Goal: Transaction & Acquisition: Purchase product/service

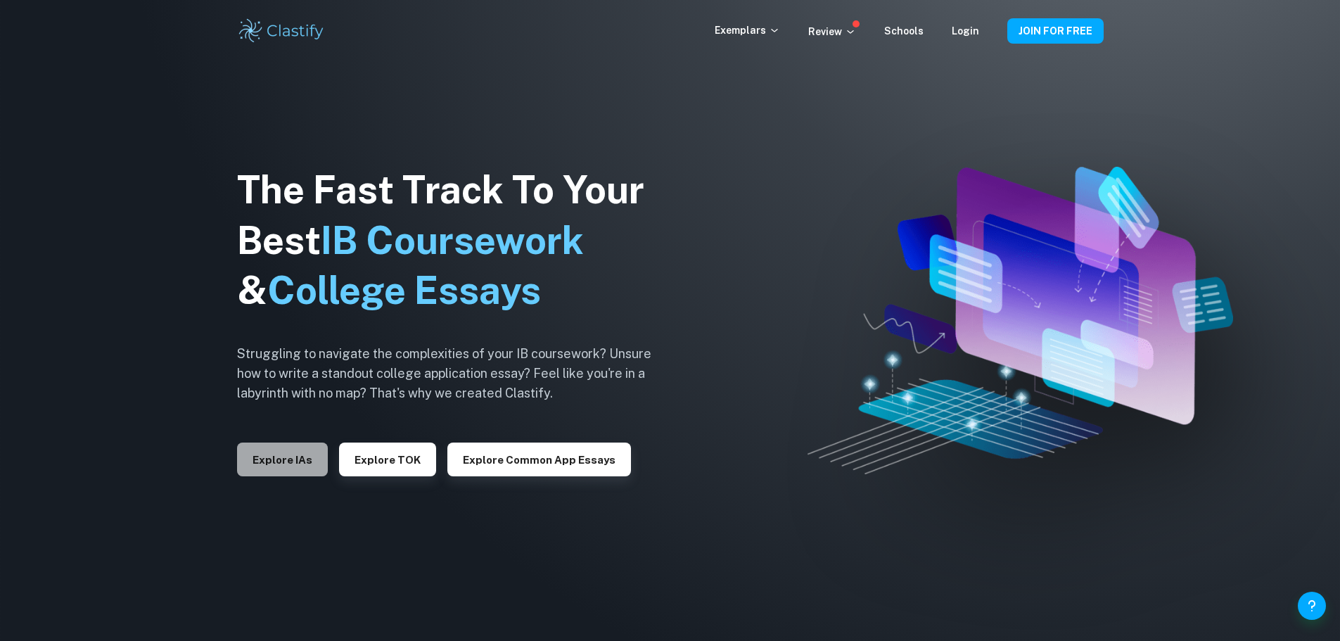
click at [294, 462] on button "Explore IAs" at bounding box center [282, 460] width 91 height 34
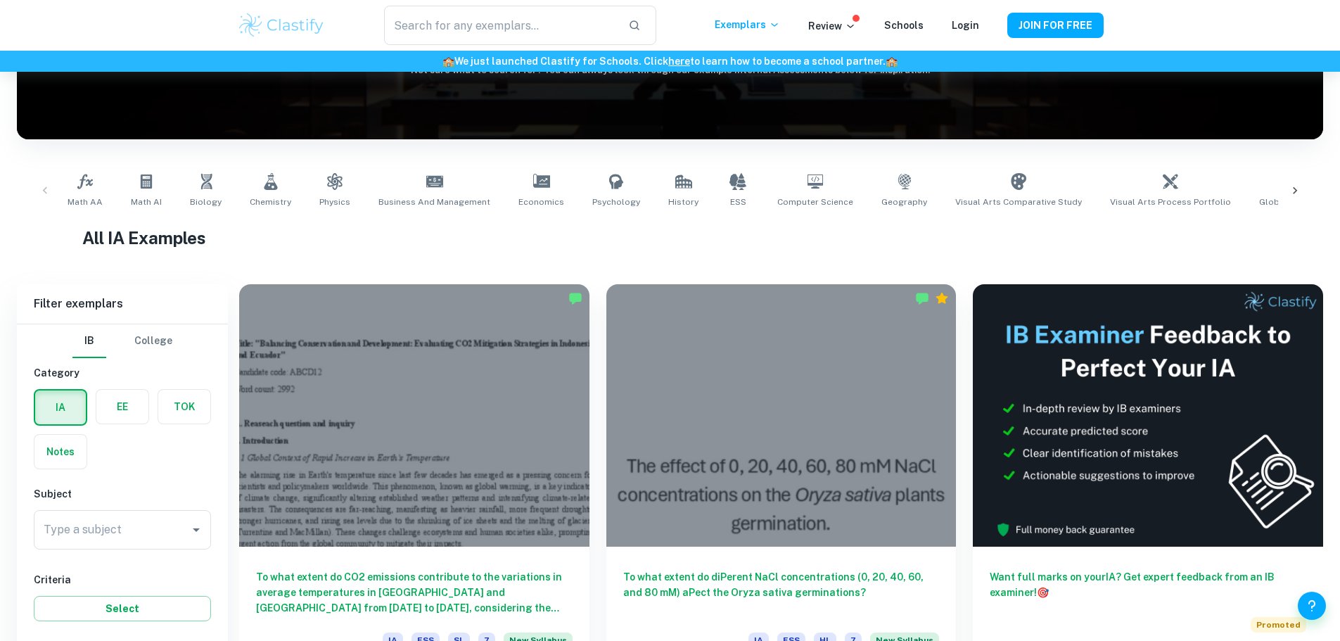
scroll to position [343, 0]
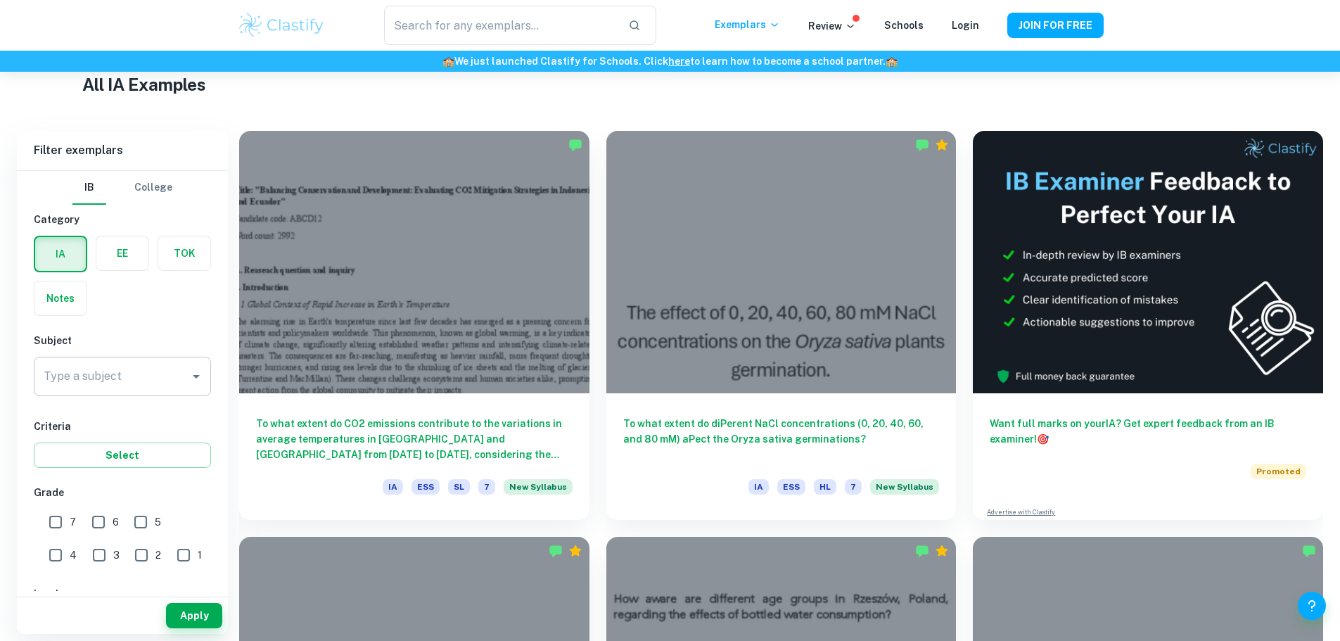
click at [100, 370] on input "Type a subject" at bounding box center [112, 376] width 144 height 27
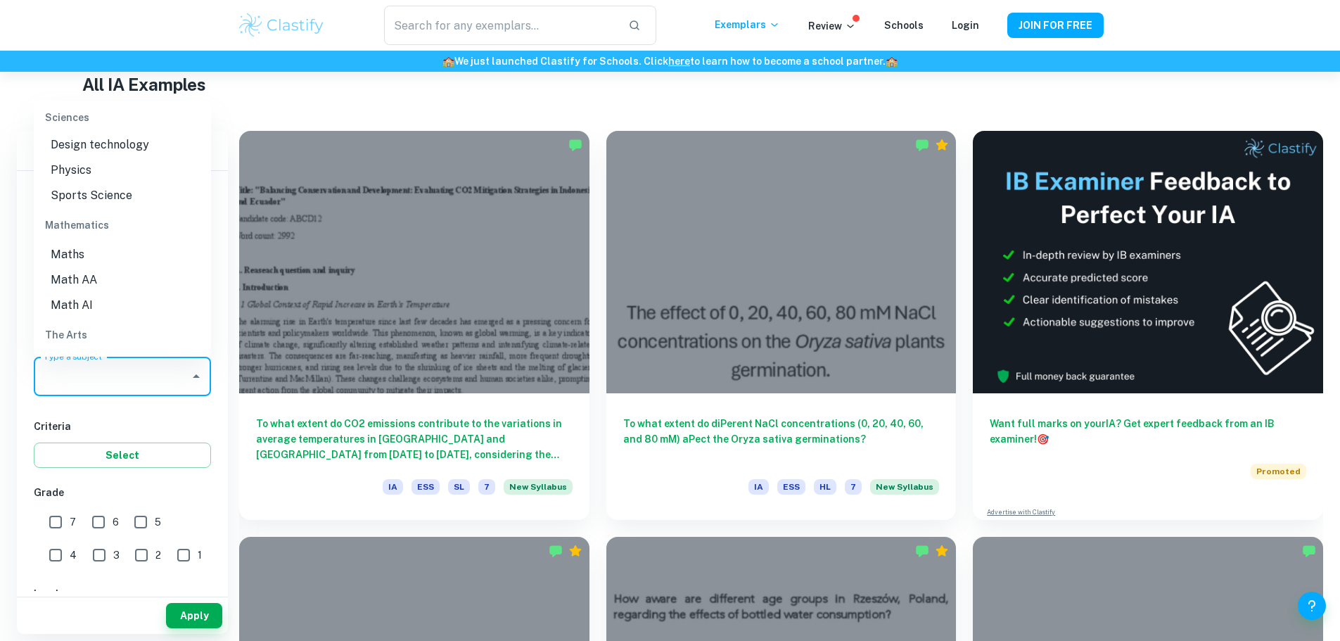
scroll to position [1844, 0]
click at [76, 259] on li "Math AA" at bounding box center [122, 258] width 177 height 25
type input "Math AA"
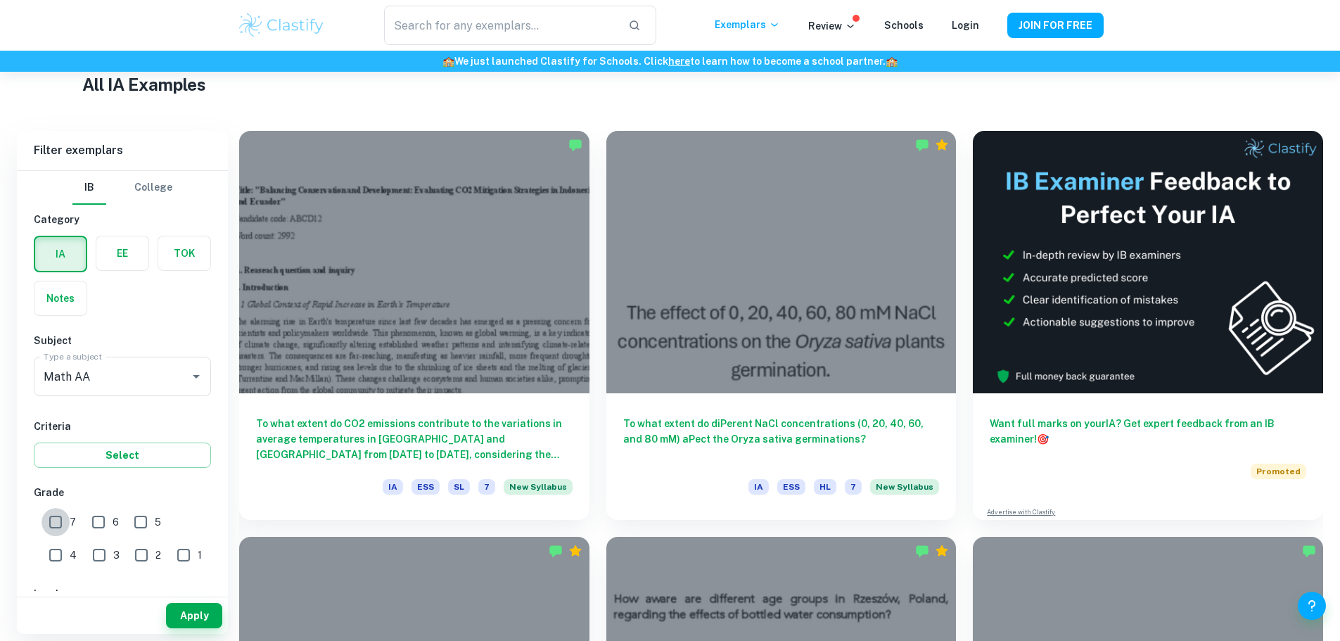
click at [52, 523] on input "7" at bounding box center [56, 522] width 28 height 28
checkbox input "true"
click at [195, 627] on button "Apply" at bounding box center [194, 615] width 56 height 25
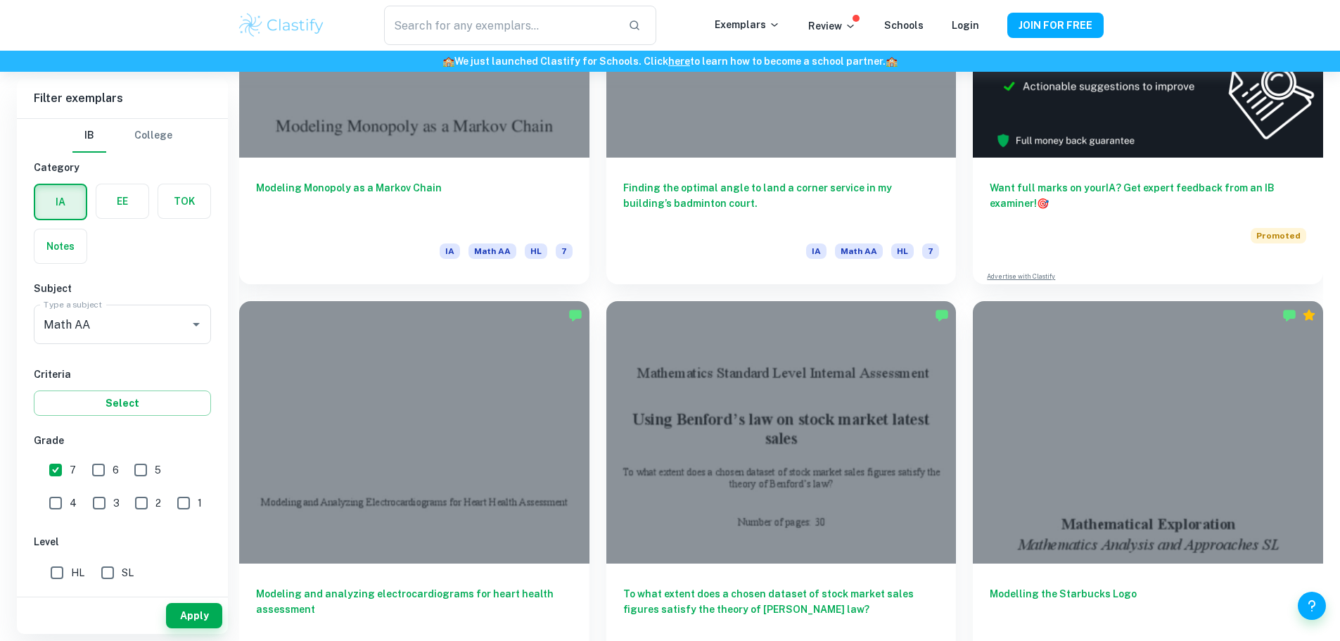
scroll to position [590, 0]
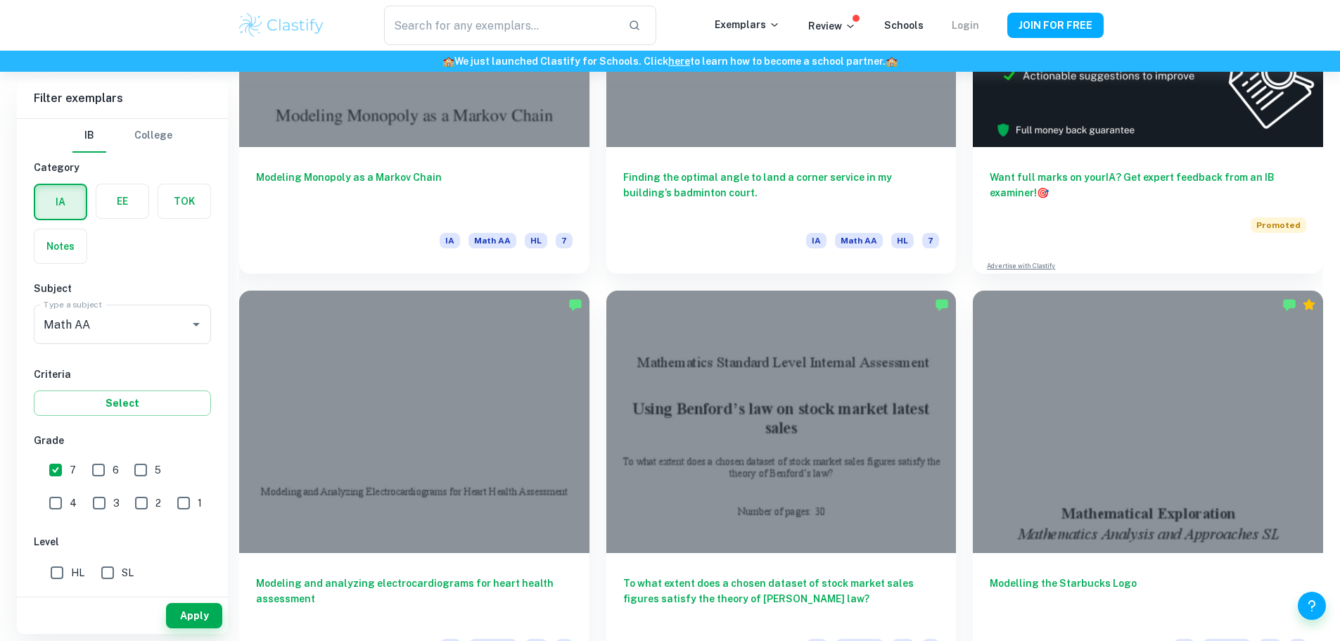
click at [966, 26] on link "Login" at bounding box center [965, 25] width 27 height 11
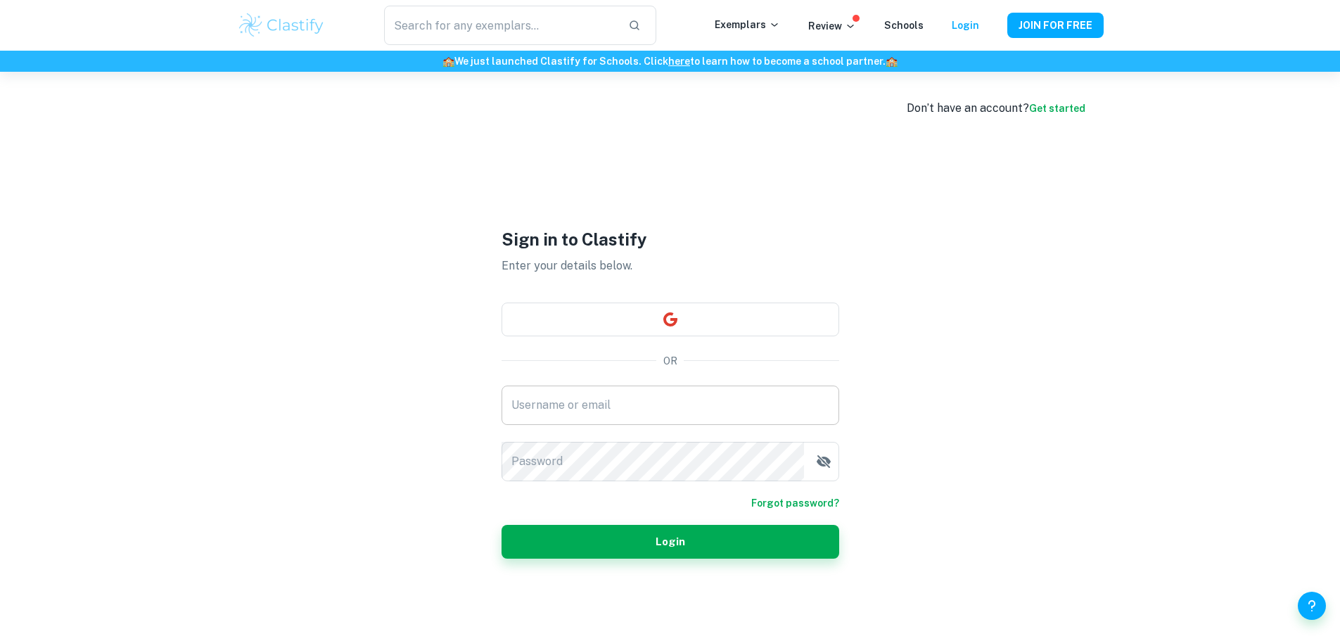
click at [547, 405] on input "Username or email" at bounding box center [671, 405] width 338 height 39
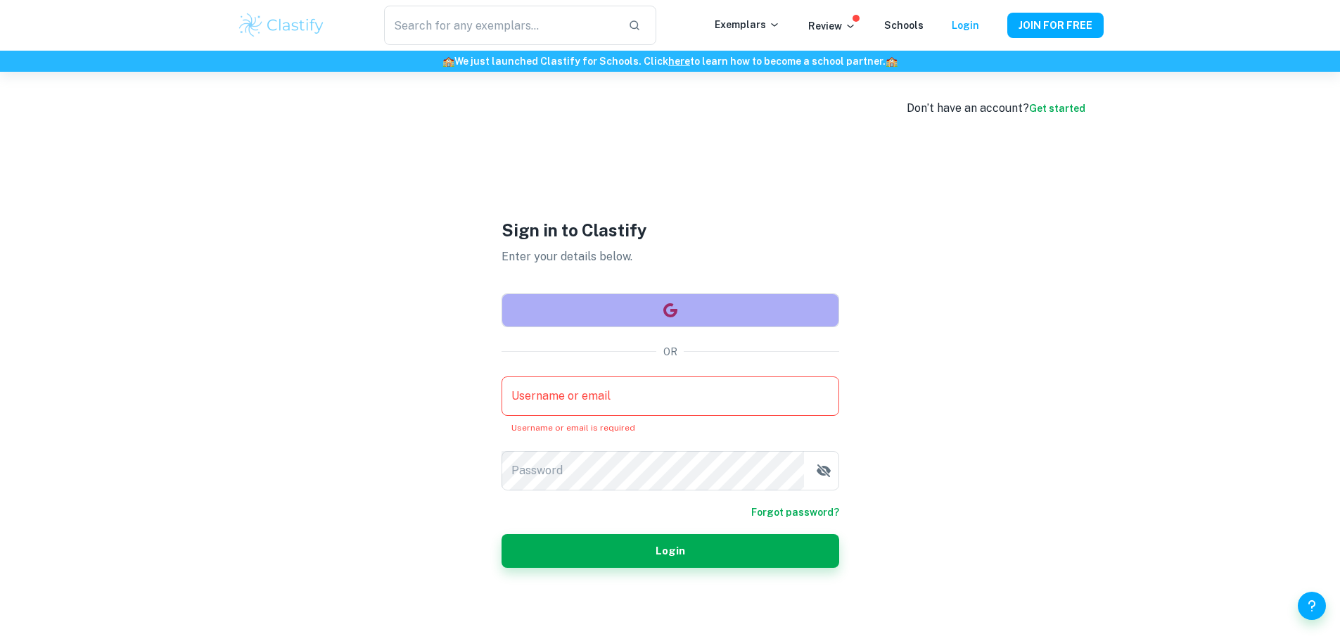
click at [667, 320] on button "button" at bounding box center [671, 310] width 338 height 34
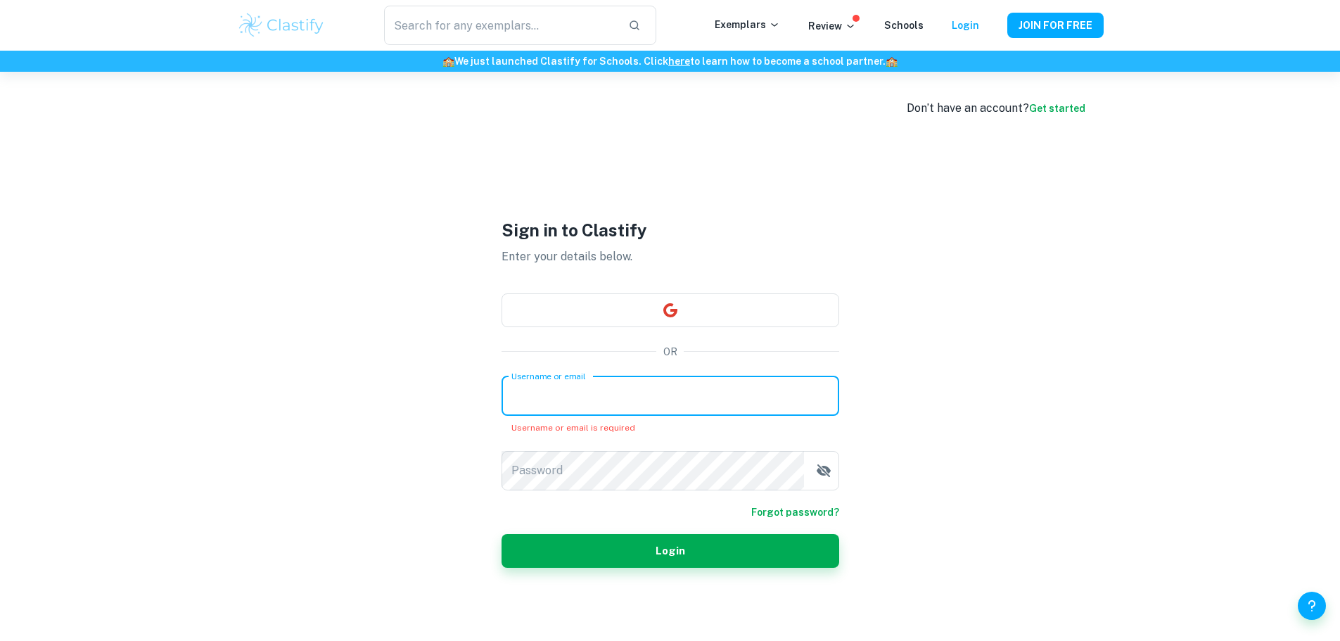
click at [568, 396] on input "Username or email" at bounding box center [671, 395] width 338 height 39
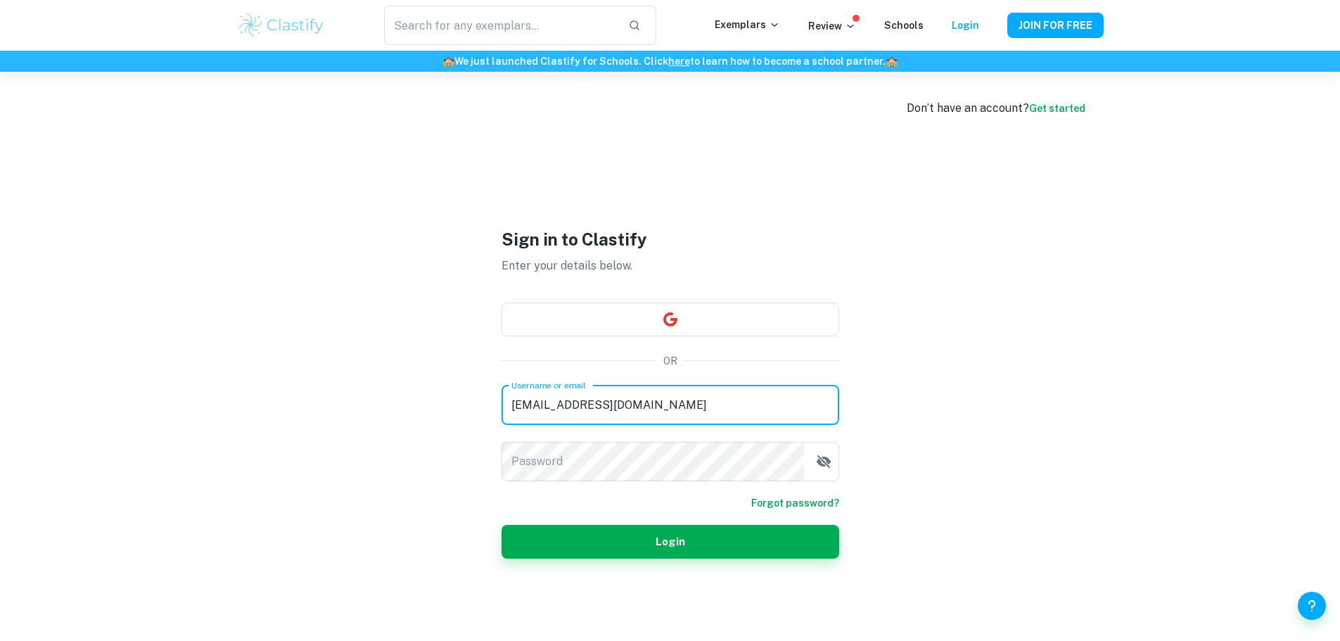
type input "[EMAIL_ADDRESS][DOMAIN_NAME]"
click at [823, 462] on icon "button" at bounding box center [823, 461] width 14 height 13
click at [823, 462] on circle "button" at bounding box center [824, 461] width 2 height 2
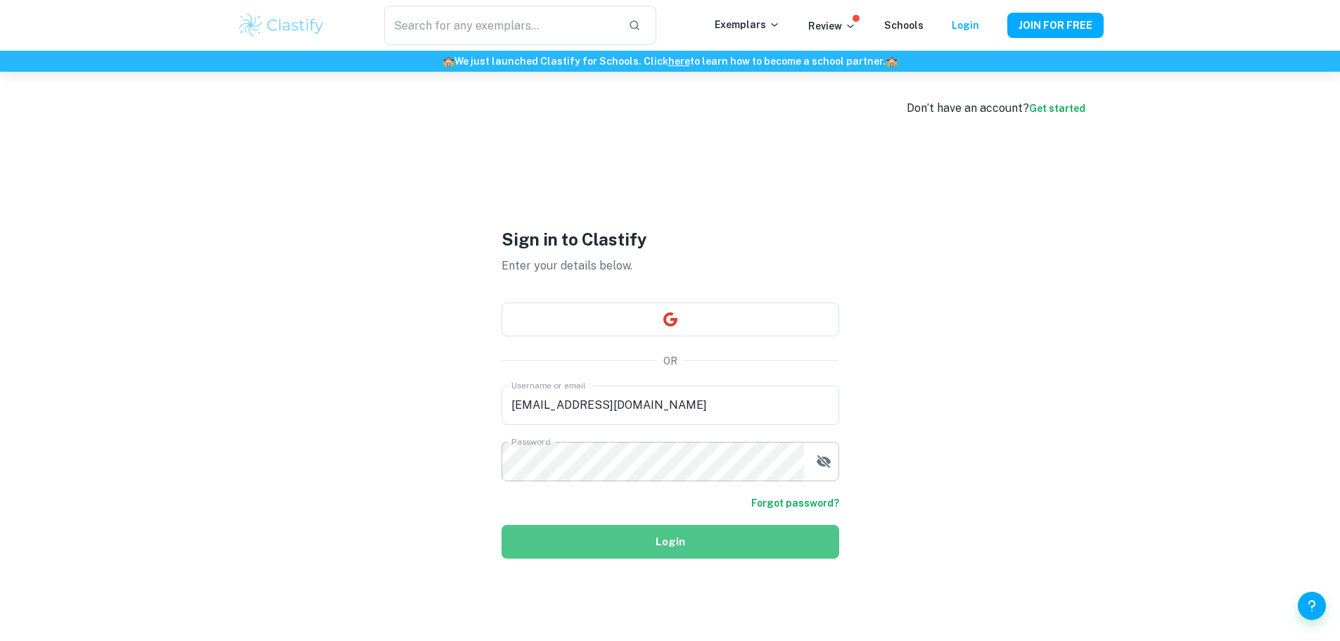
click at [668, 541] on button "Login" at bounding box center [671, 542] width 338 height 34
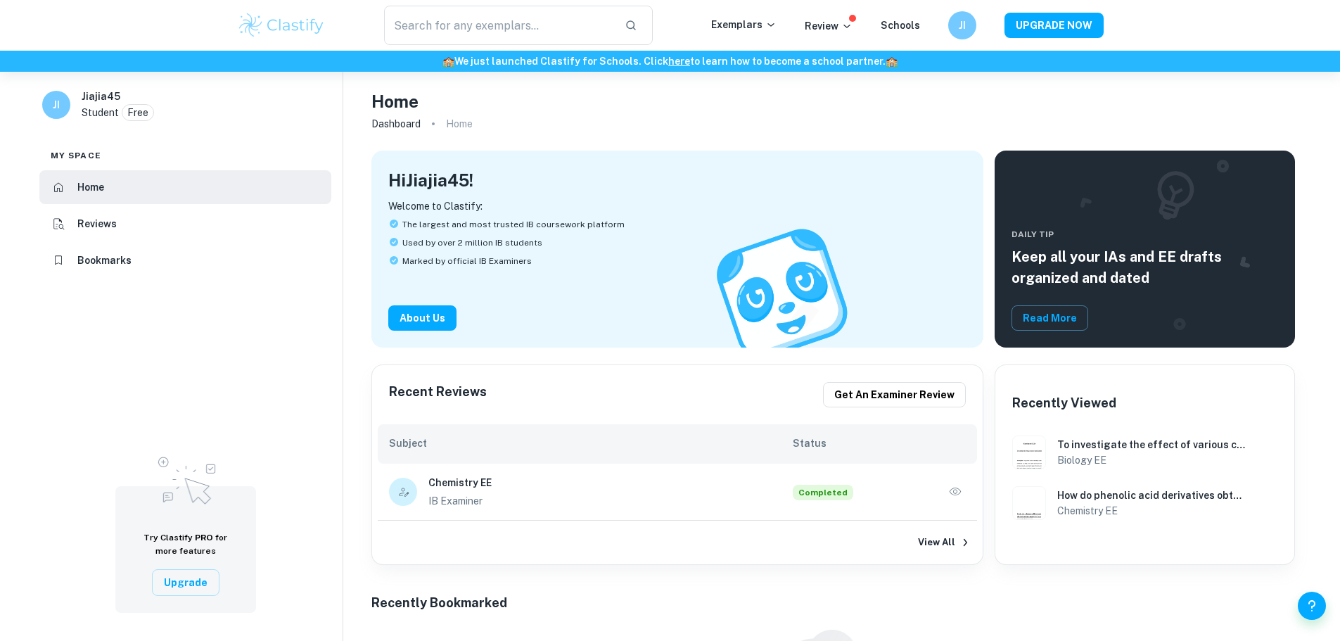
click at [91, 227] on h6 "Reviews" at bounding box center [96, 223] width 39 height 15
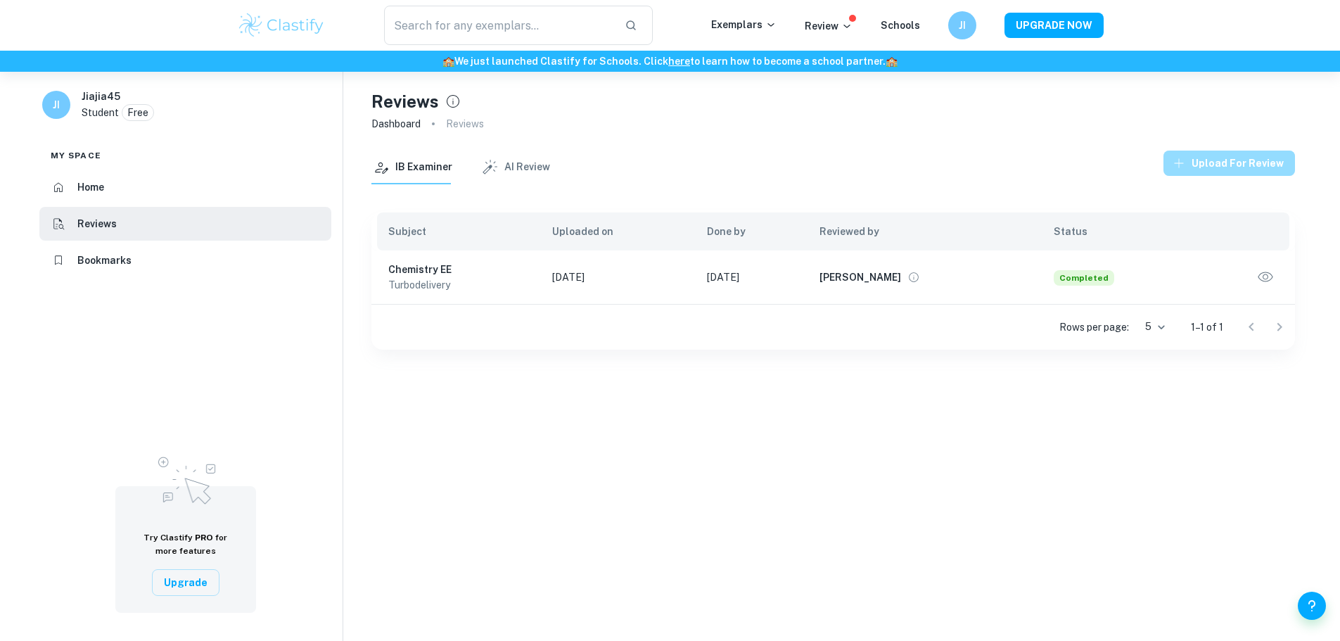
click at [1238, 168] on button "Upload for review" at bounding box center [1230, 163] width 132 height 25
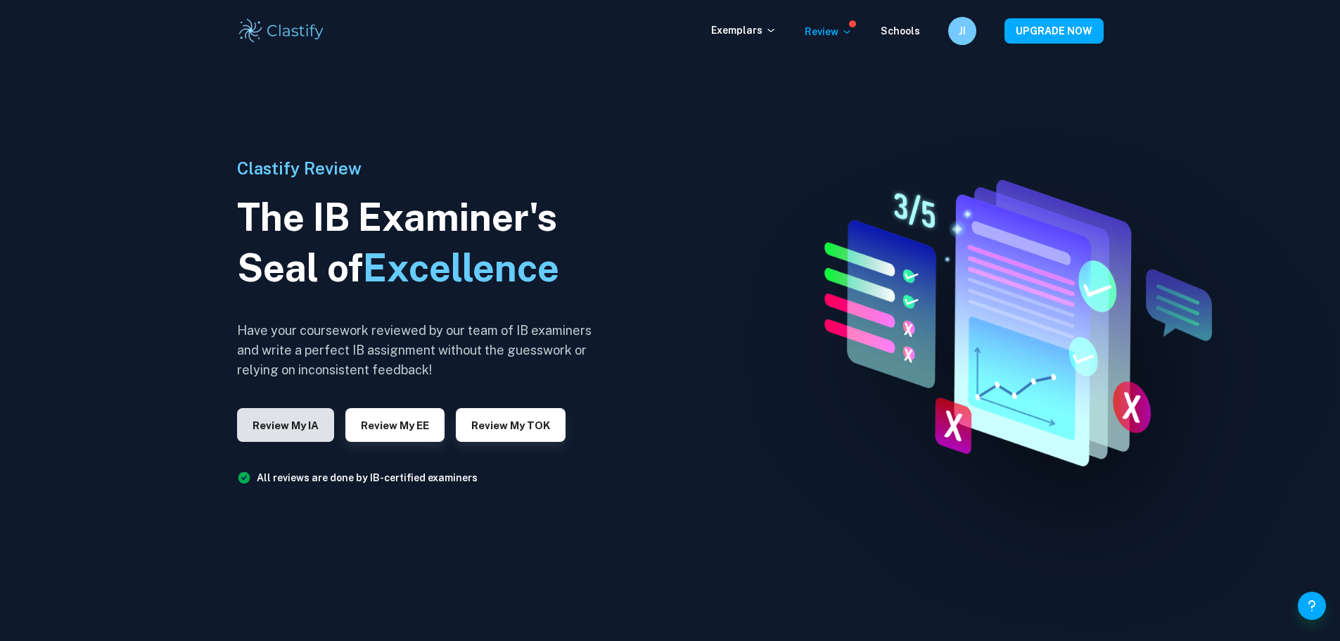
click at [288, 428] on button "Review my IA" at bounding box center [285, 425] width 97 height 34
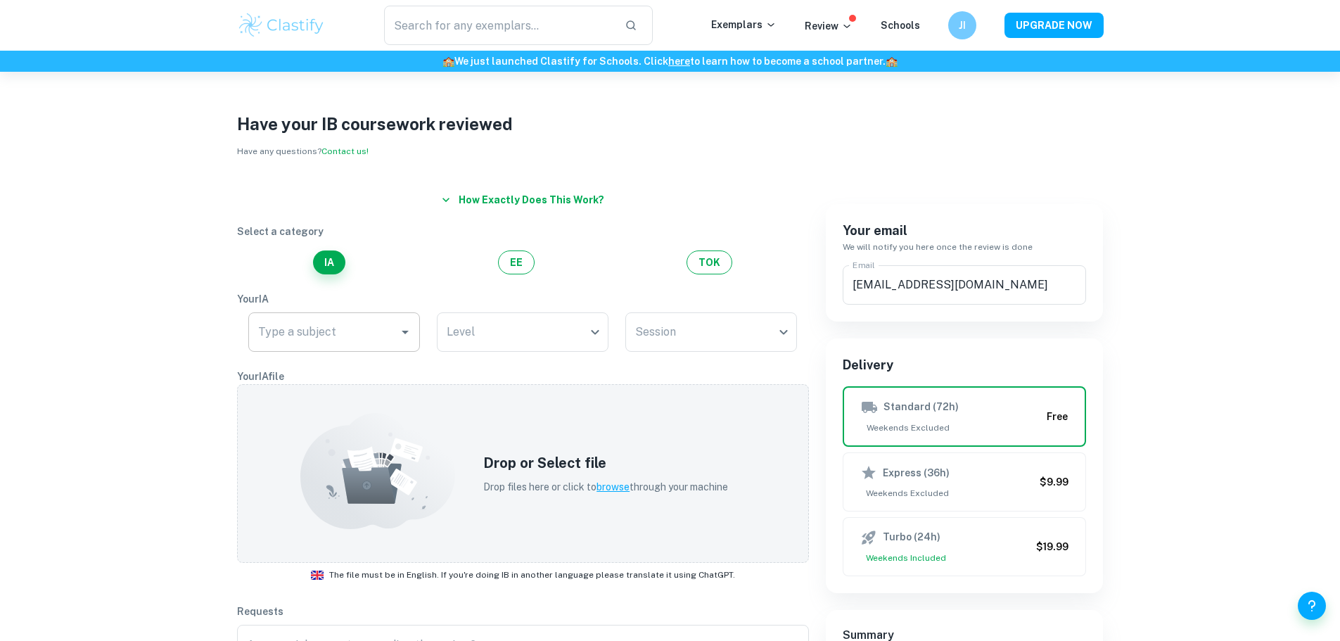
click at [307, 330] on input "Type a subject" at bounding box center [324, 332] width 138 height 27
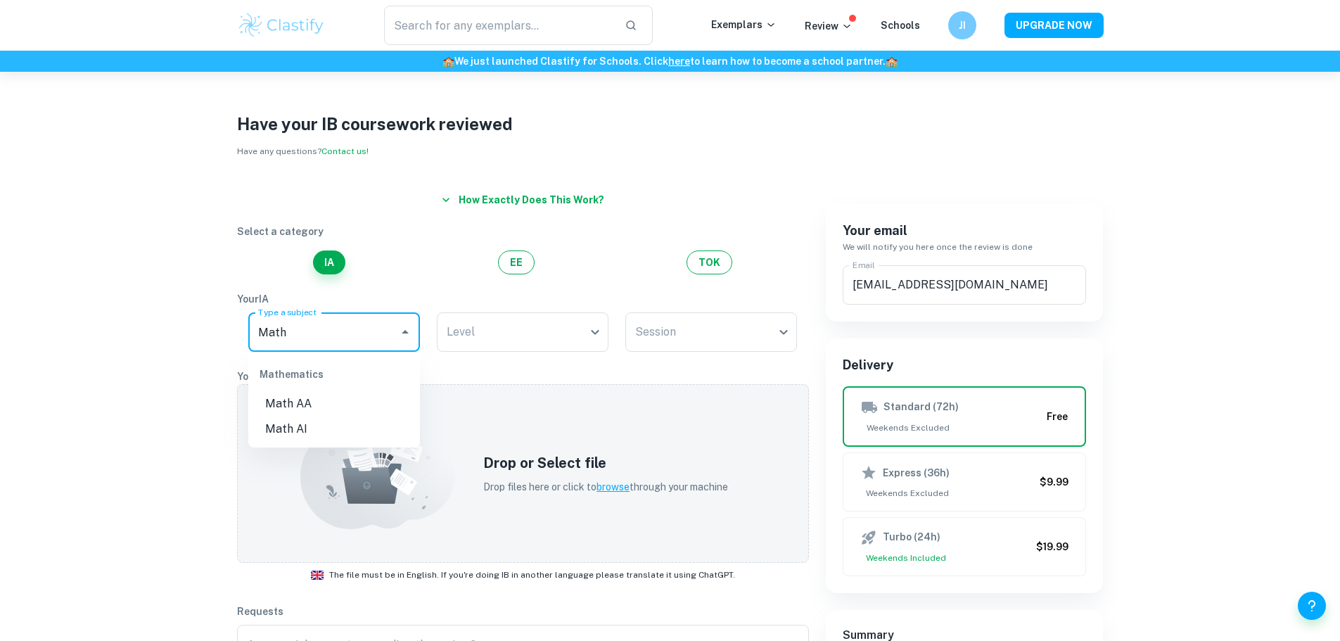
click at [286, 404] on li "Math AA" at bounding box center [334, 403] width 172 height 25
type input "Math AA"
click at [469, 334] on body "​ Exemplars Review Schools JI UPGRADE NOW 🏫 We just launched Clastify for Schoo…" at bounding box center [670, 392] width 1340 height 641
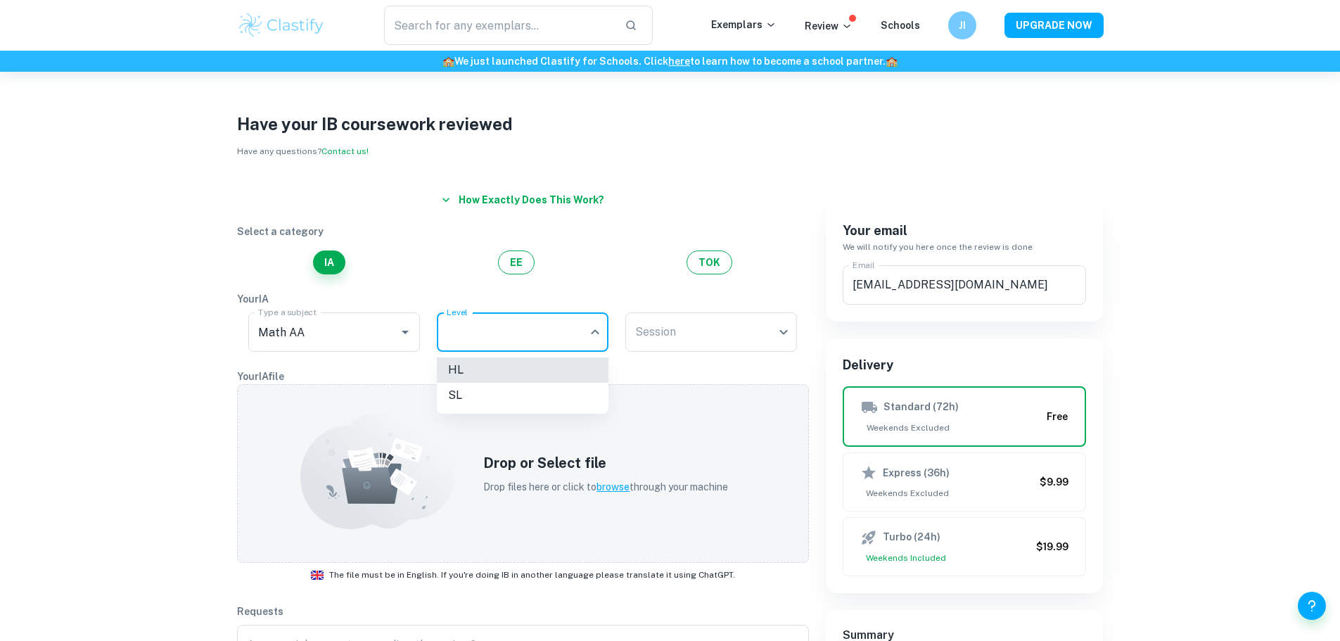
click at [459, 373] on li "HL" at bounding box center [523, 369] width 172 height 25
type input "HL"
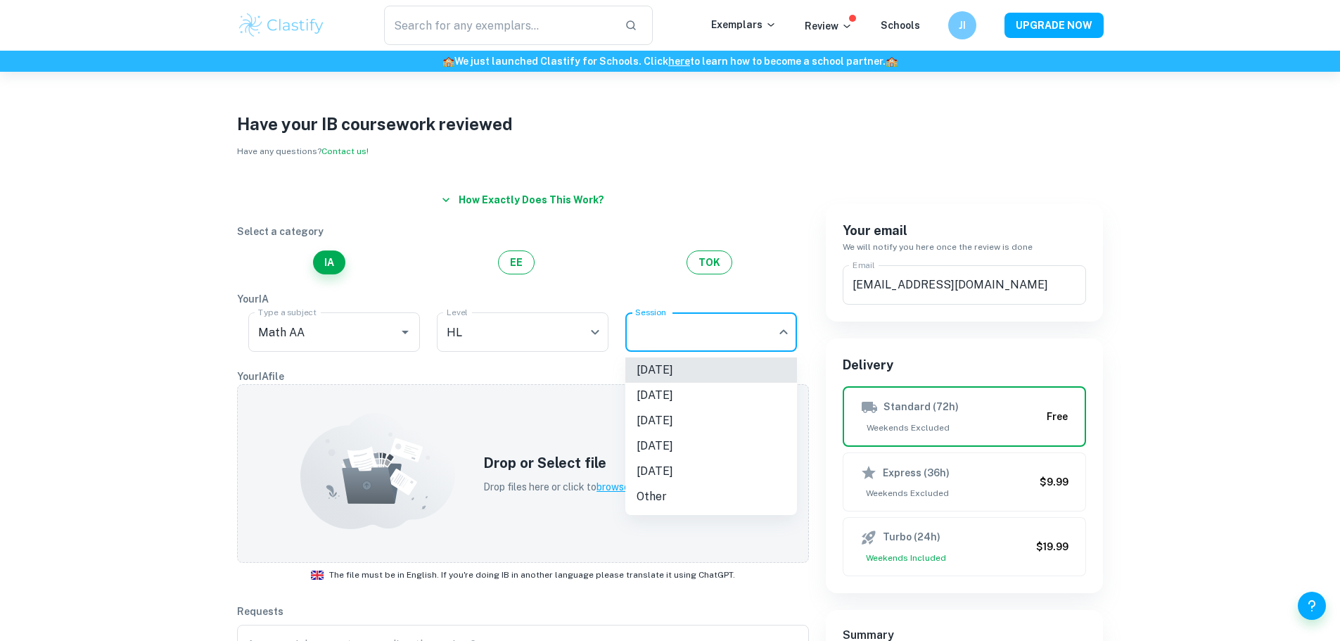
click at [669, 336] on body "​ Exemplars Review Schools JI UPGRADE NOW 🏫 We just launched Clastify for Schoo…" at bounding box center [670, 392] width 1340 height 641
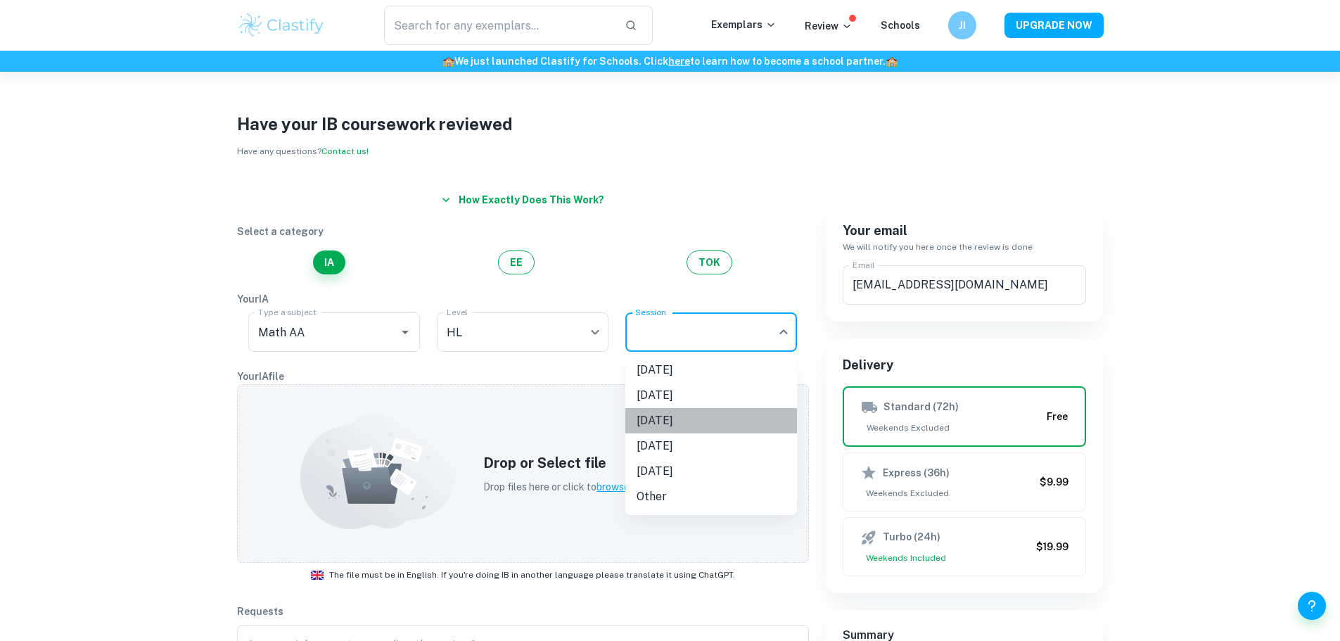
click at [658, 421] on li "[DATE]" at bounding box center [712, 420] width 172 height 25
type input "M26"
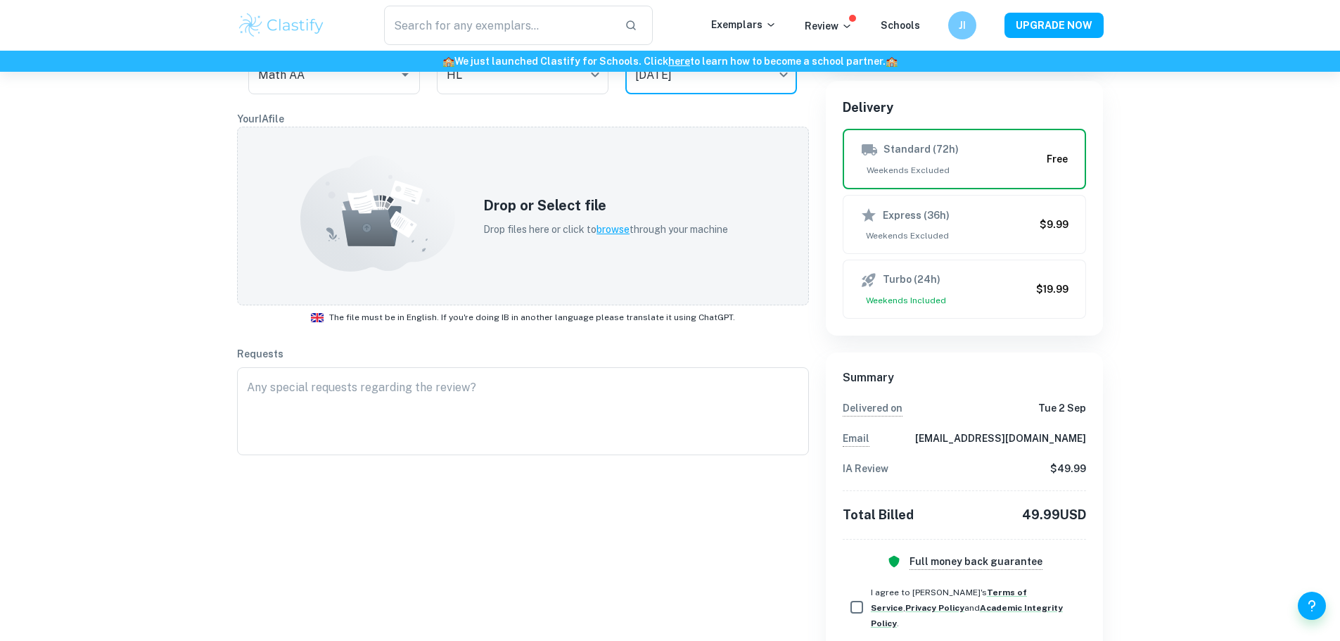
scroll to position [254, 0]
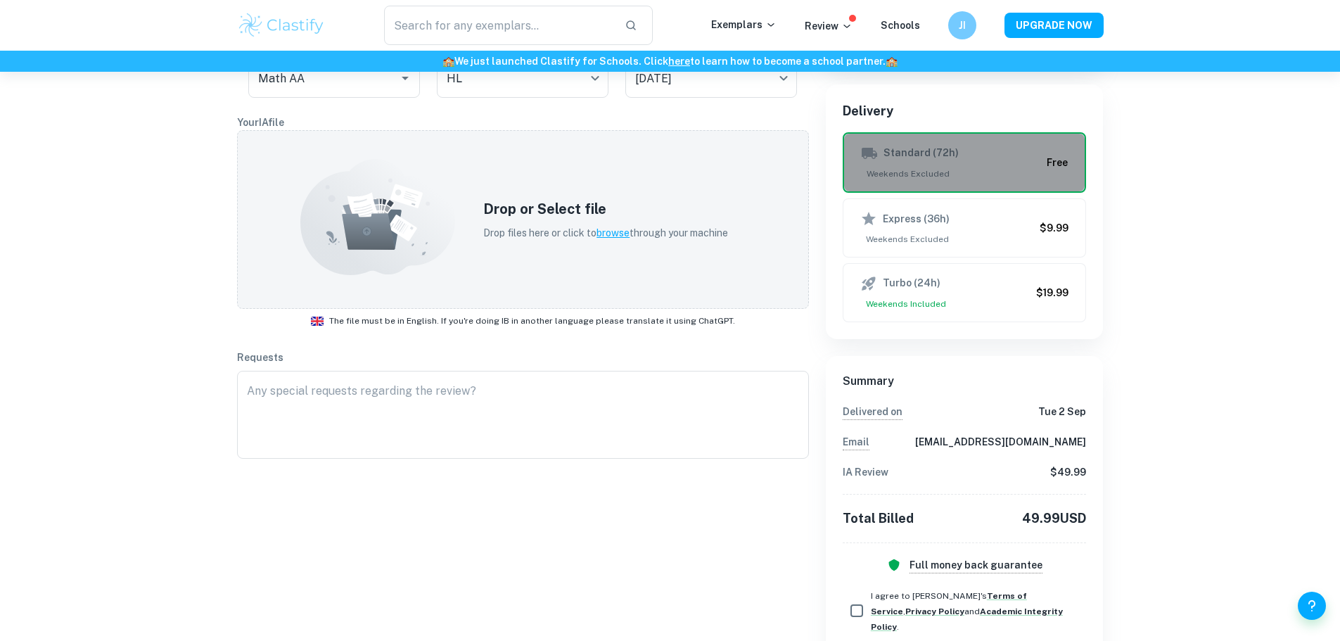
click at [921, 160] on h6 "Standard (72h)" at bounding box center [921, 153] width 75 height 17
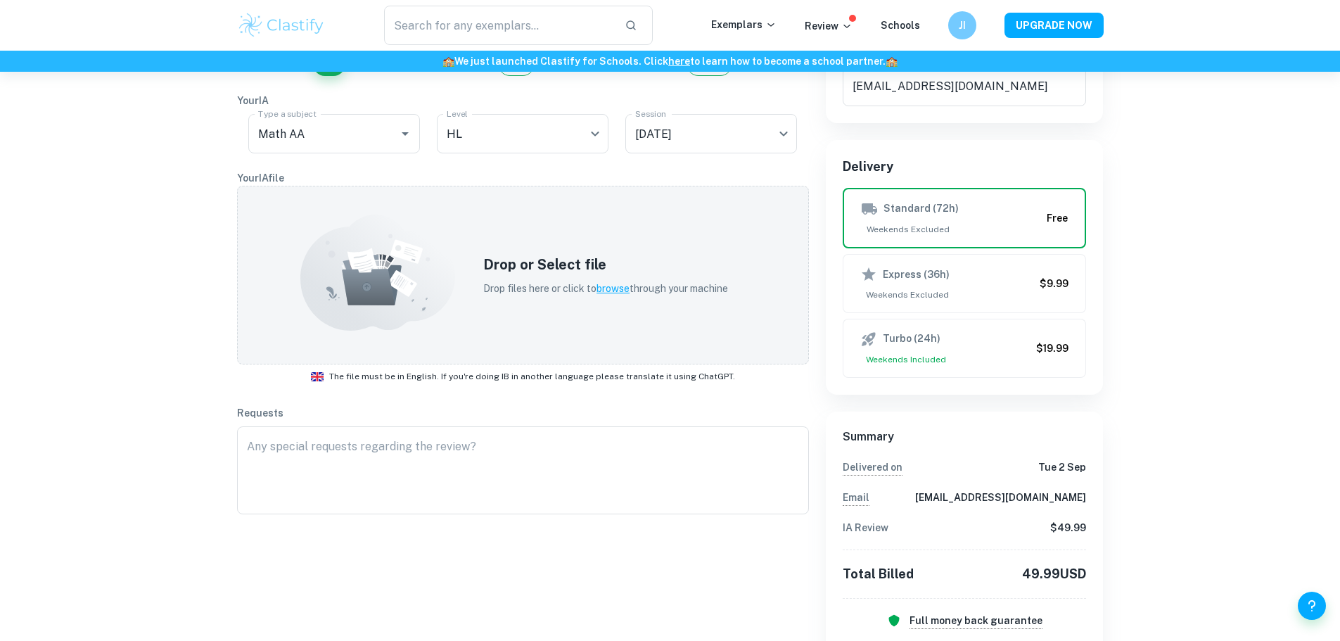
scroll to position [134, 0]
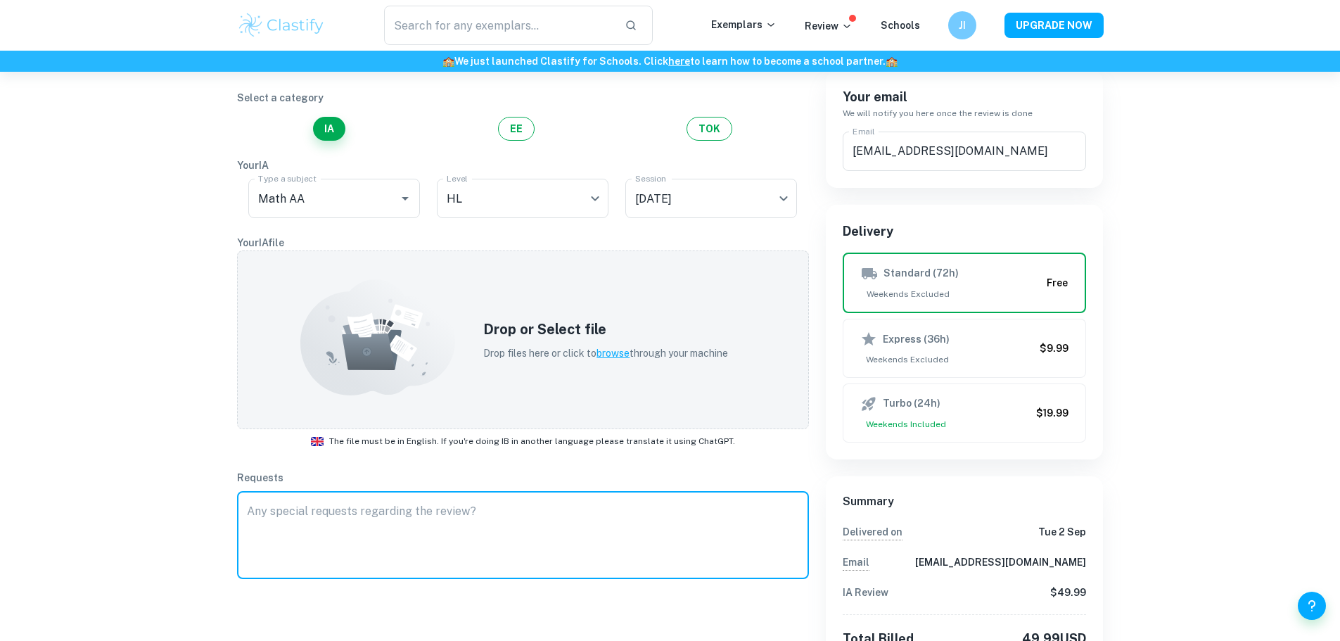
click at [248, 512] on textarea at bounding box center [523, 535] width 552 height 65
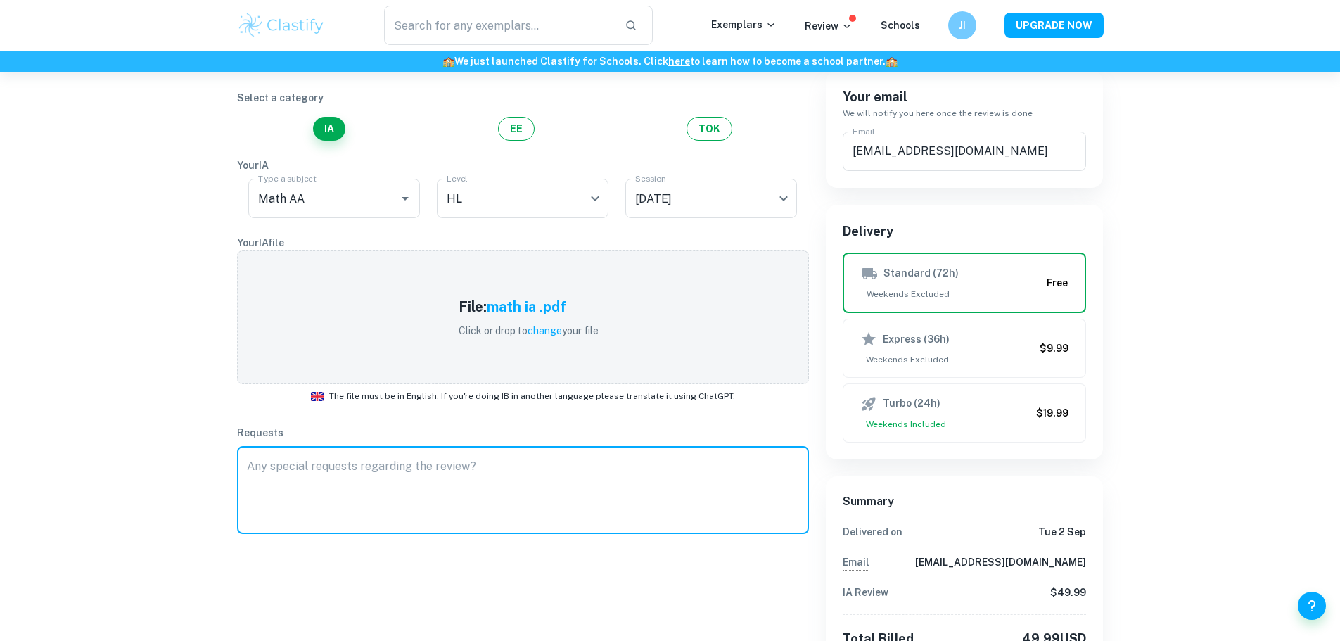
click at [456, 471] on textarea at bounding box center [523, 490] width 552 height 65
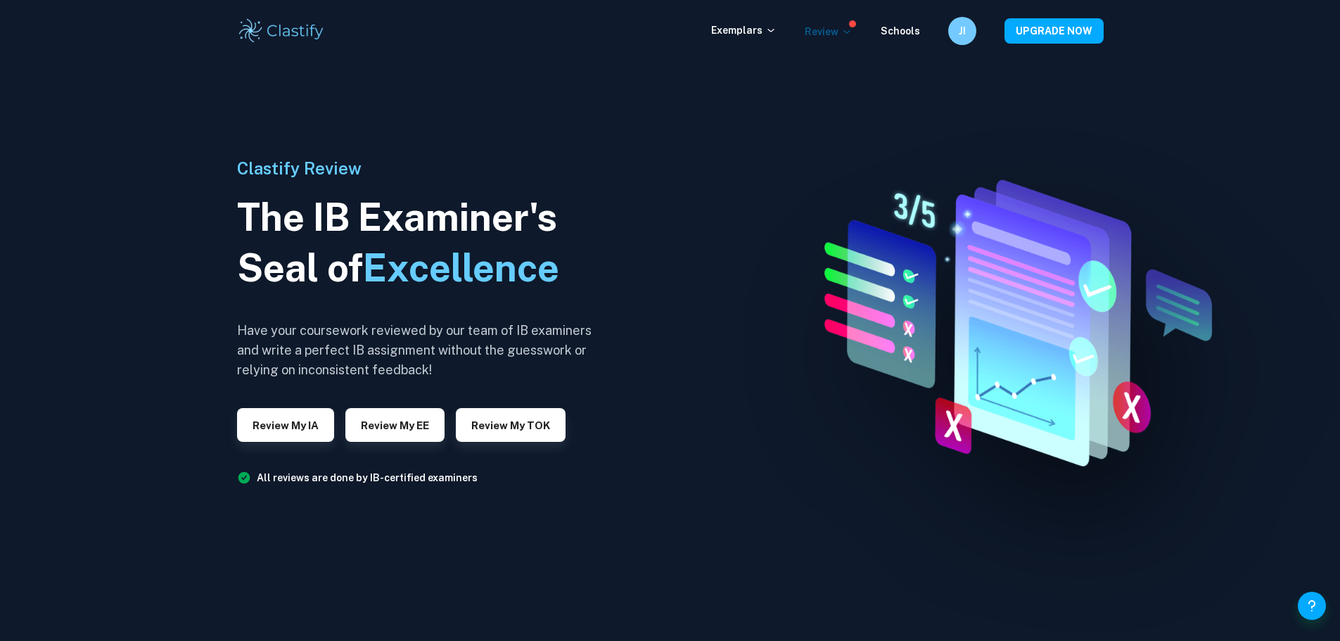
click at [832, 31] on p "Review" at bounding box center [829, 31] width 48 height 15
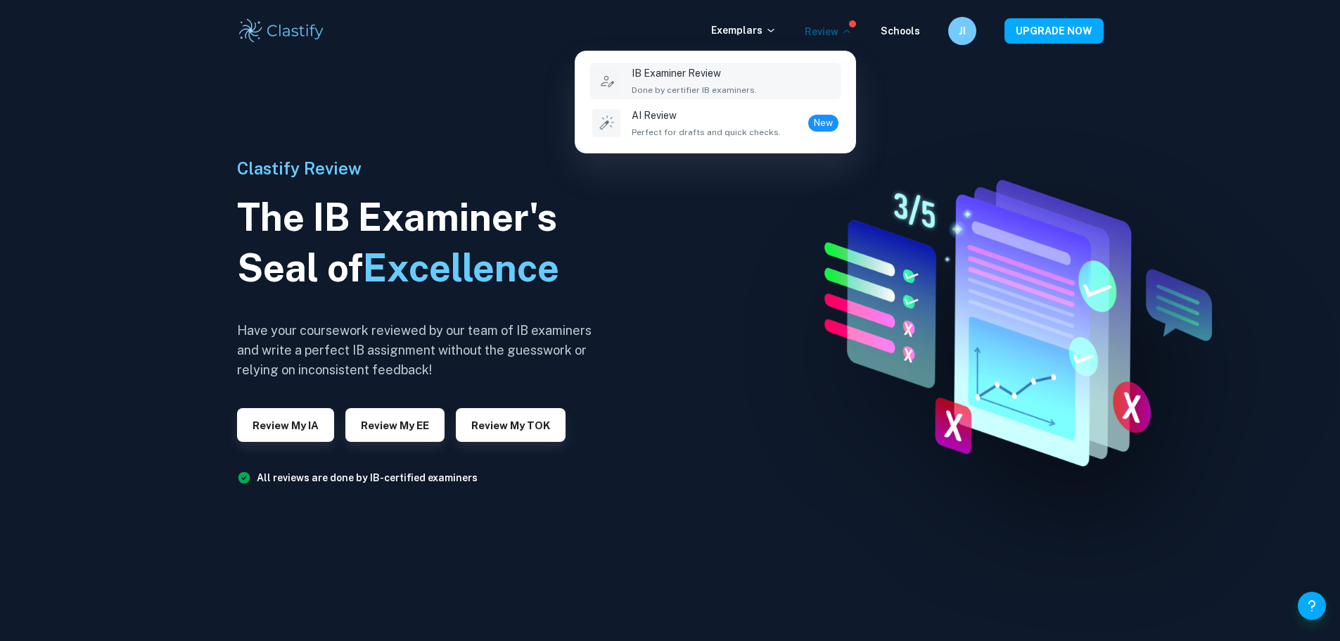
click at [832, 31] on div at bounding box center [670, 320] width 1340 height 641
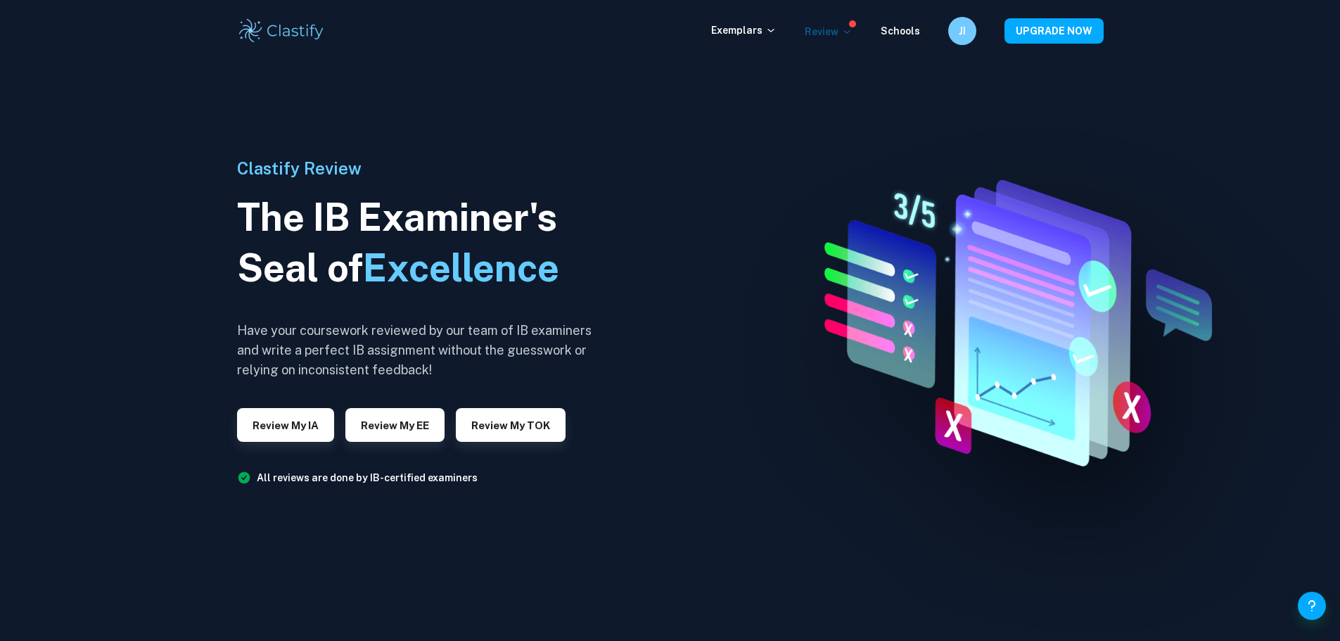
click at [832, 31] on p "Review" at bounding box center [829, 31] width 48 height 15
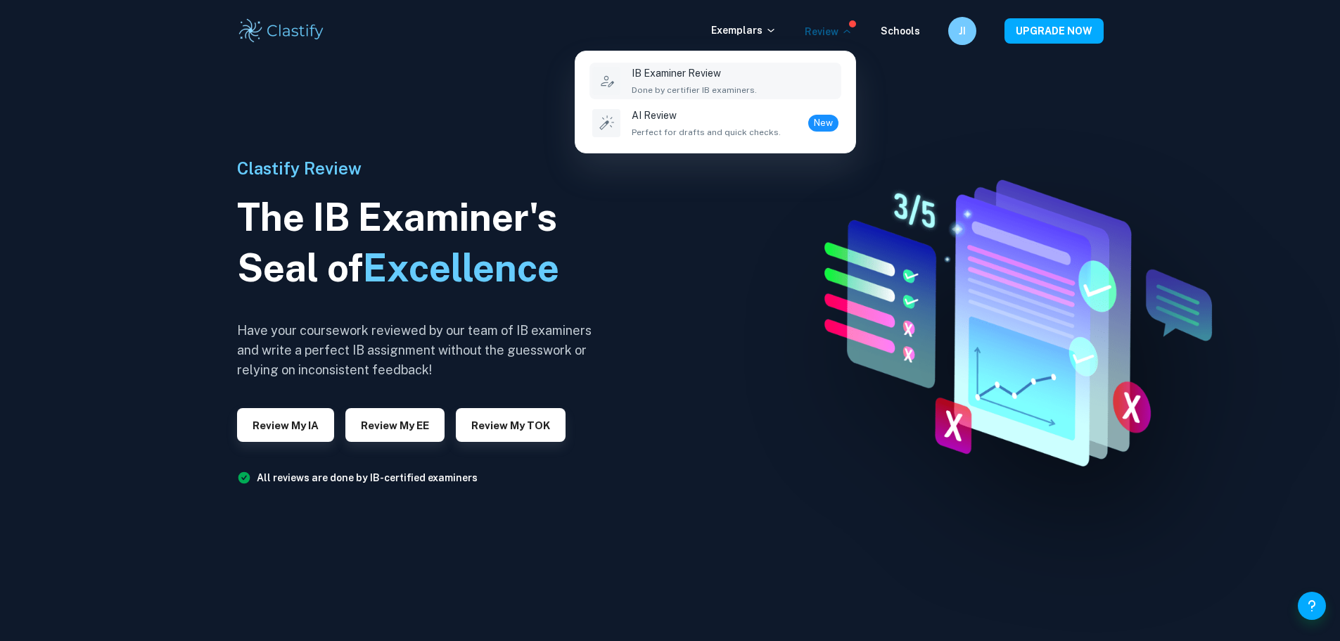
click at [678, 77] on p "IB Examiner Review" at bounding box center [694, 72] width 125 height 15
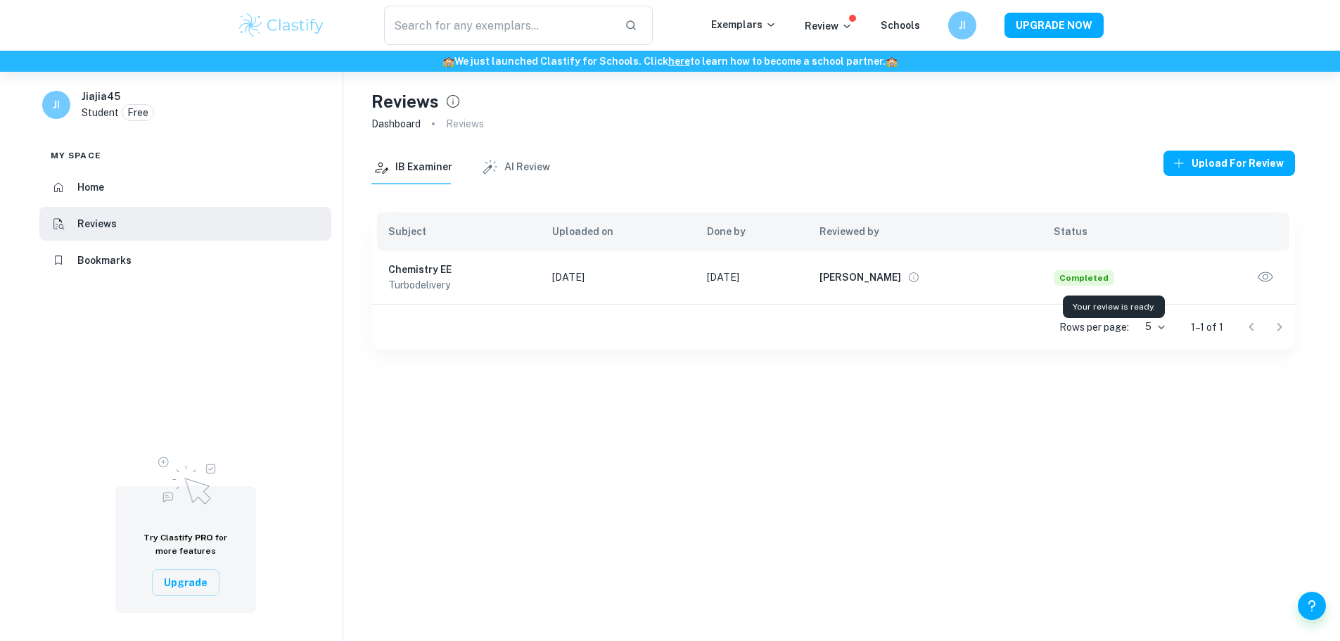
click at [1070, 277] on span "Completed" at bounding box center [1084, 277] width 61 height 15
click at [1264, 277] on icon "button" at bounding box center [1266, 277] width 18 height 18
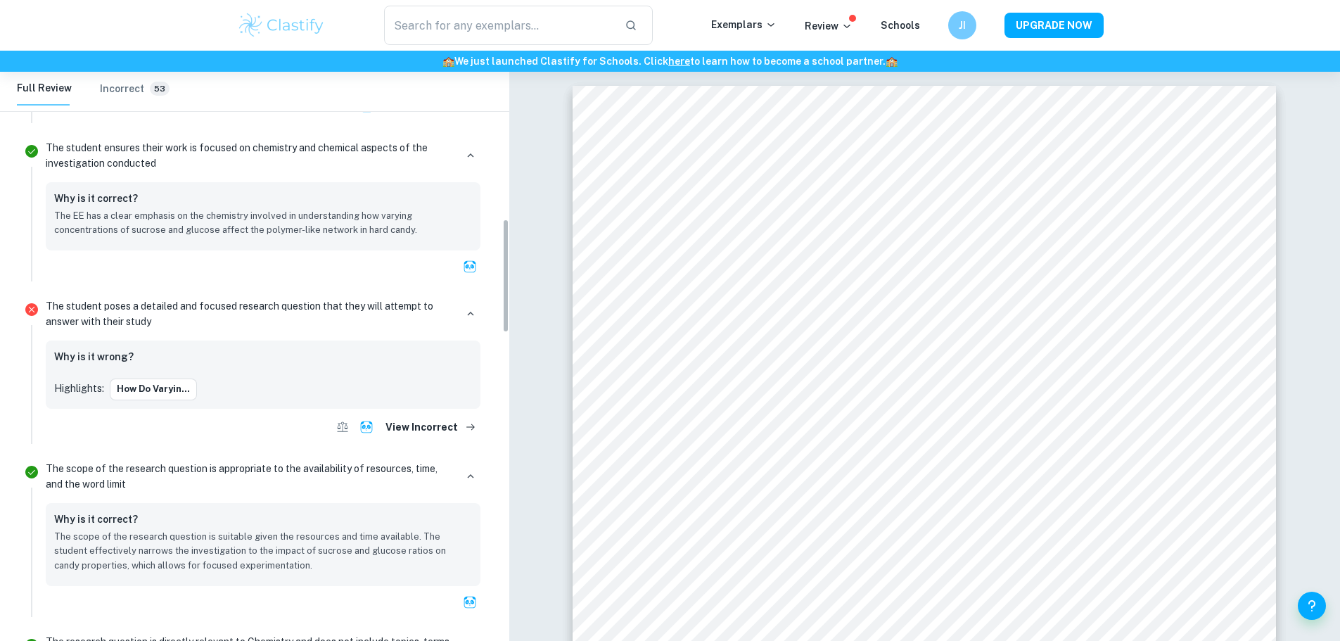
scroll to position [759, 0]
drag, startPoint x: 507, startPoint y: 179, endPoint x: 512, endPoint y: 326, distance: 147.2
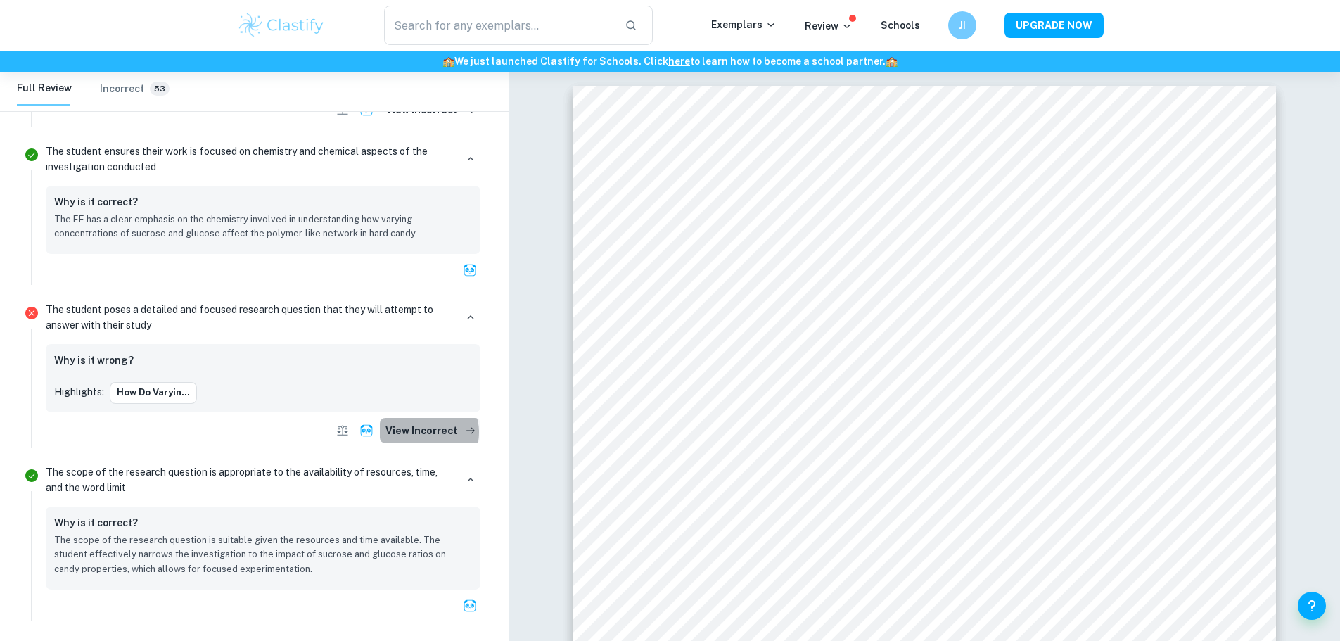
click at [432, 433] on button "View Incorrect" at bounding box center [430, 430] width 101 height 25
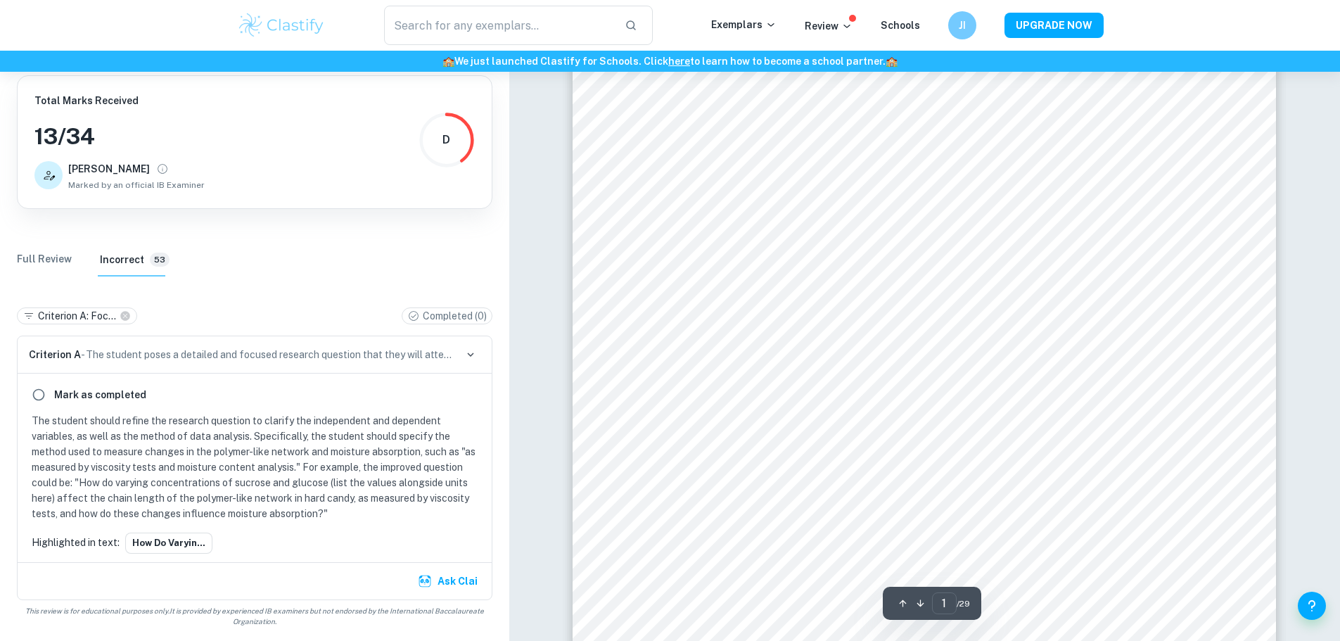
scroll to position [141, 0]
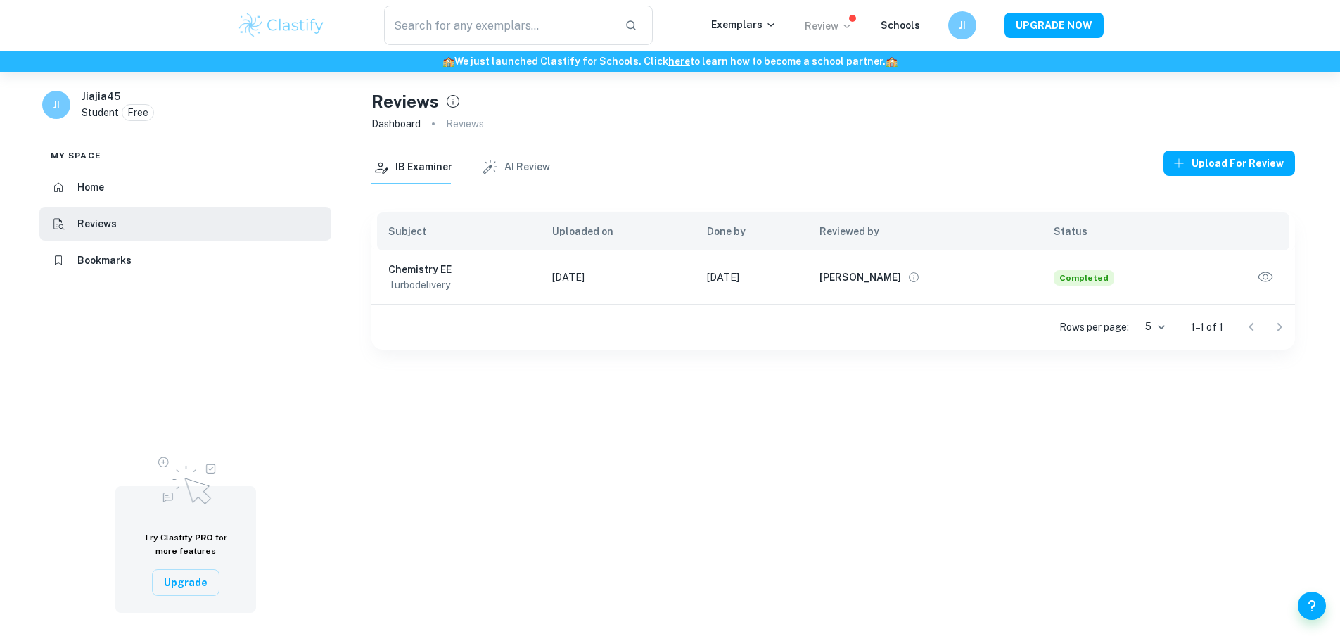
click at [819, 27] on p "Review" at bounding box center [829, 25] width 48 height 15
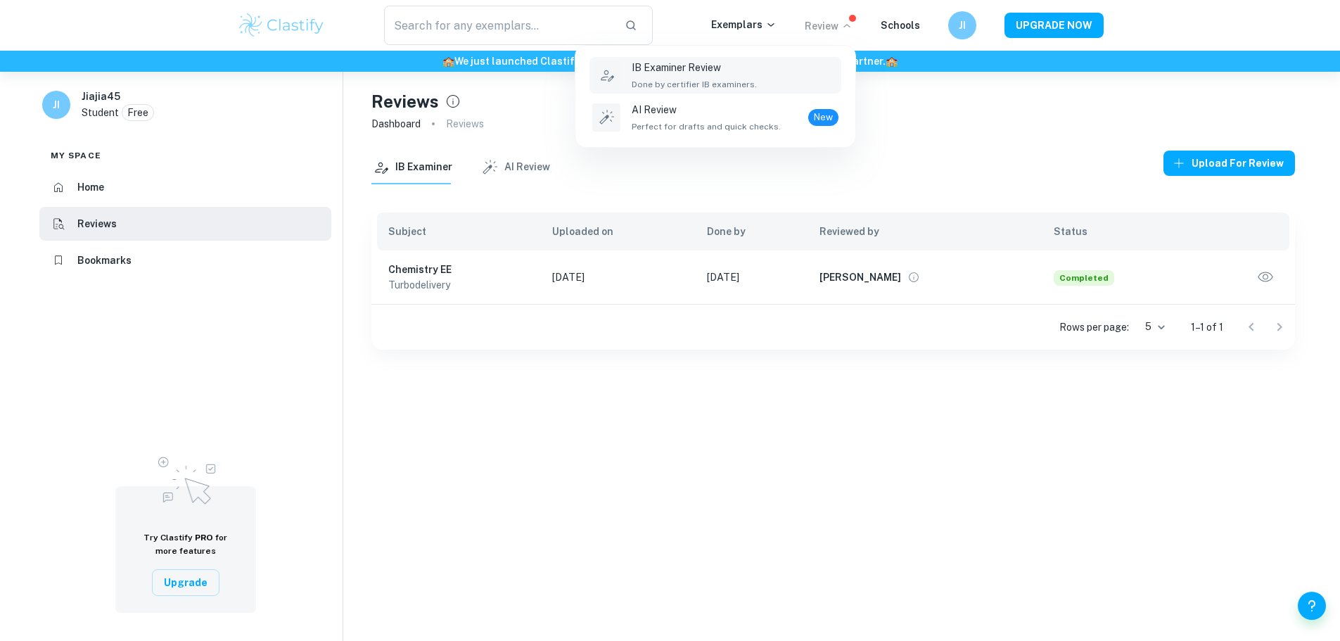
click at [680, 70] on p "IB Examiner Review" at bounding box center [694, 67] width 125 height 15
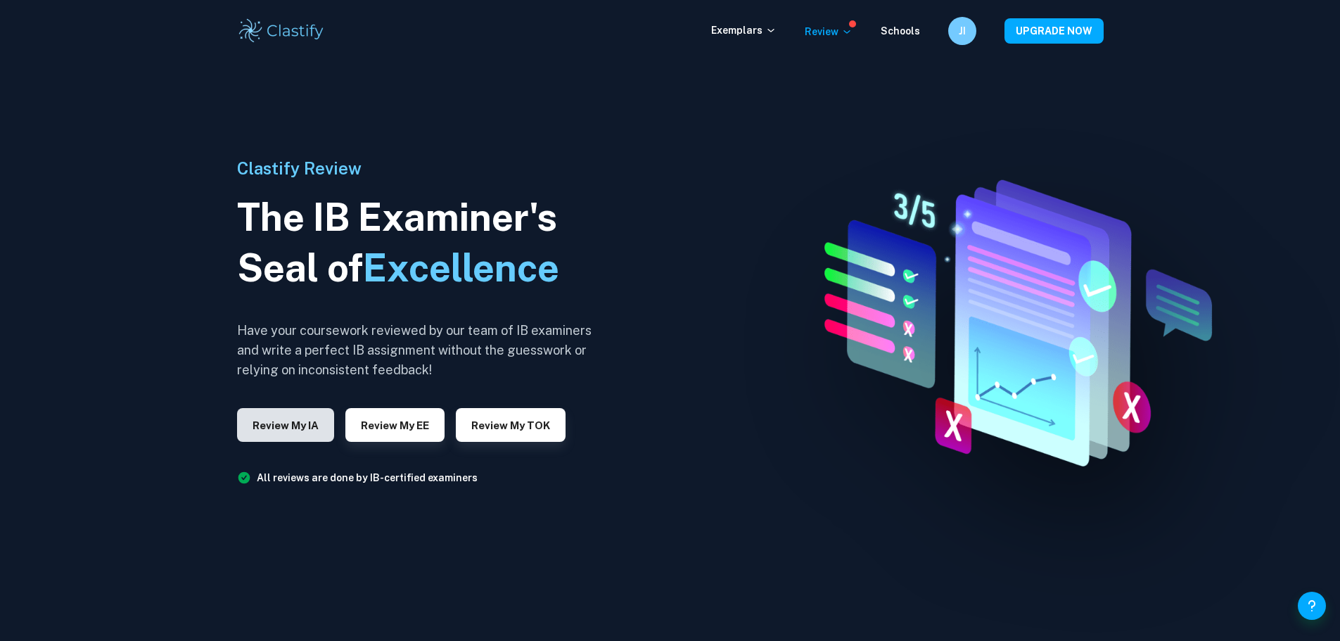
click at [280, 428] on button "Review my IA" at bounding box center [285, 425] width 97 height 34
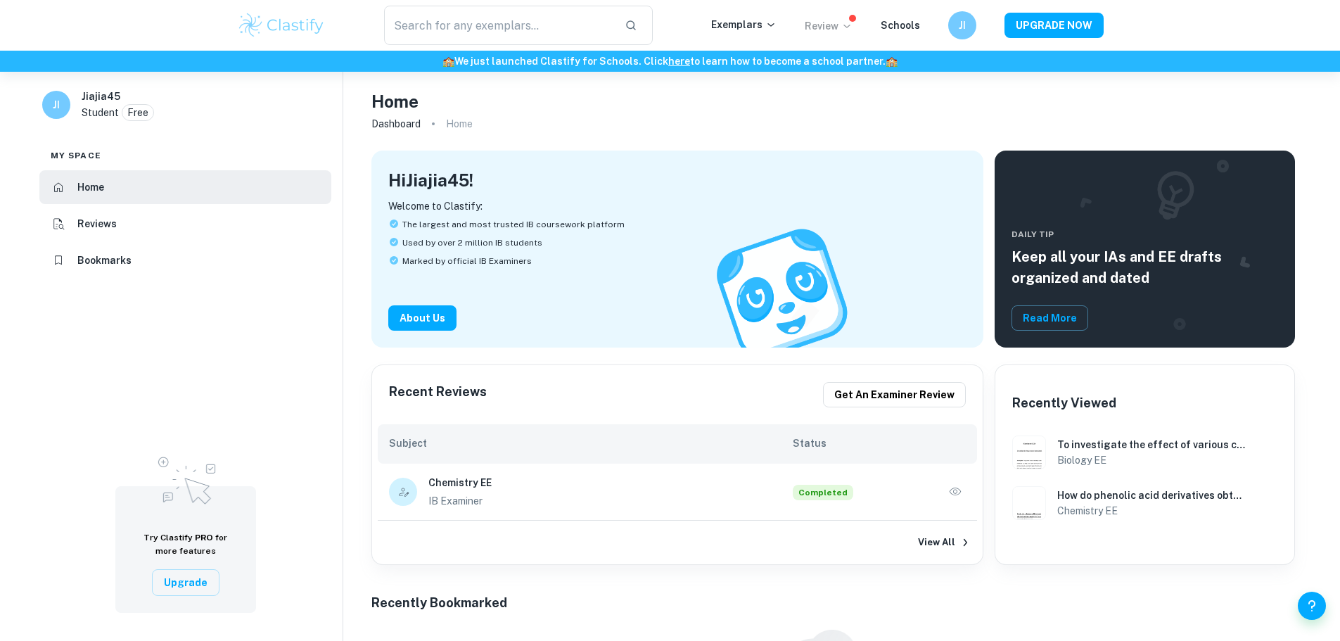
click at [830, 25] on p "Review" at bounding box center [829, 25] width 48 height 15
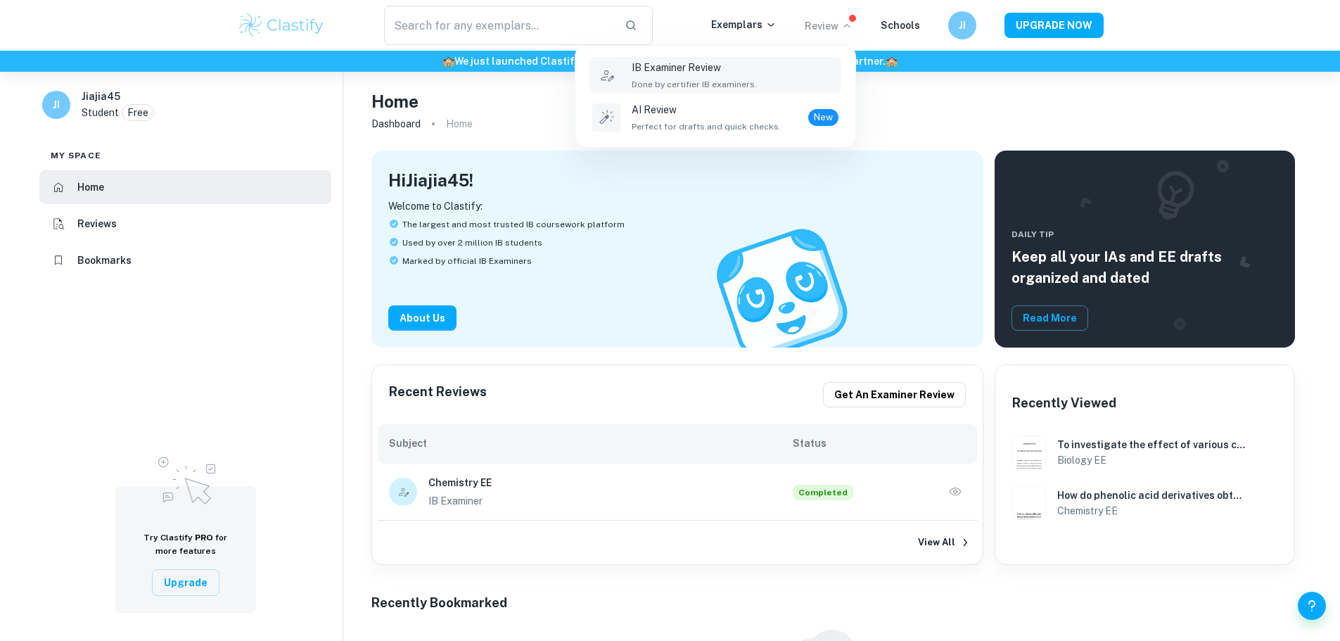
click at [690, 71] on p "IB Examiner Review" at bounding box center [694, 67] width 125 height 15
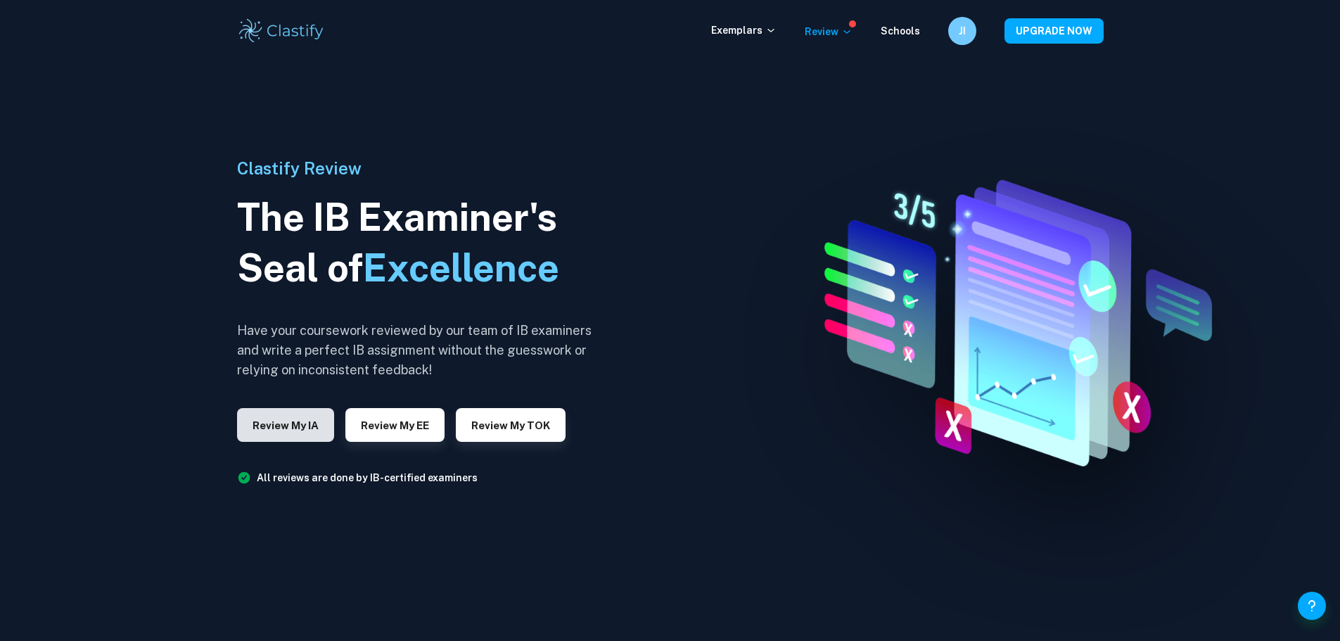
click at [283, 429] on button "Review my IA" at bounding box center [285, 425] width 97 height 34
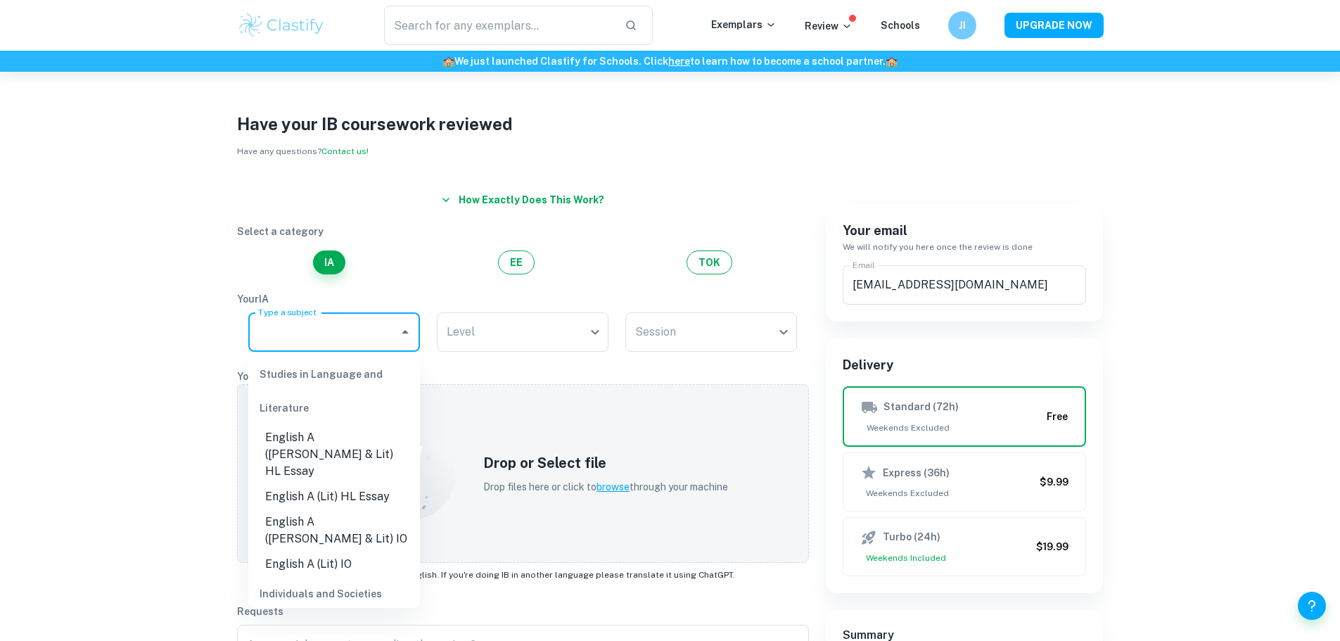
click at [293, 335] on input "Type a subject" at bounding box center [324, 332] width 138 height 27
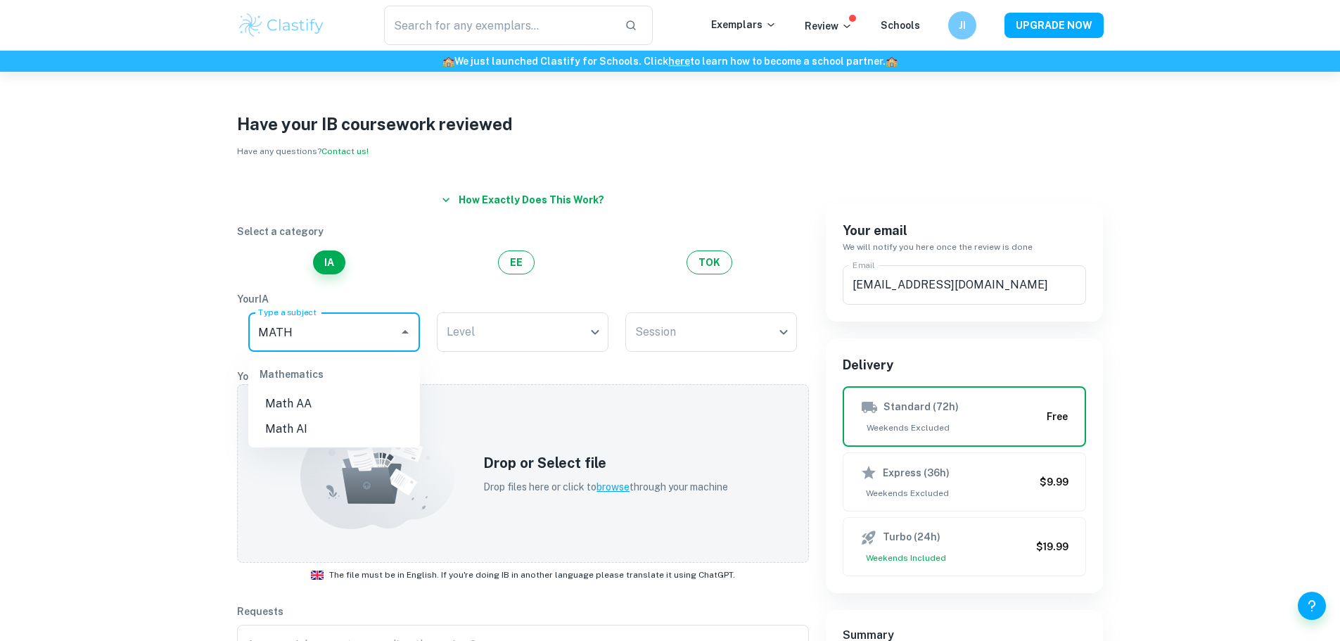
click at [297, 405] on li "Math AA" at bounding box center [334, 403] width 172 height 25
type input "Math AA"
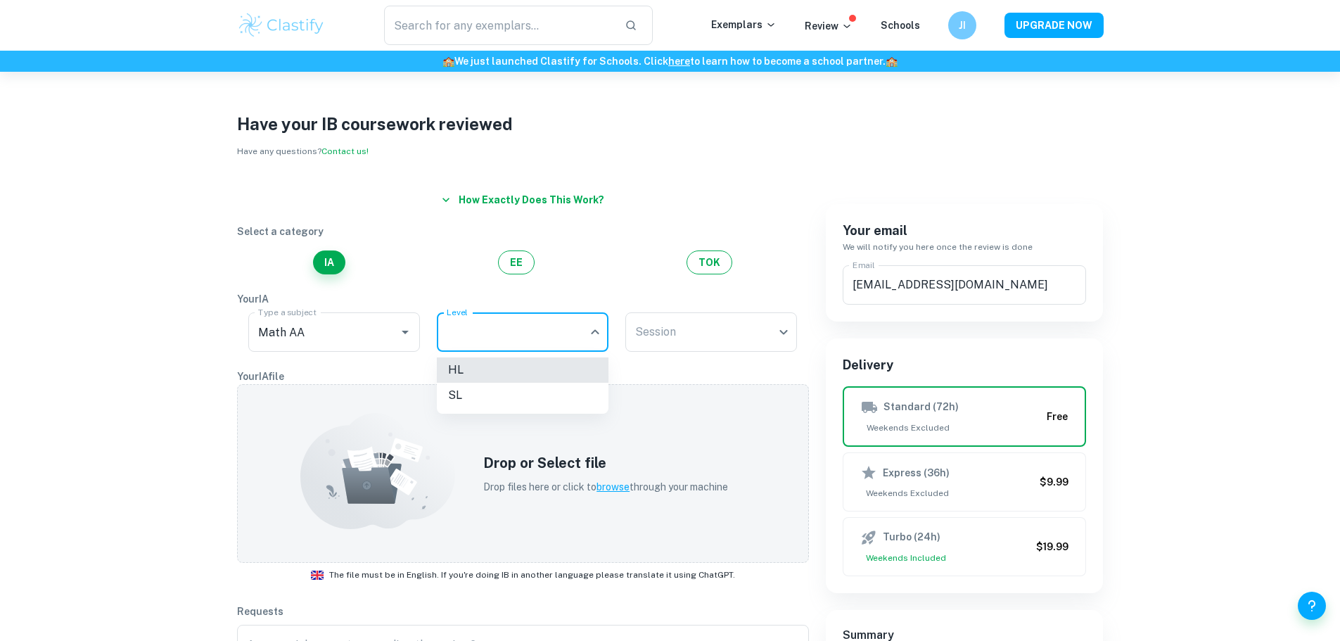
click at [480, 332] on body "​ Exemplars Review Schools JI UPGRADE NOW 🏫 We just launched Clastify for Schoo…" at bounding box center [670, 392] width 1340 height 641
click at [456, 368] on li "HL" at bounding box center [523, 369] width 172 height 25
type input "HL"
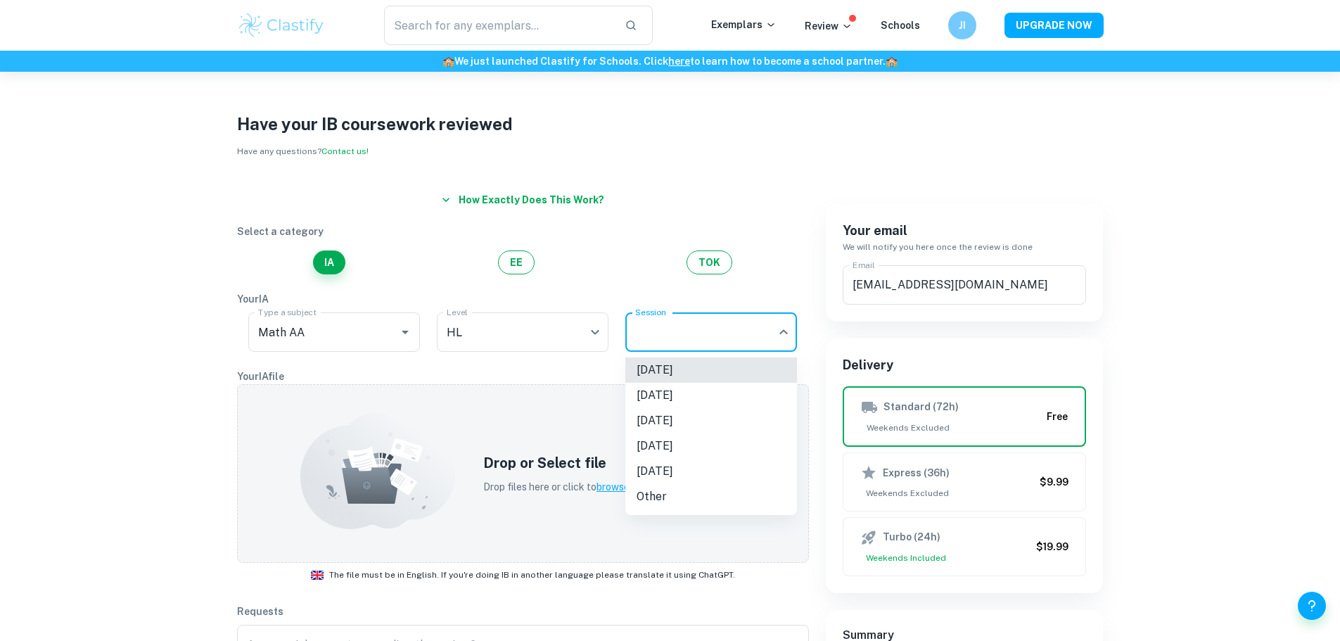
click at [666, 334] on body "​ Exemplars Review Schools JI UPGRADE NOW 🏫 We just launched Clastify for Schoo…" at bounding box center [670, 392] width 1340 height 641
click at [660, 424] on li "[DATE]" at bounding box center [712, 420] width 172 height 25
type input "M26"
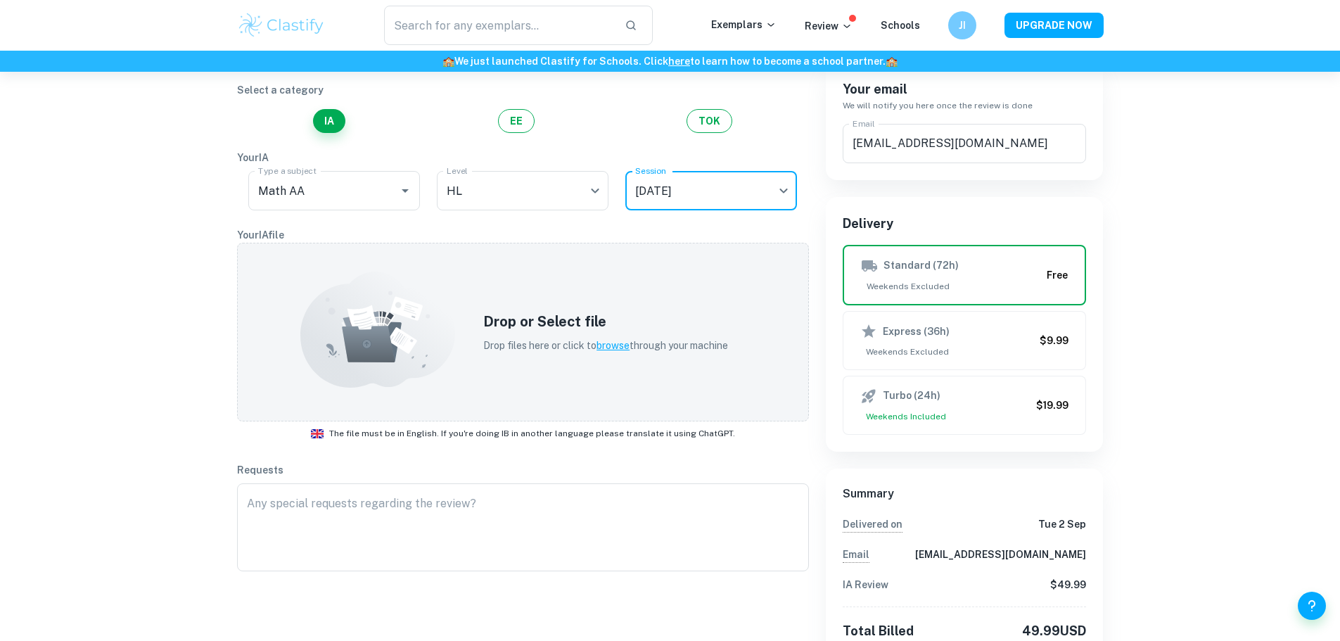
scroll to position [189, 0]
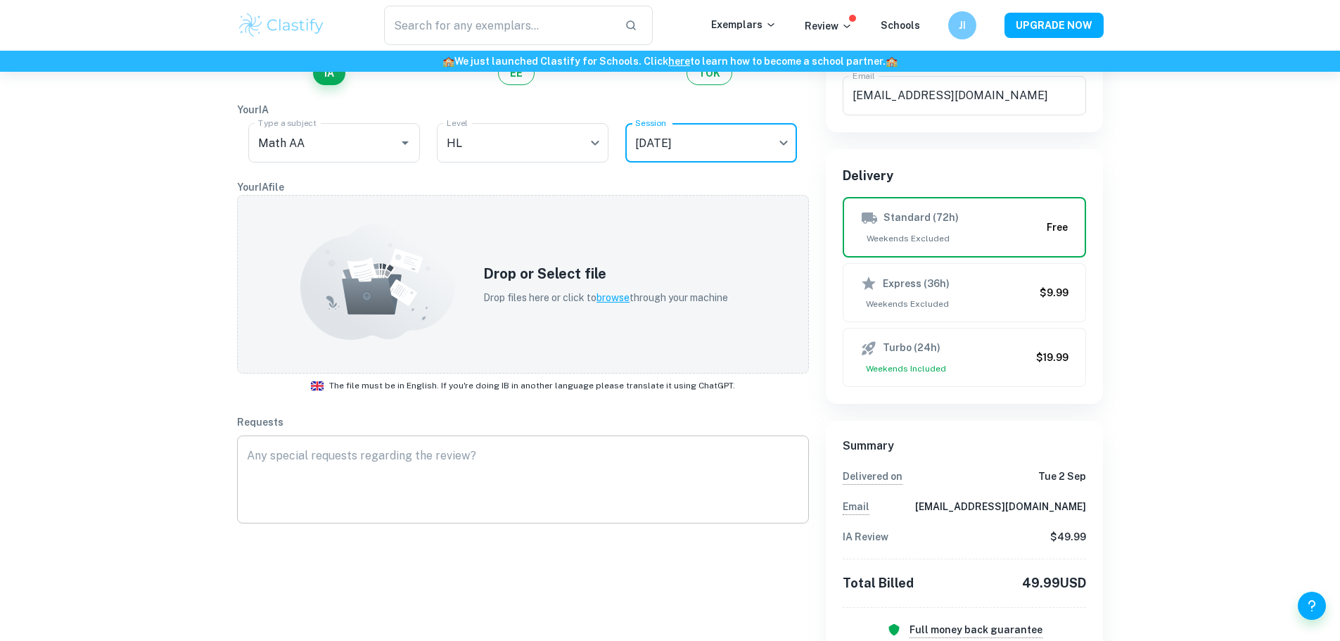
click at [262, 459] on textarea at bounding box center [523, 480] width 552 height 65
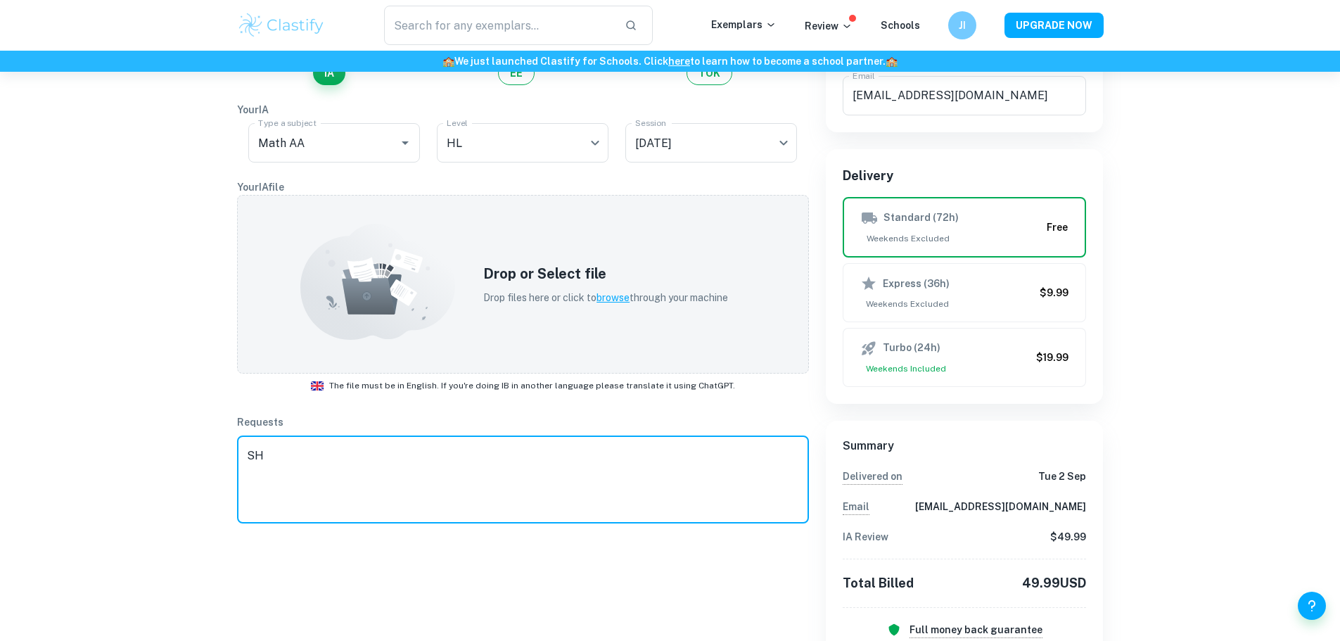
type textarea "S"
type textarea "p"
type textarea "Please show how the incorrect part should be changed"
drag, startPoint x: 246, startPoint y: 454, endPoint x: 528, endPoint y: 469, distance: 282.6
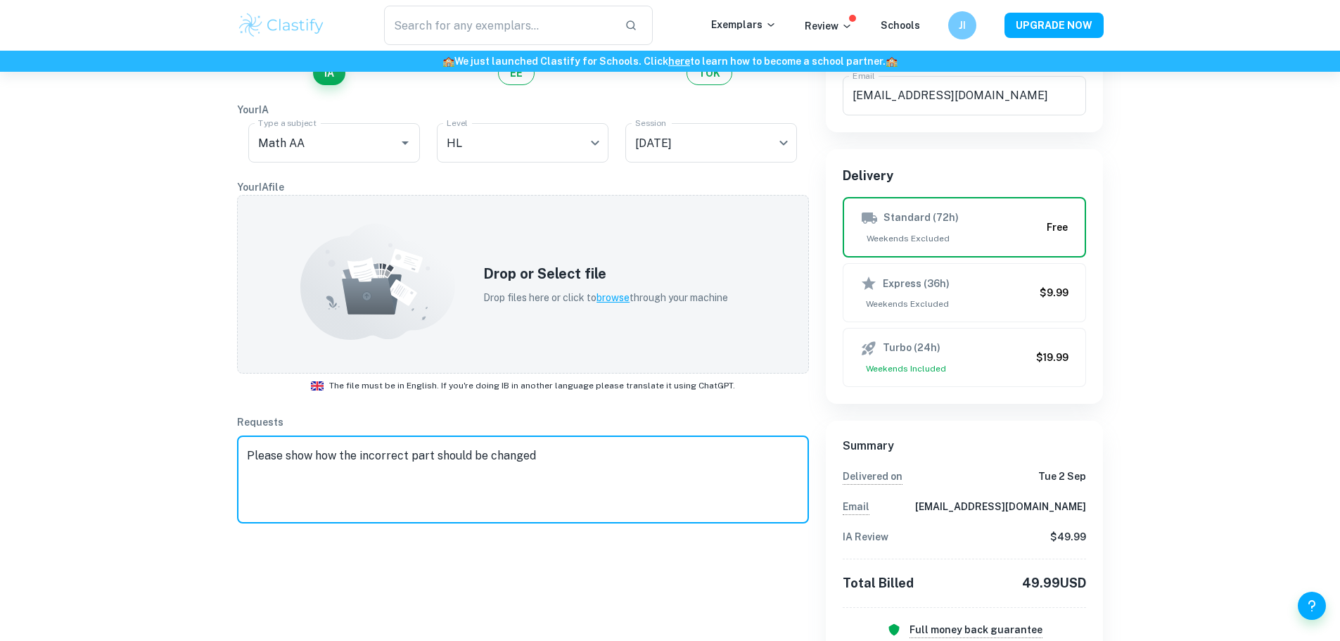
click at [528, 469] on div "Please show how the incorrect part should be changed x ​" at bounding box center [523, 480] width 572 height 88
paste textarea "Please show me how to fix the wrong parts so that I can get full marks on every…"
click at [248, 478] on textarea "Please show me how to fix the wrong parts so that I can get full marks on every…" at bounding box center [523, 480] width 552 height 65
click at [732, 458] on textarea "Please show me how to fix the wrong parts so that I can get full marks on every…" at bounding box center [523, 480] width 552 height 65
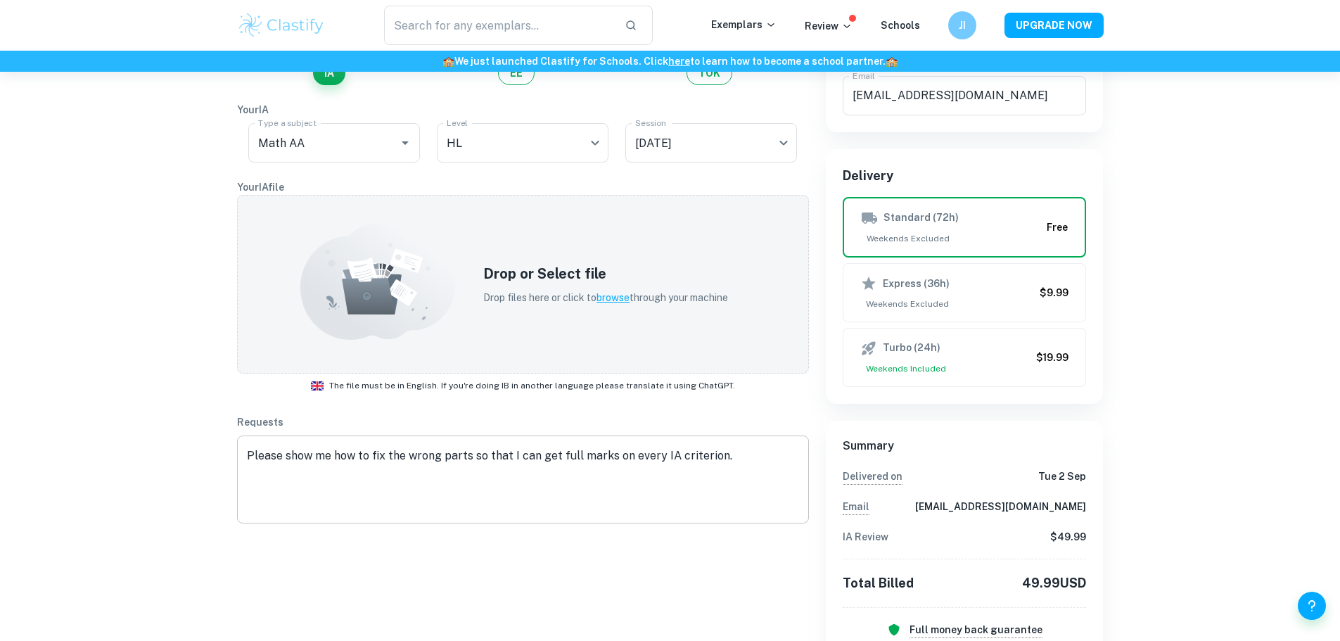
drag, startPoint x: 244, startPoint y: 478, endPoint x: 273, endPoint y: 500, distance: 36.2
click at [273, 501] on textarea "Please show me how to fix the wrong parts so that I can get full marks on every…" at bounding box center [523, 480] width 552 height 65
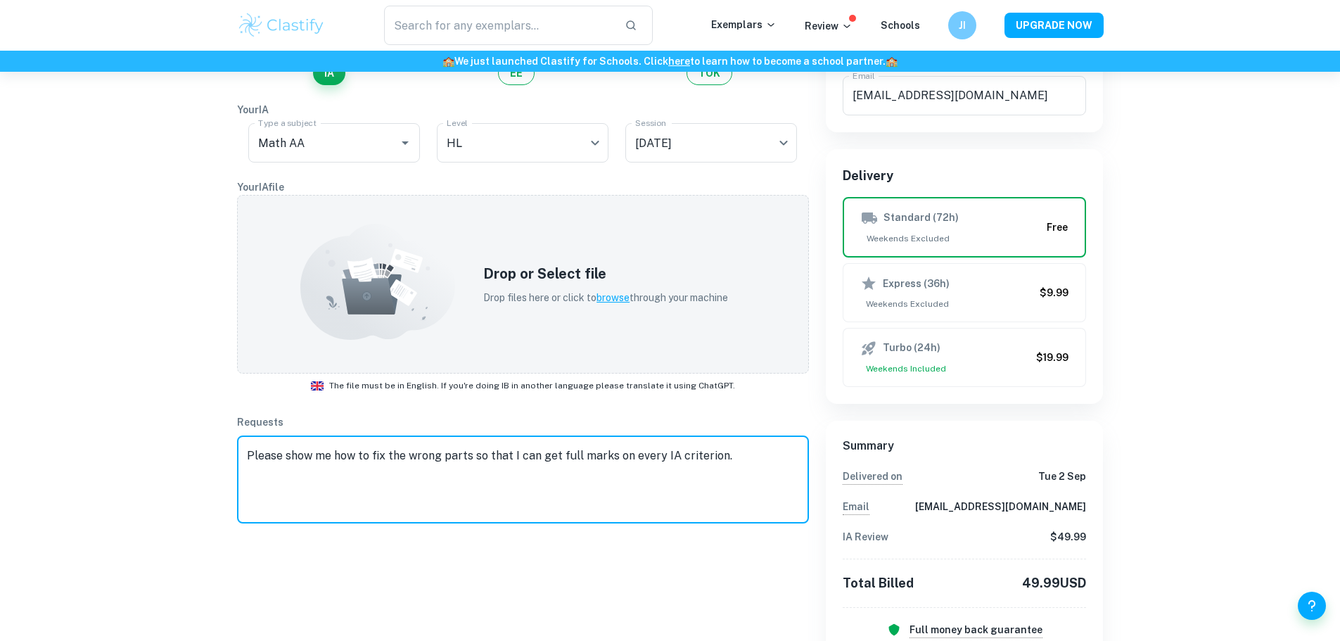
paste textarea "To receive full marks for each IA criterion, kindly demonstrate to me how the i…"
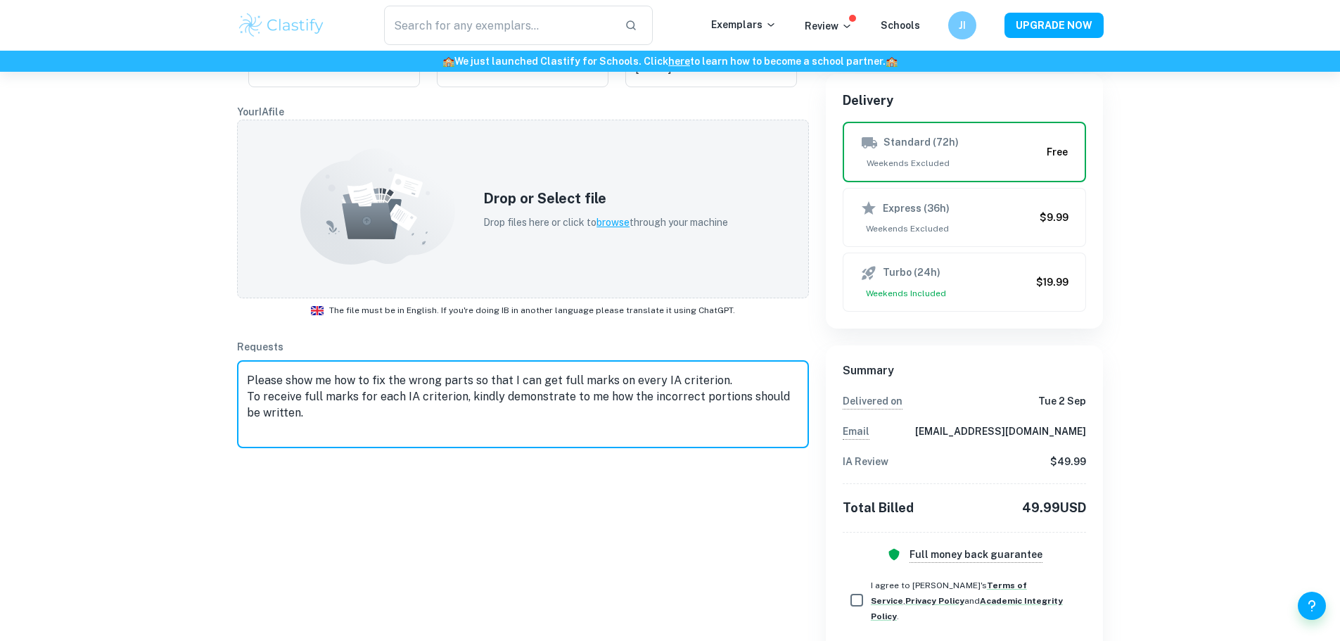
scroll to position [266, 0]
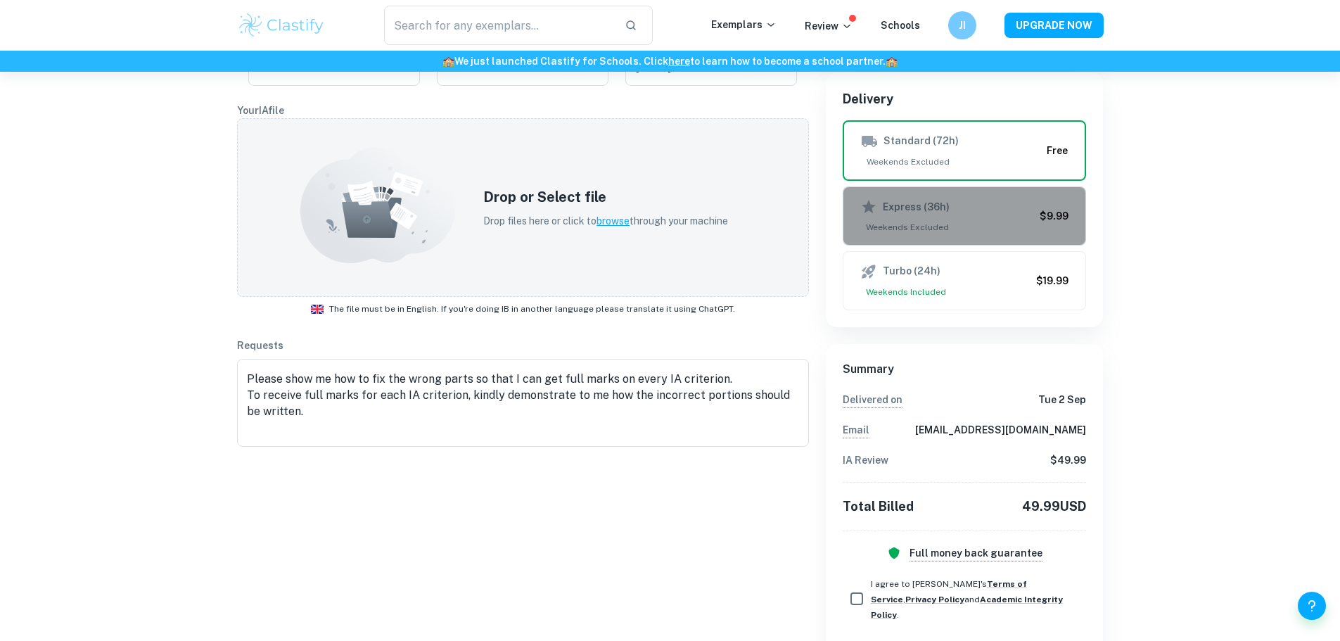
click at [927, 222] on span "Weekends Excluded" at bounding box center [948, 227] width 175 height 13
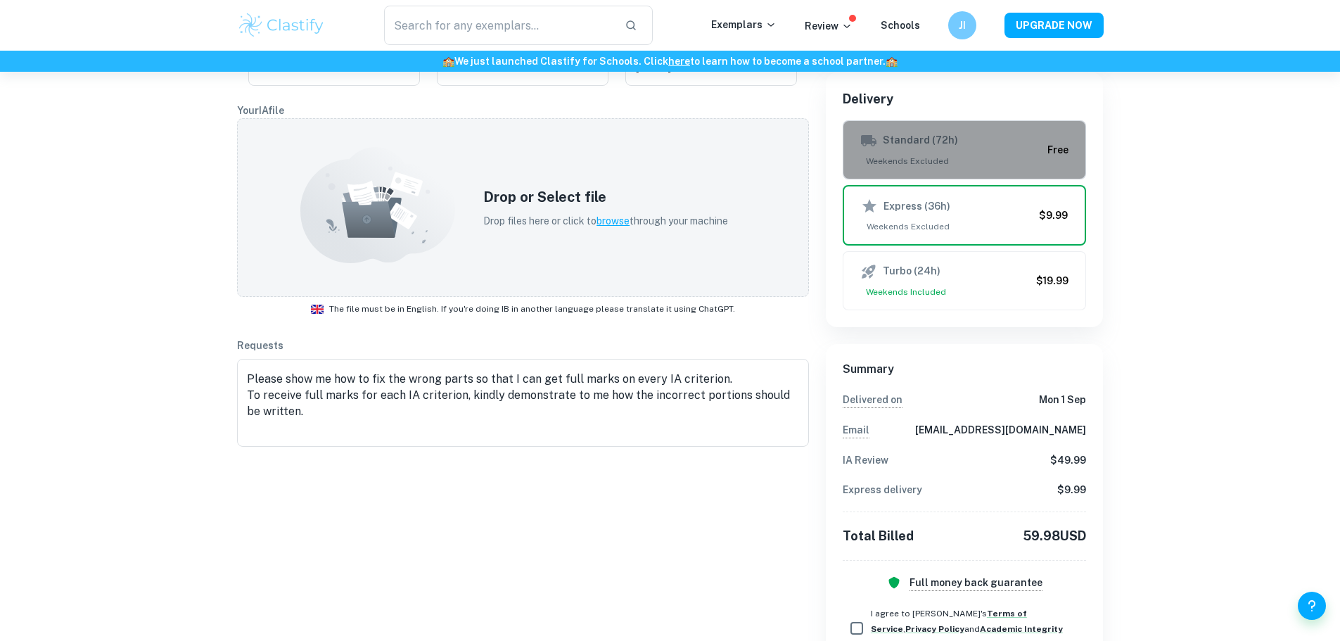
click at [905, 152] on div "Standard (72h) Weekends Excluded" at bounding box center [952, 149] width 182 height 35
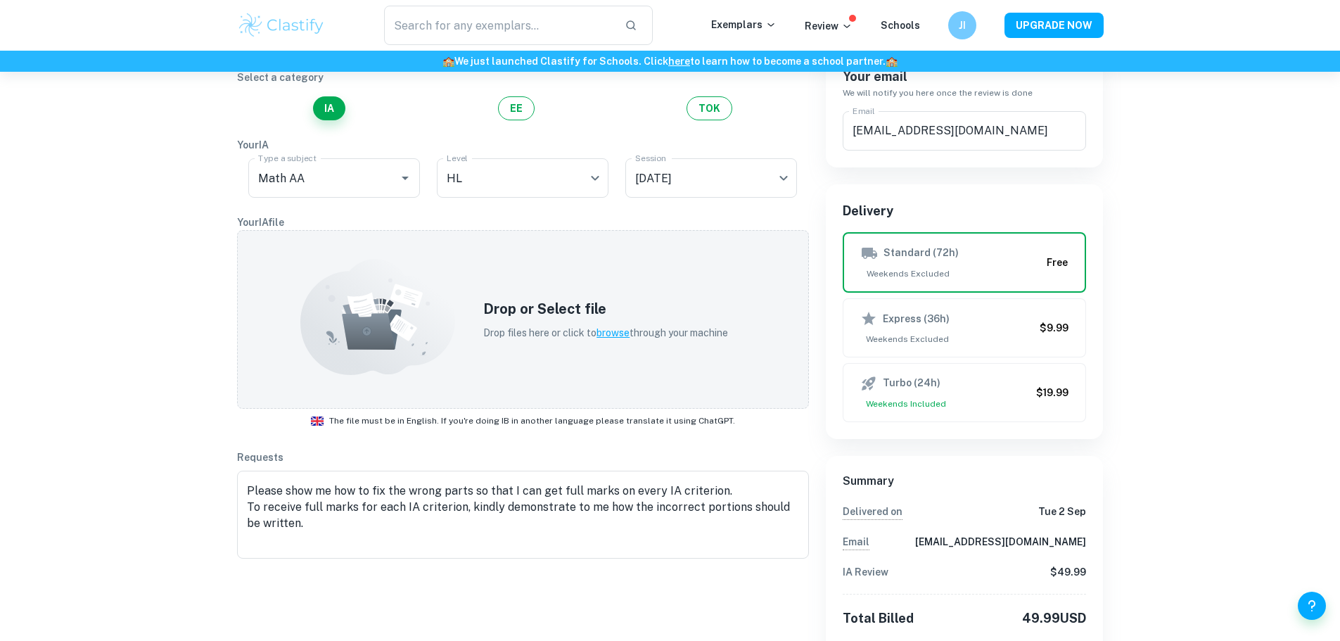
scroll to position [153, 0]
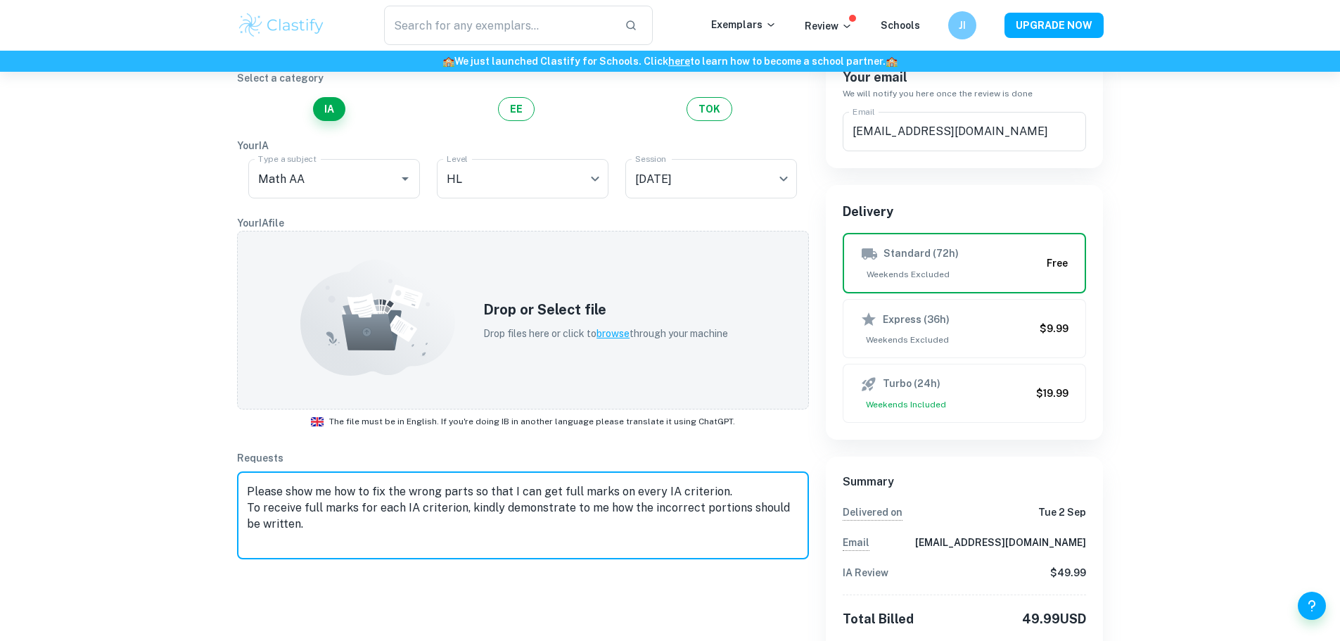
click at [303, 523] on textarea "Please show me how to fix the wrong parts so that I can get full marks on every…" at bounding box center [523, 515] width 552 height 65
drag, startPoint x: 337, startPoint y: 524, endPoint x: 248, endPoint y: 506, distance: 90.4
click at [248, 506] on textarea "Please show me how to fix the wrong parts so that I can get full marks on every…" at bounding box center [523, 515] width 552 height 65
click at [729, 494] on textarea "Please show me how to fix the wrong parts so that I can get full marks on every…" at bounding box center [523, 515] width 552 height 65
type textarea "Please show me how to fix the wrong parts so that I can get full marks on every…"
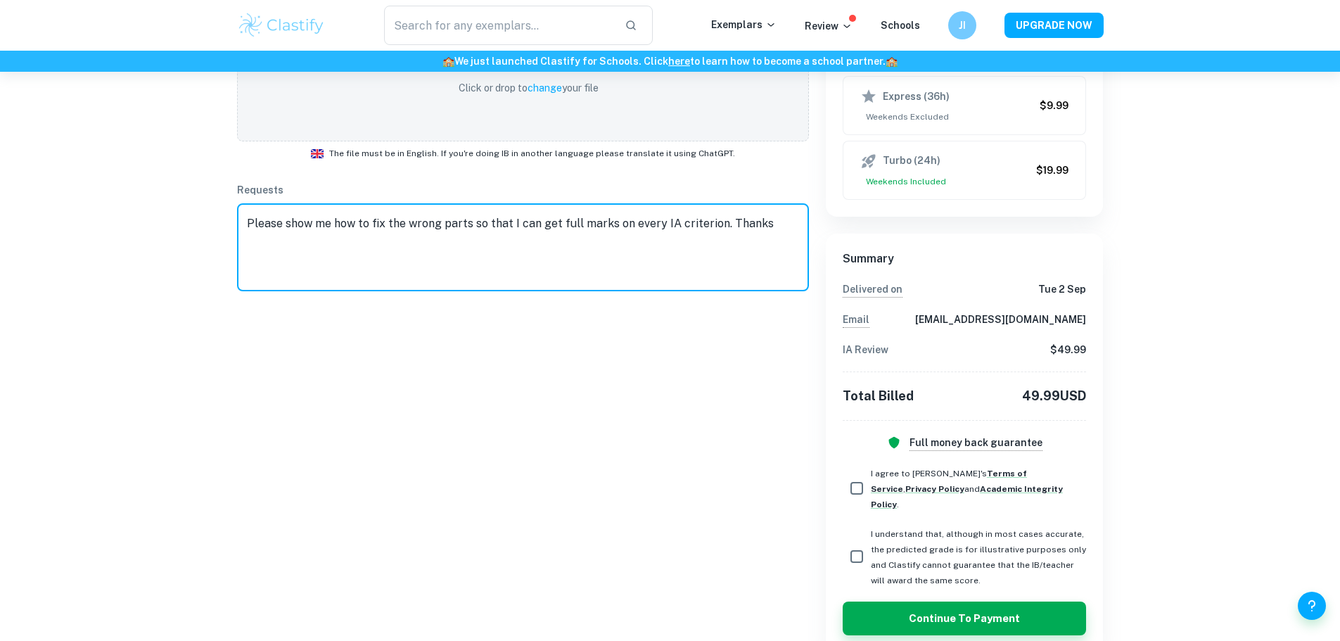
scroll to position [389, 0]
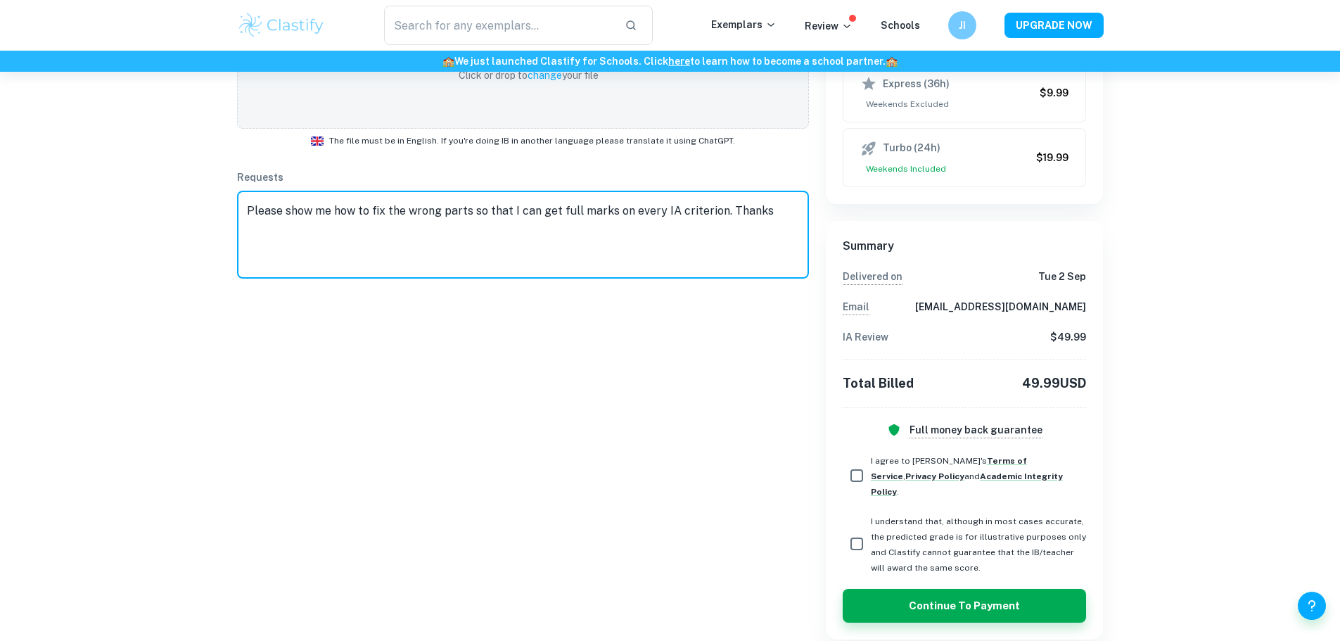
click at [858, 469] on input "I agree to [PERSON_NAME]'s Terms of Service , Privacy Policy and Academic Integ…" at bounding box center [857, 476] width 28 height 28
checkbox input "true"
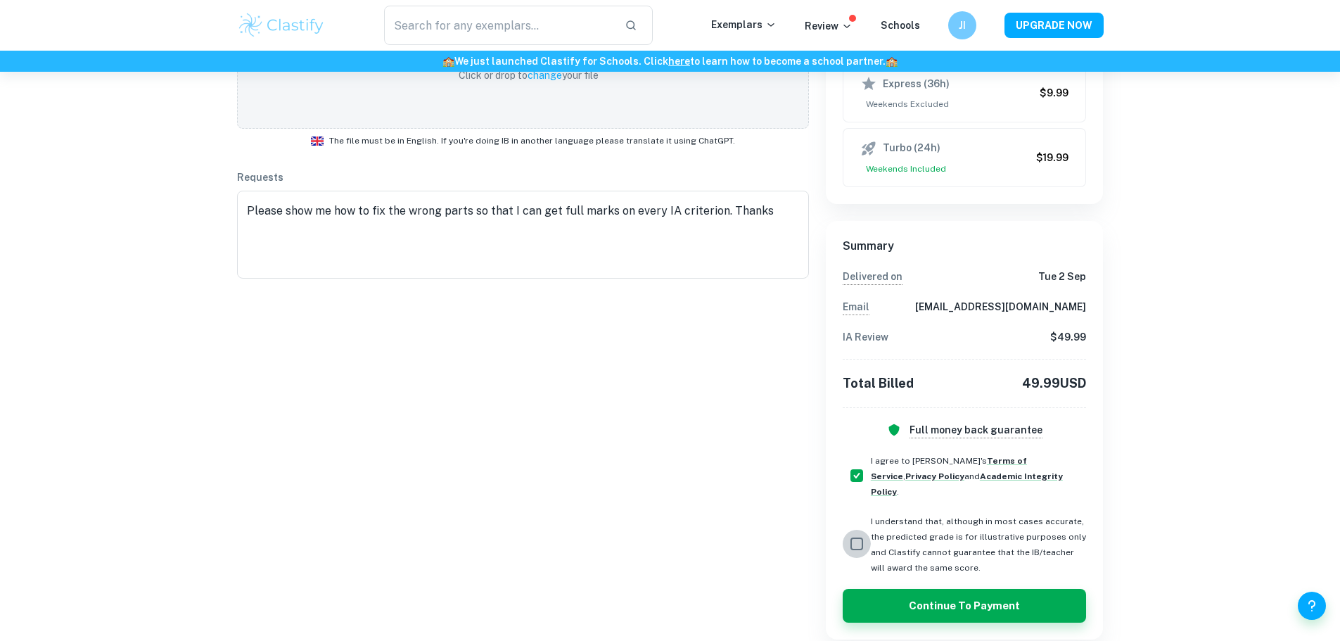
click at [857, 531] on input "I understand that, although in most cases accurate, the predicted grade is for …" at bounding box center [857, 544] width 28 height 28
checkbox input "true"
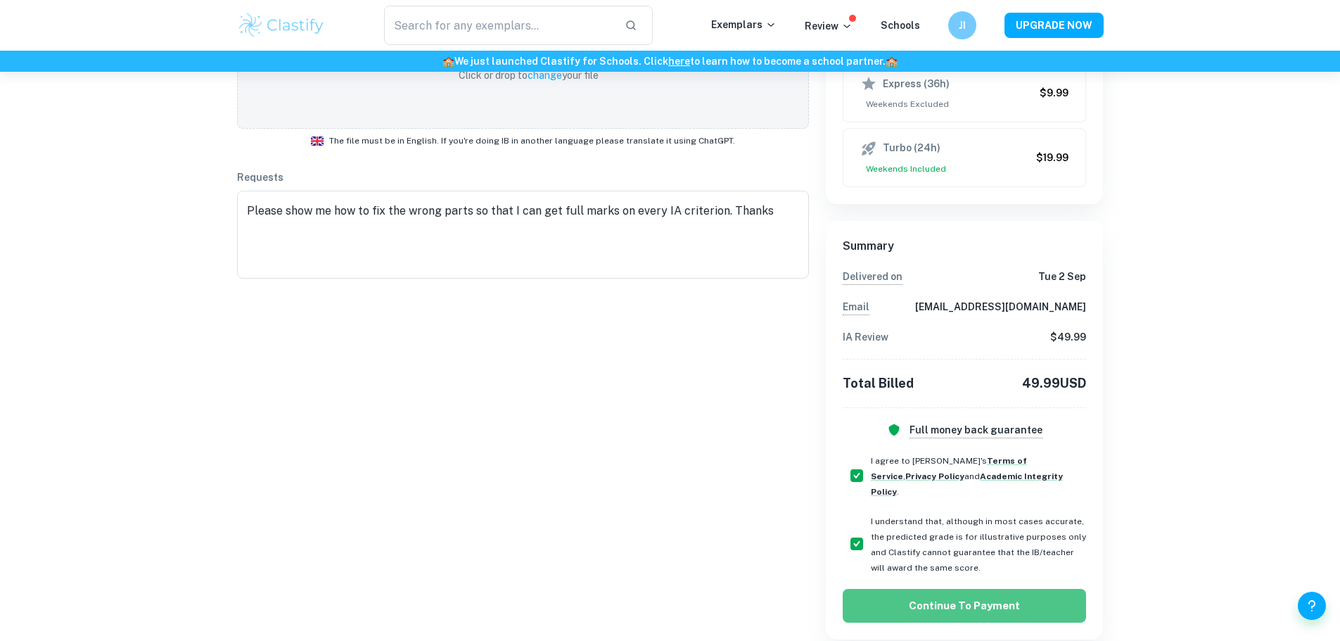
click at [978, 595] on button "Continue to Payment" at bounding box center [965, 606] width 244 height 34
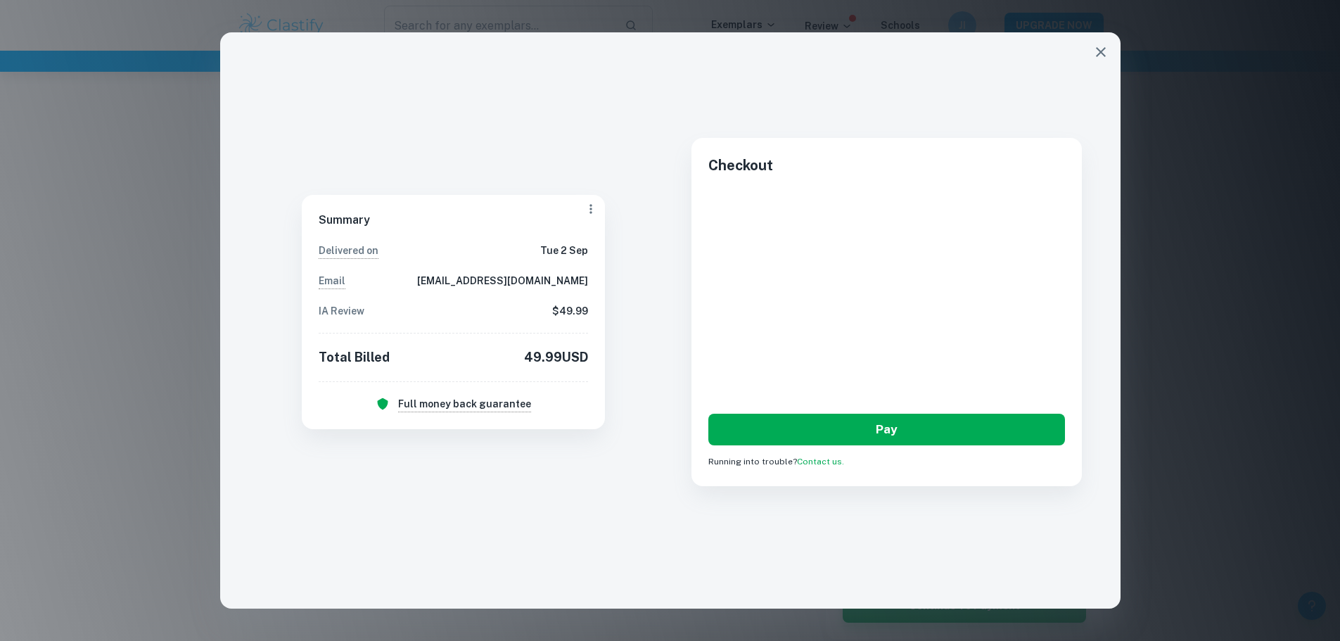
click at [881, 433] on button "Pay" at bounding box center [887, 430] width 356 height 32
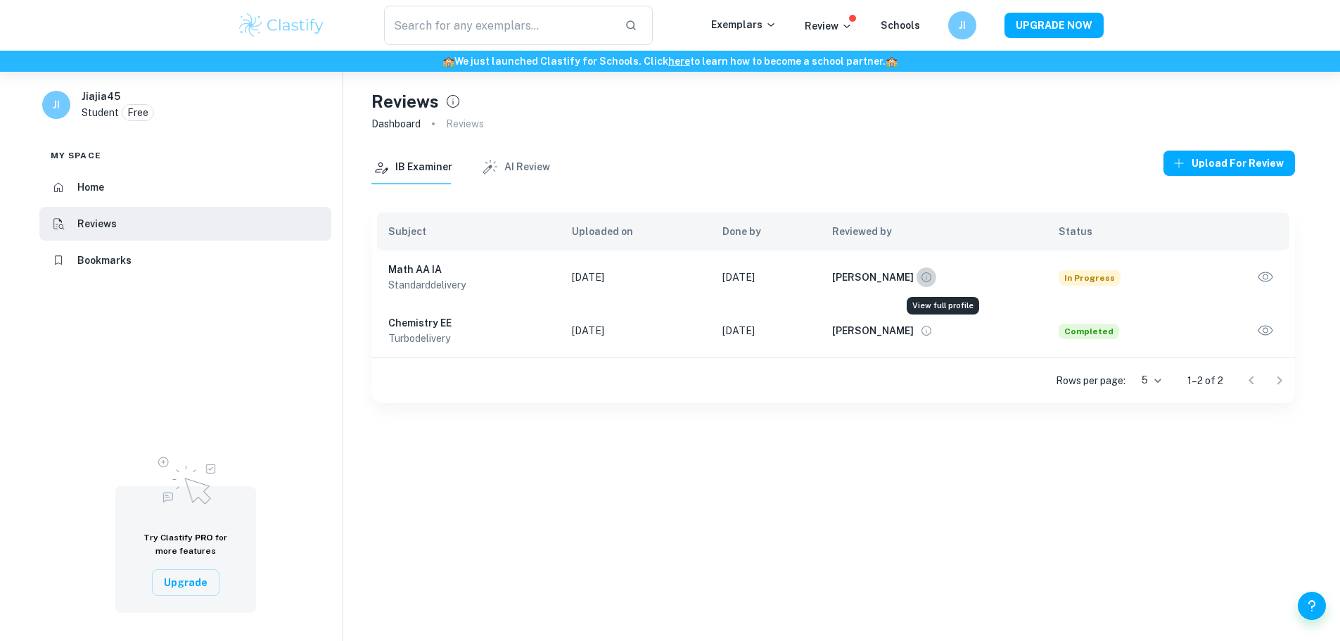
click at [932, 279] on icon "View full profile" at bounding box center [927, 277] width 10 height 10
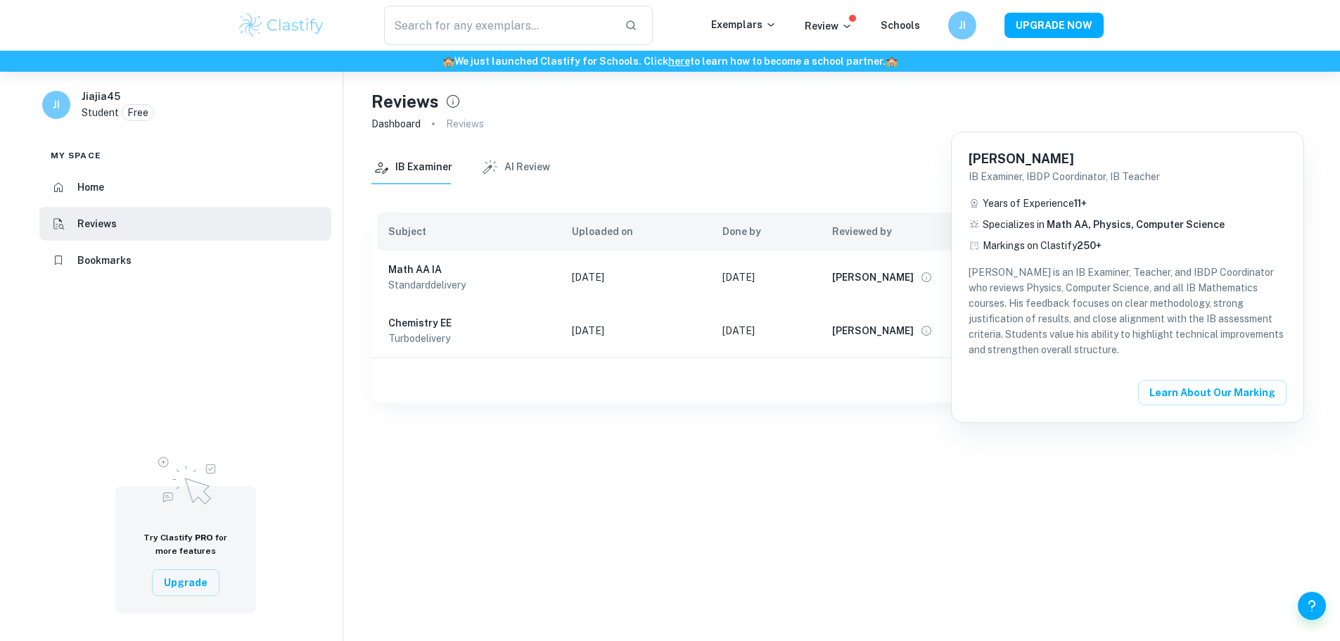
click at [858, 438] on div at bounding box center [670, 320] width 1340 height 641
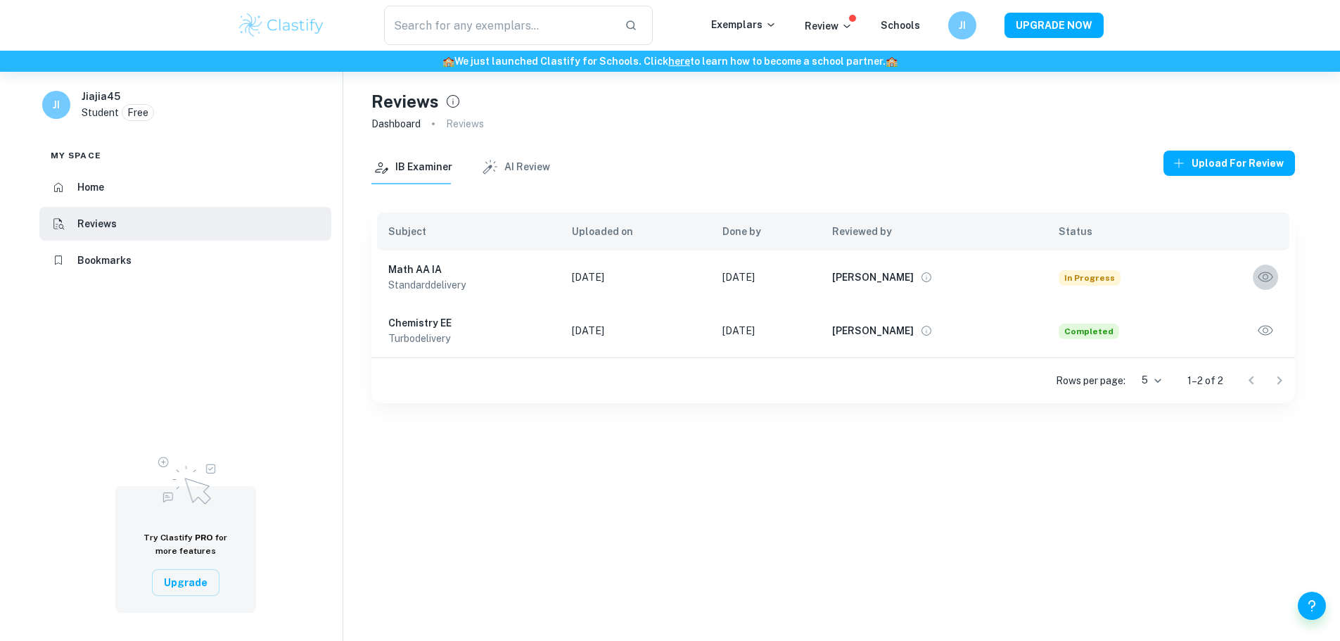
click at [1264, 277] on icon "button" at bounding box center [1265, 277] width 15 height 10
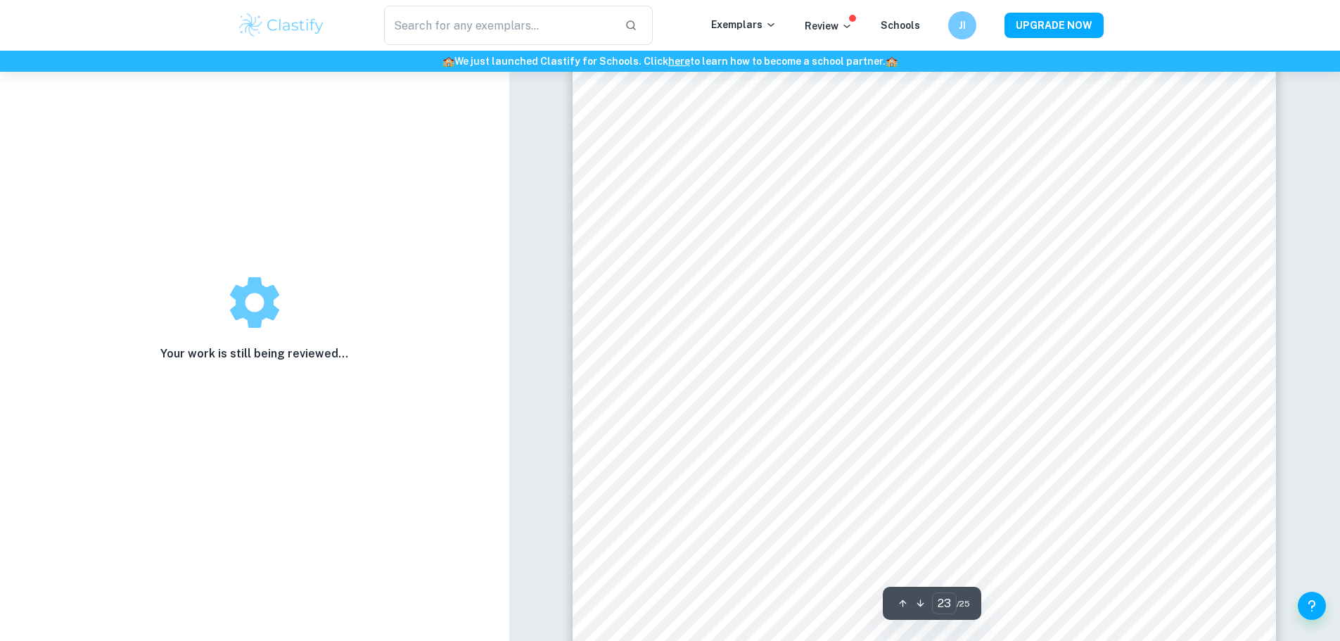
scroll to position [22659, 0]
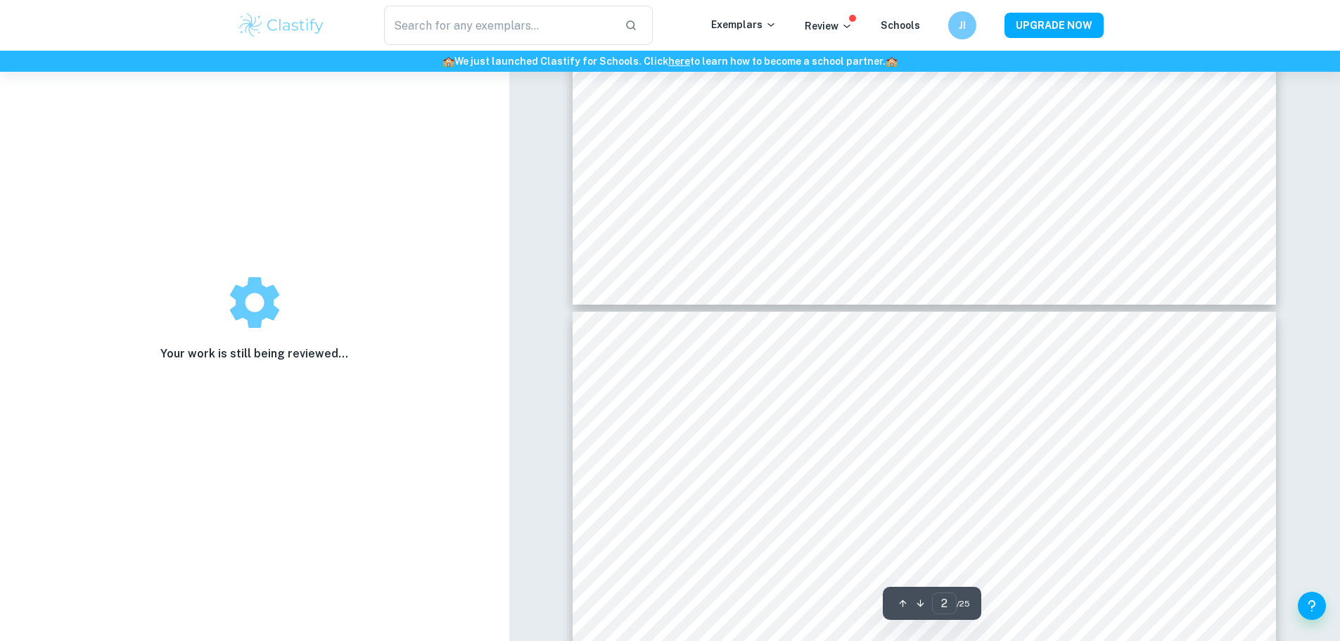
type input "1"
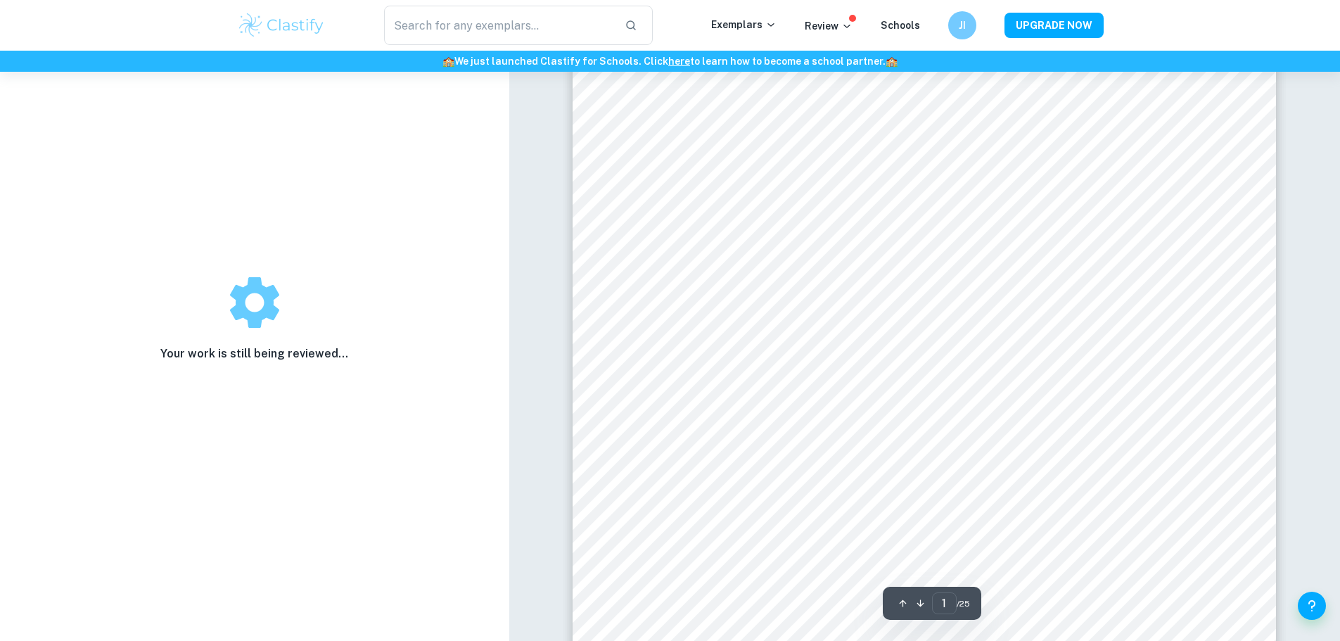
scroll to position [0, 0]
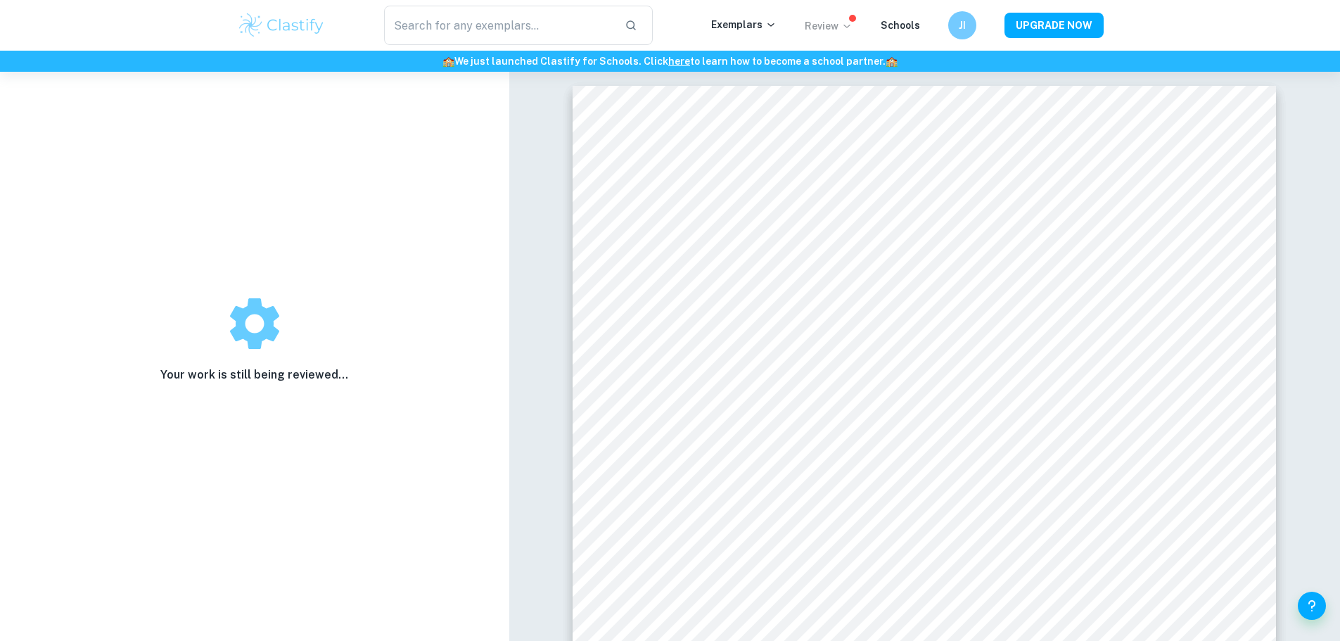
click at [820, 27] on p "Review" at bounding box center [829, 25] width 48 height 15
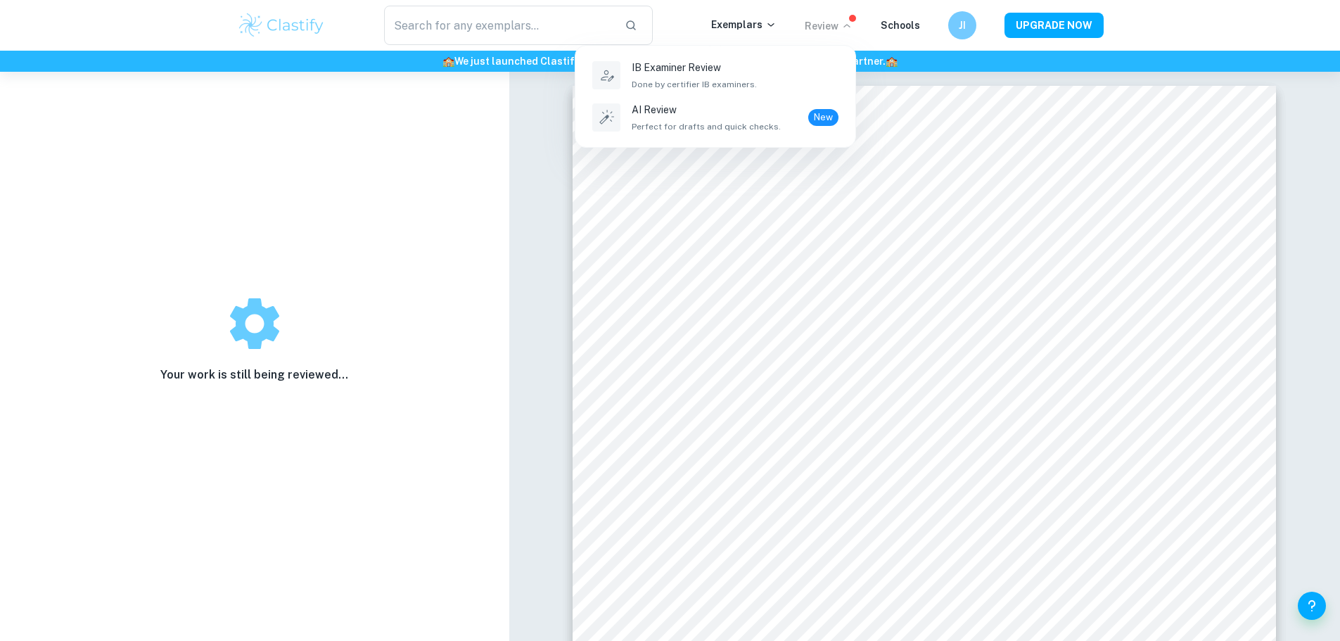
click at [820, 27] on div at bounding box center [670, 320] width 1340 height 641
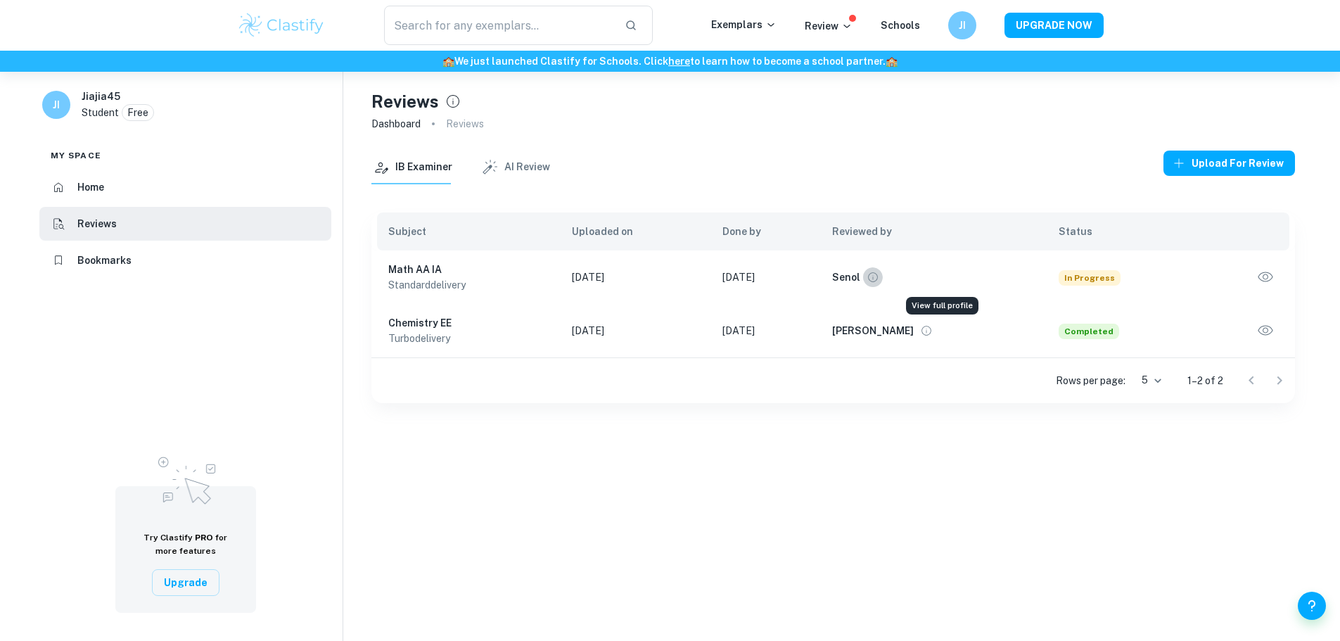
click at [880, 279] on icon "View full profile" at bounding box center [873, 277] width 13 height 13
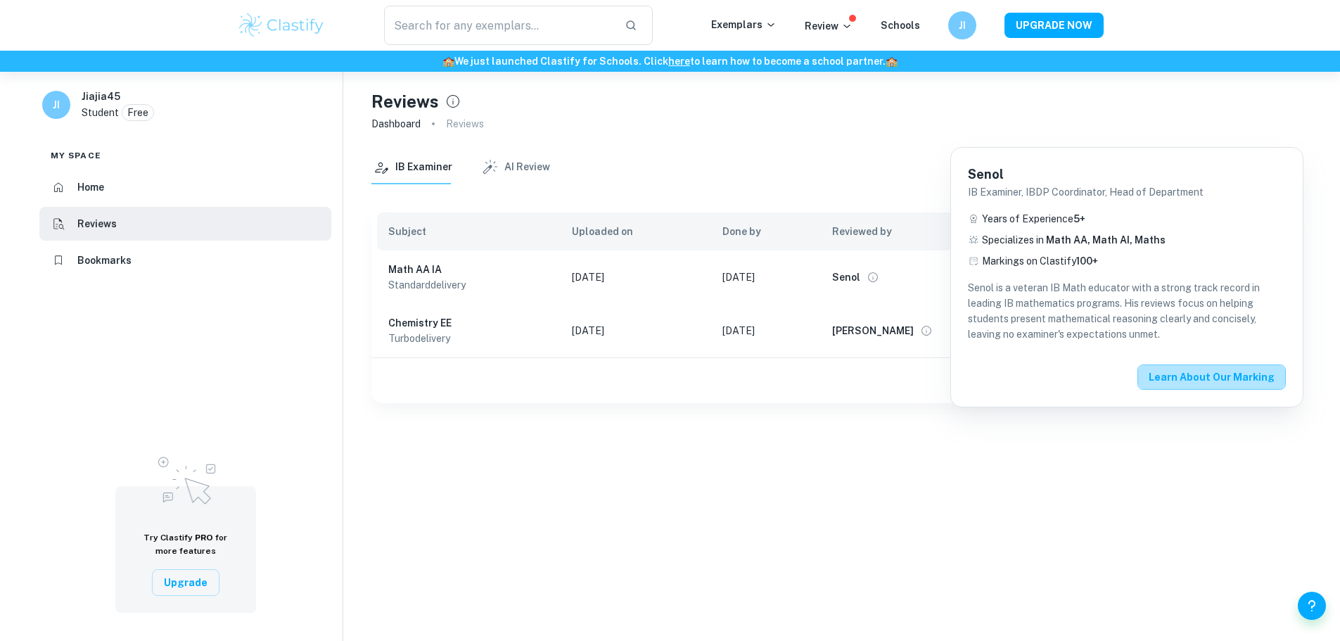
click at [1230, 382] on button "Learn about our Marking" at bounding box center [1212, 376] width 148 height 25
click at [882, 163] on div at bounding box center [670, 320] width 1340 height 641
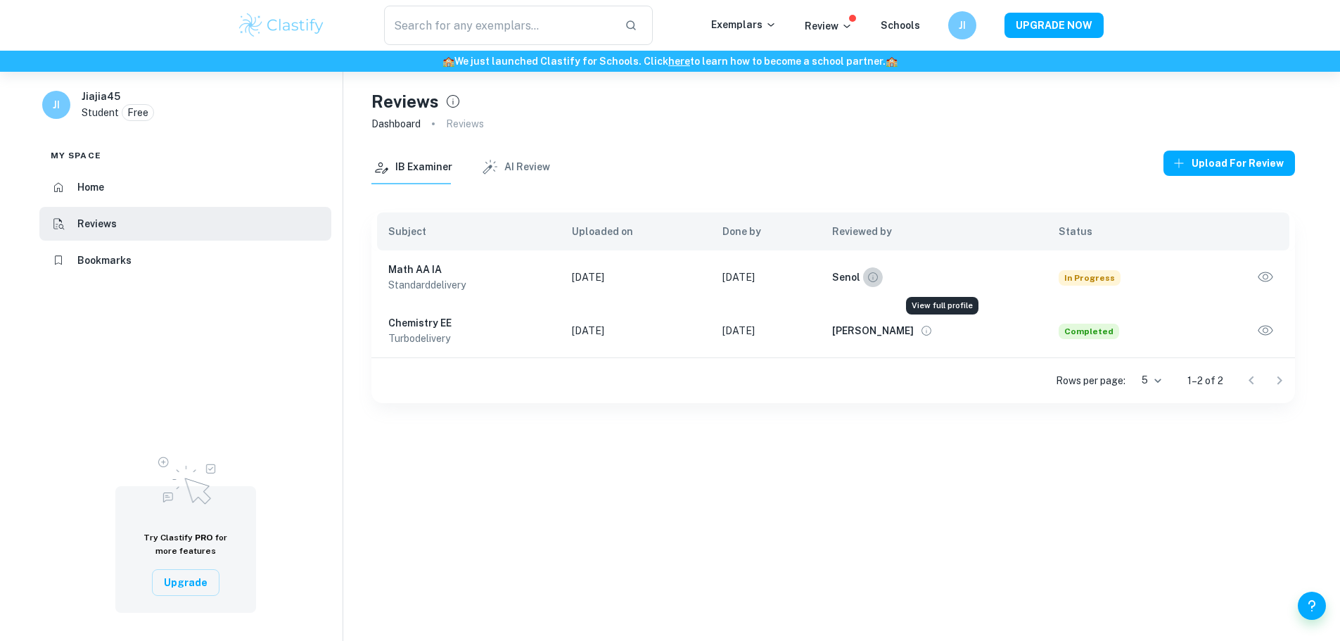
click at [880, 281] on icon "View full profile" at bounding box center [873, 277] width 13 height 13
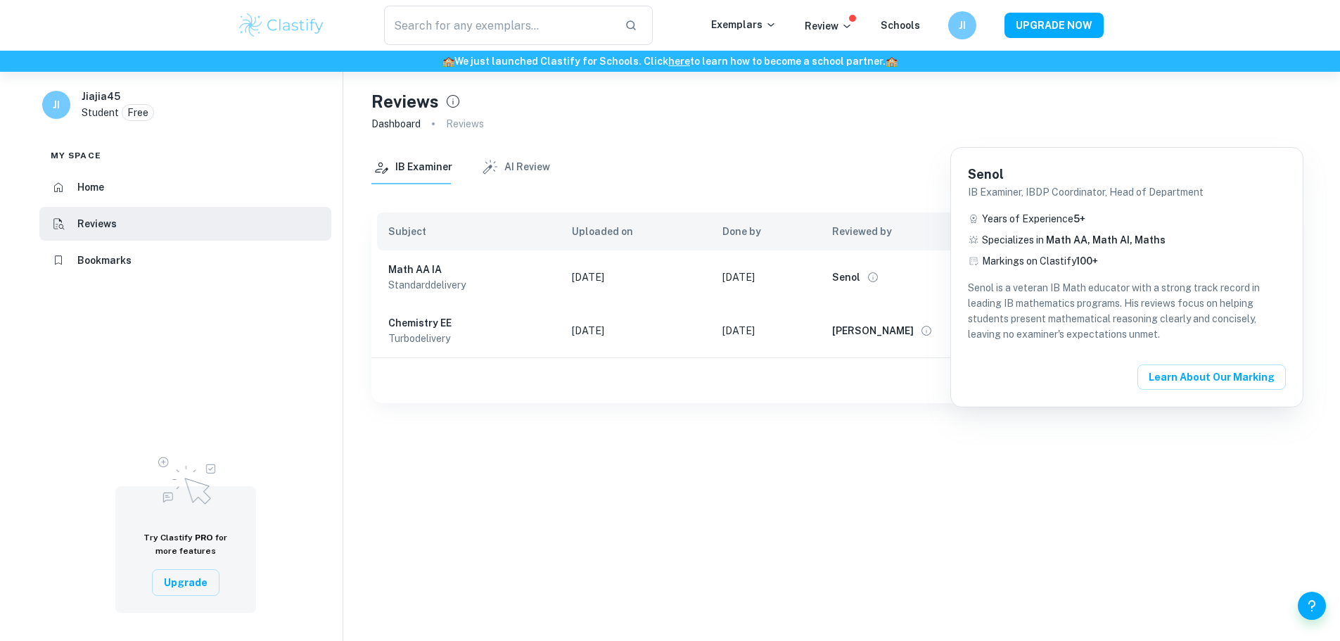
click at [98, 227] on div at bounding box center [670, 320] width 1340 height 641
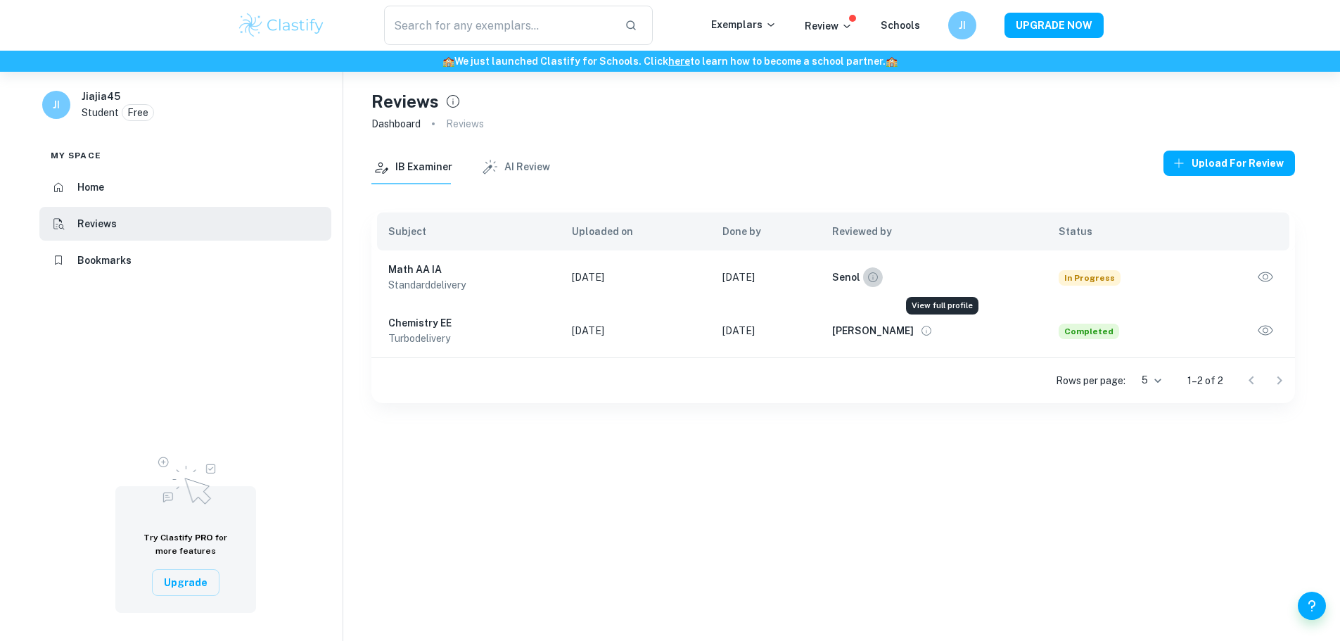
click at [880, 278] on icon "View full profile" at bounding box center [873, 277] width 13 height 13
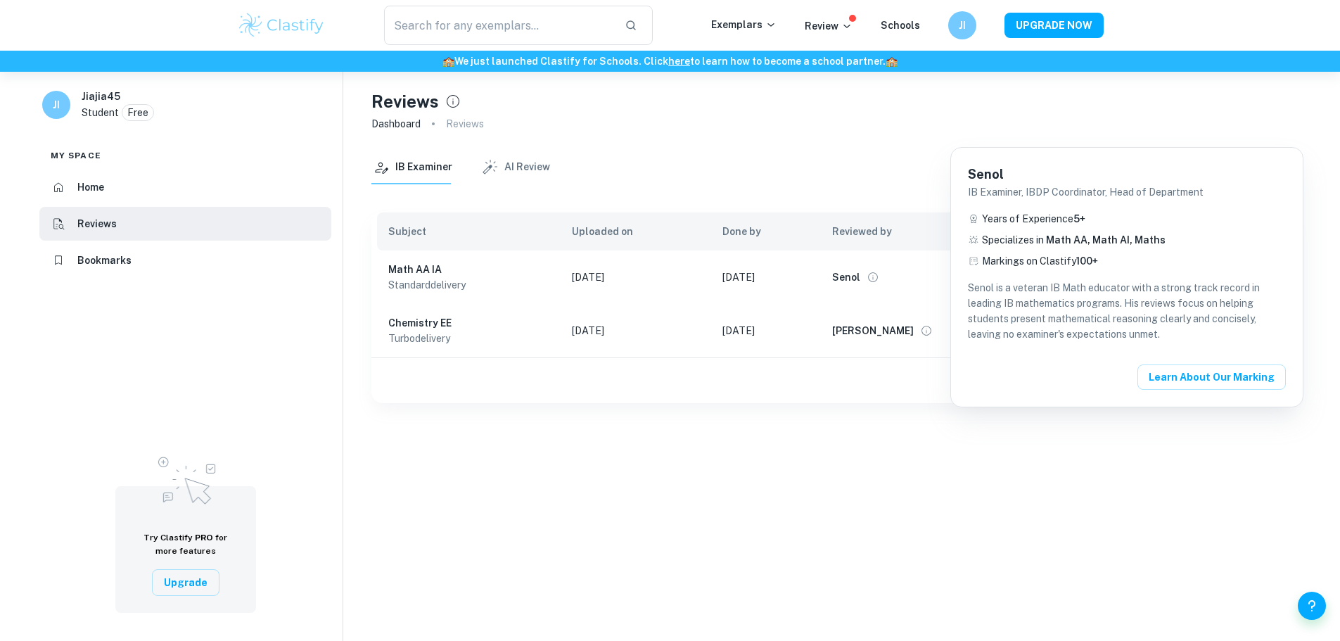
click at [983, 509] on div at bounding box center [670, 320] width 1340 height 641
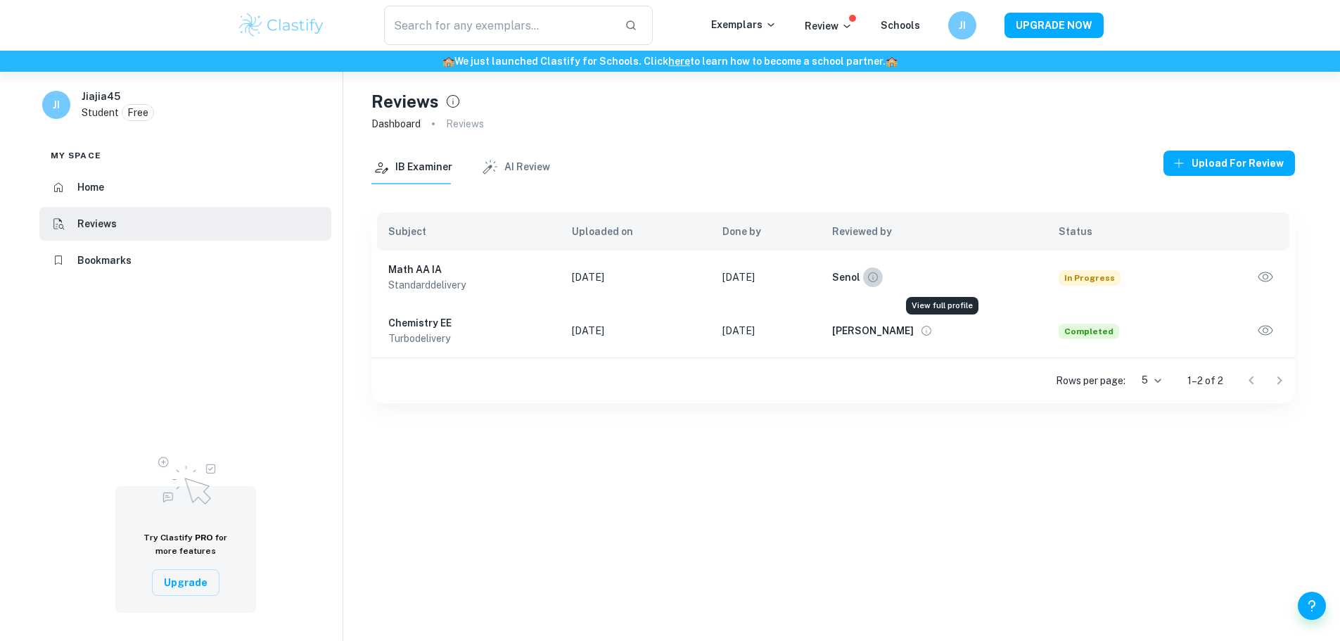
click at [880, 280] on icon "View full profile" at bounding box center [873, 277] width 13 height 13
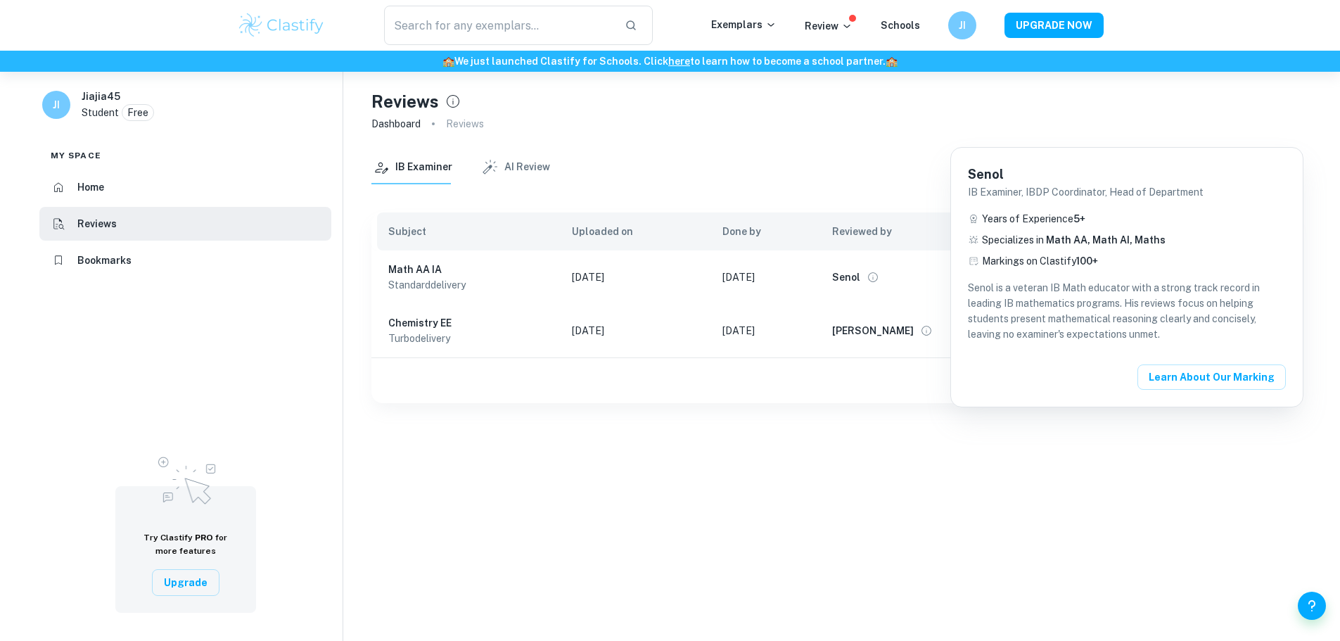
click at [937, 480] on div at bounding box center [670, 320] width 1340 height 641
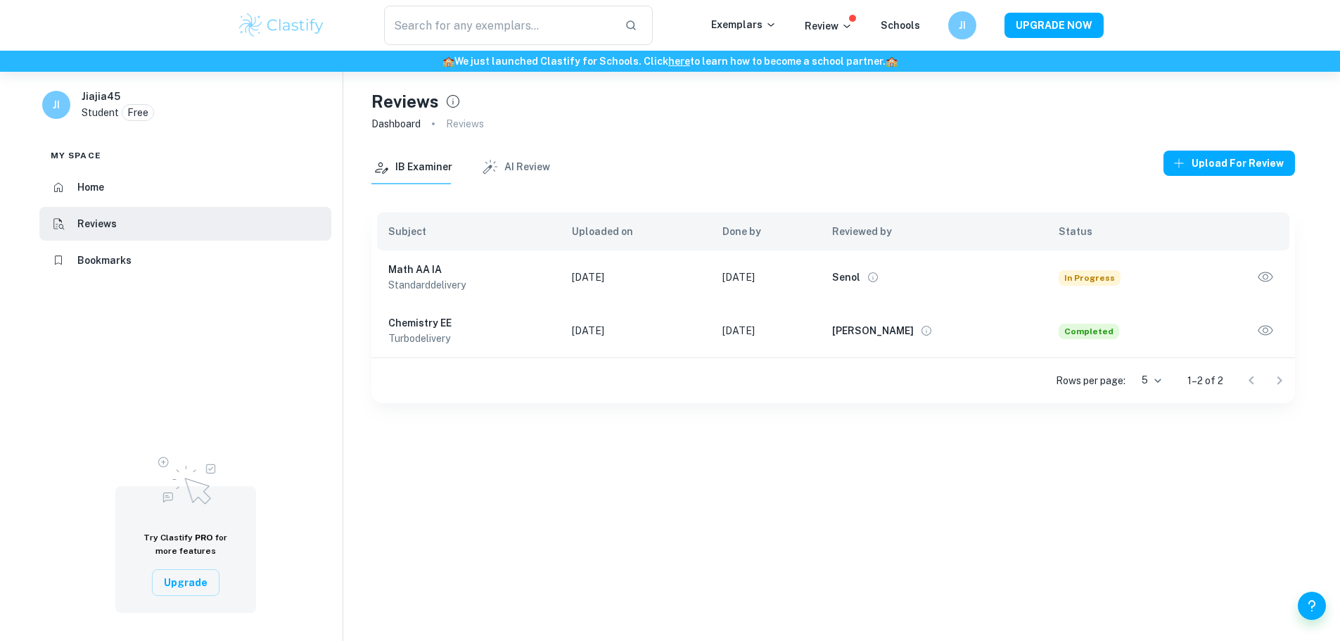
click at [1265, 275] on icon "button" at bounding box center [1266, 277] width 18 height 18
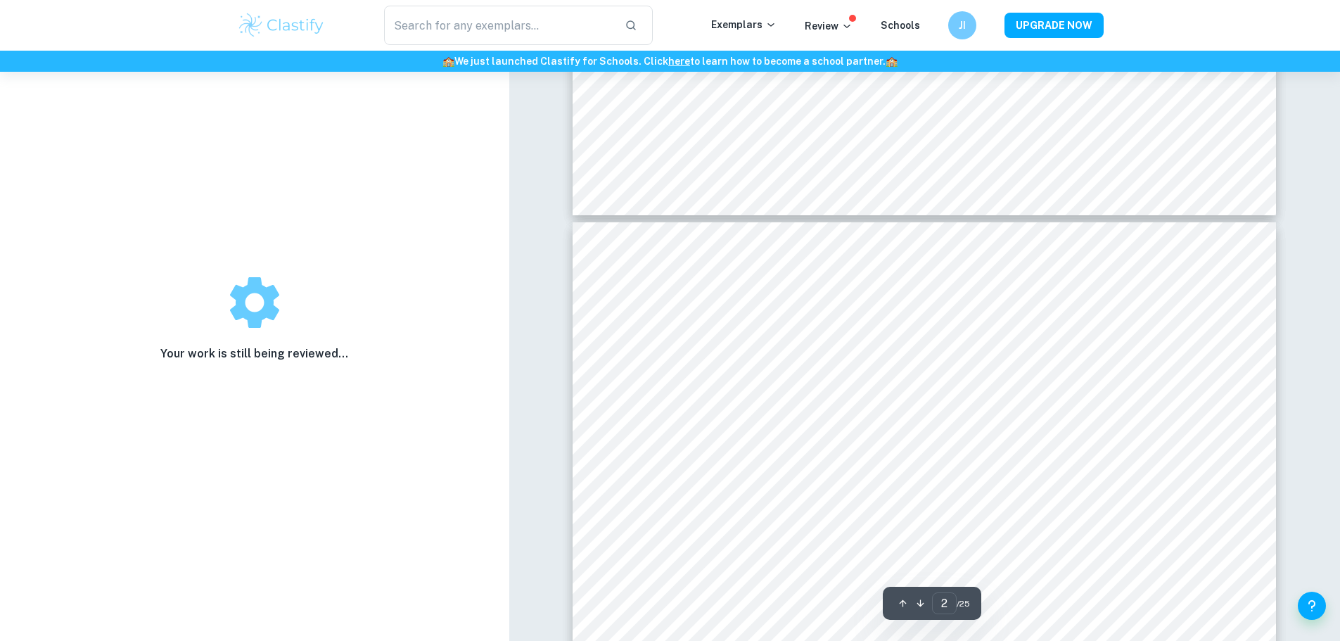
scroll to position [918, 0]
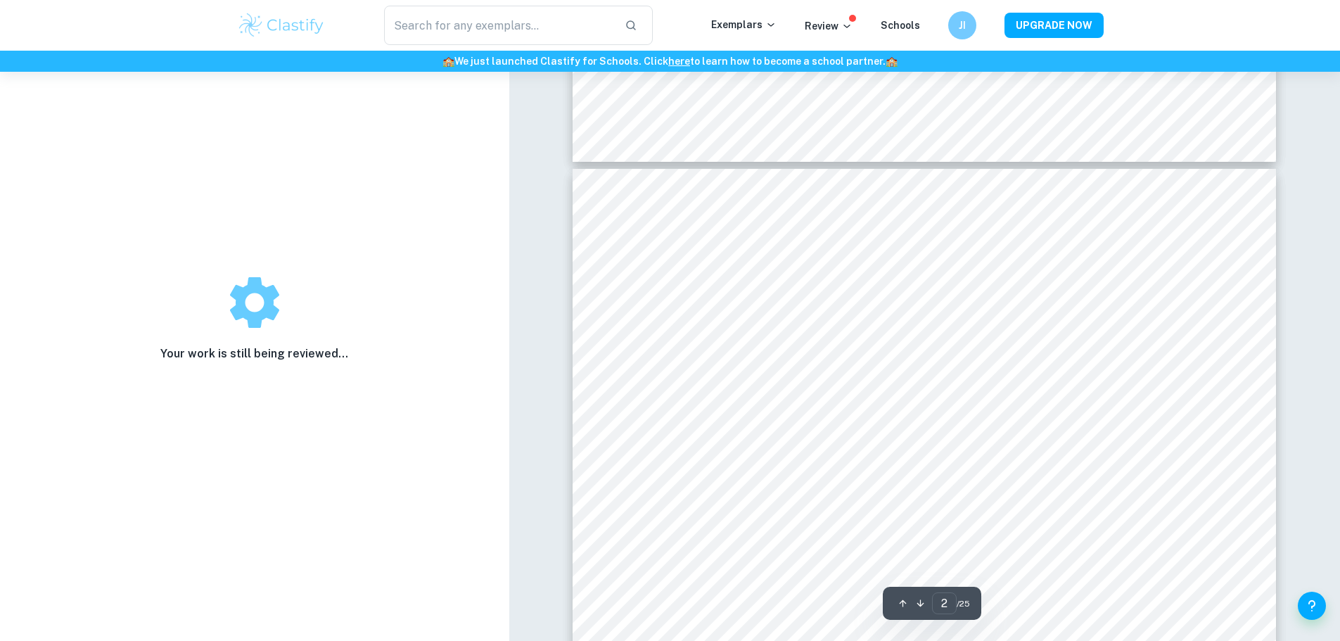
type input "1"
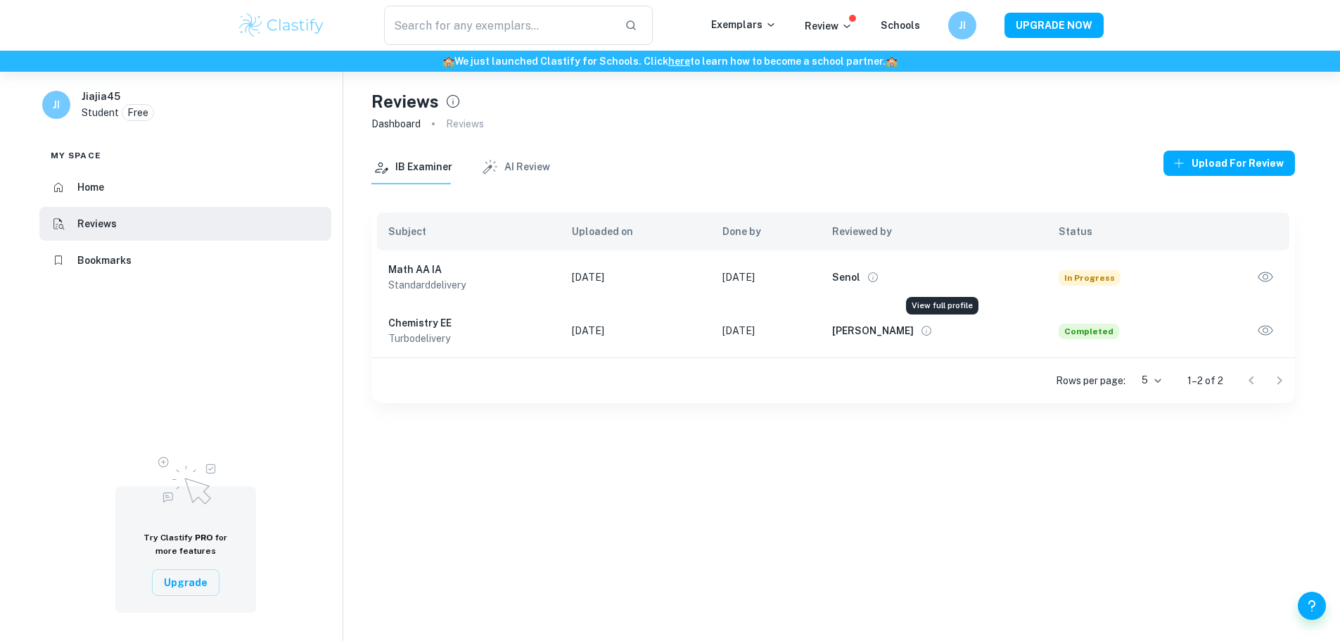
click at [878, 279] on icon "View full profile" at bounding box center [873, 277] width 10 height 10
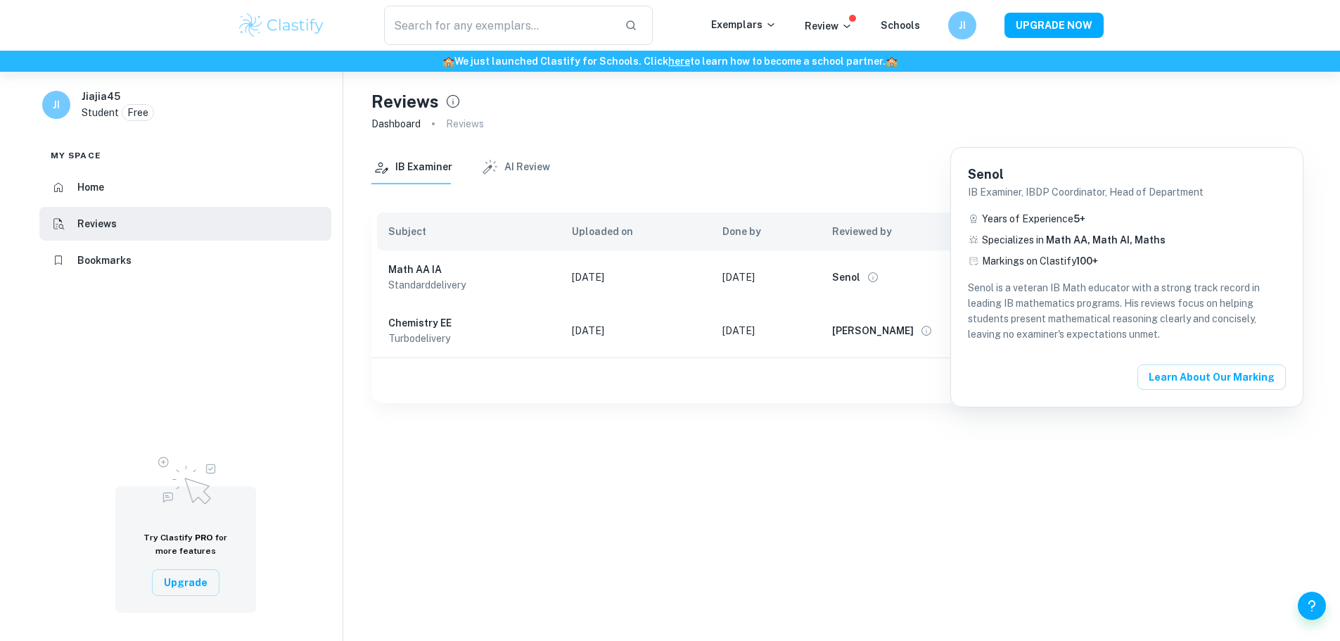
click at [797, 541] on div at bounding box center [670, 320] width 1340 height 641
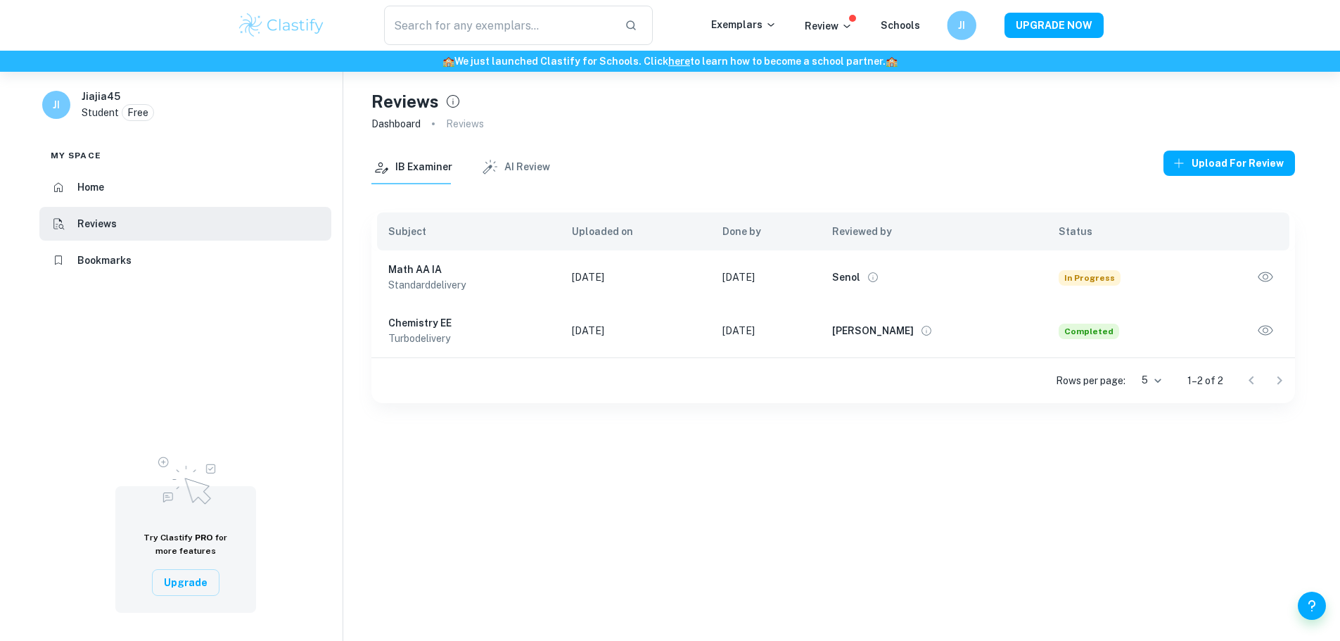
click at [969, 23] on h6 "JI" at bounding box center [961, 26] width 17 height 16
click at [892, 214] on p "Logout" at bounding box center [882, 211] width 33 height 15
